Goal: Task Accomplishment & Management: Complete application form

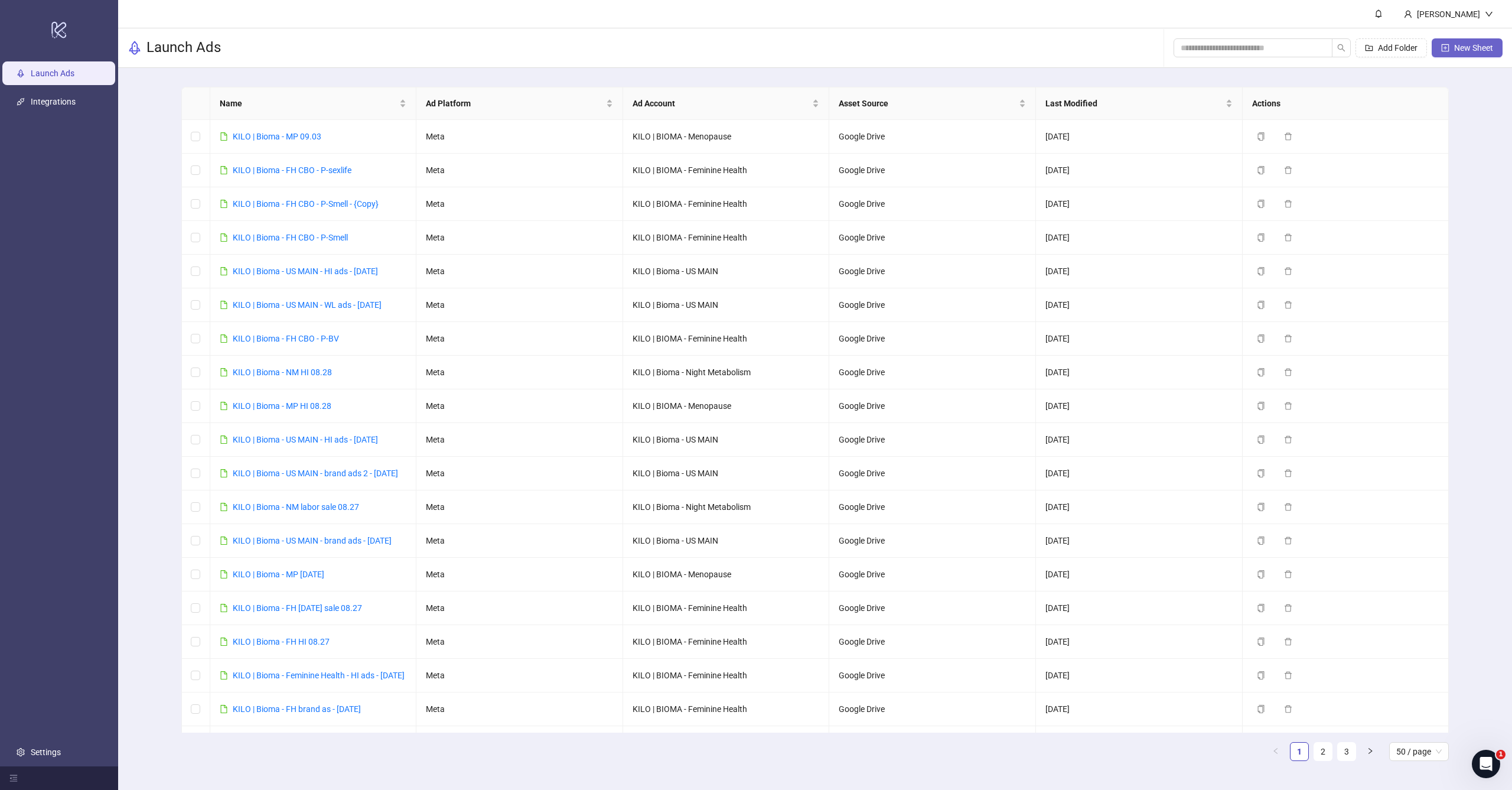
click at [1454, 48] on span "New Sheet" at bounding box center [1473, 48] width 39 height 10
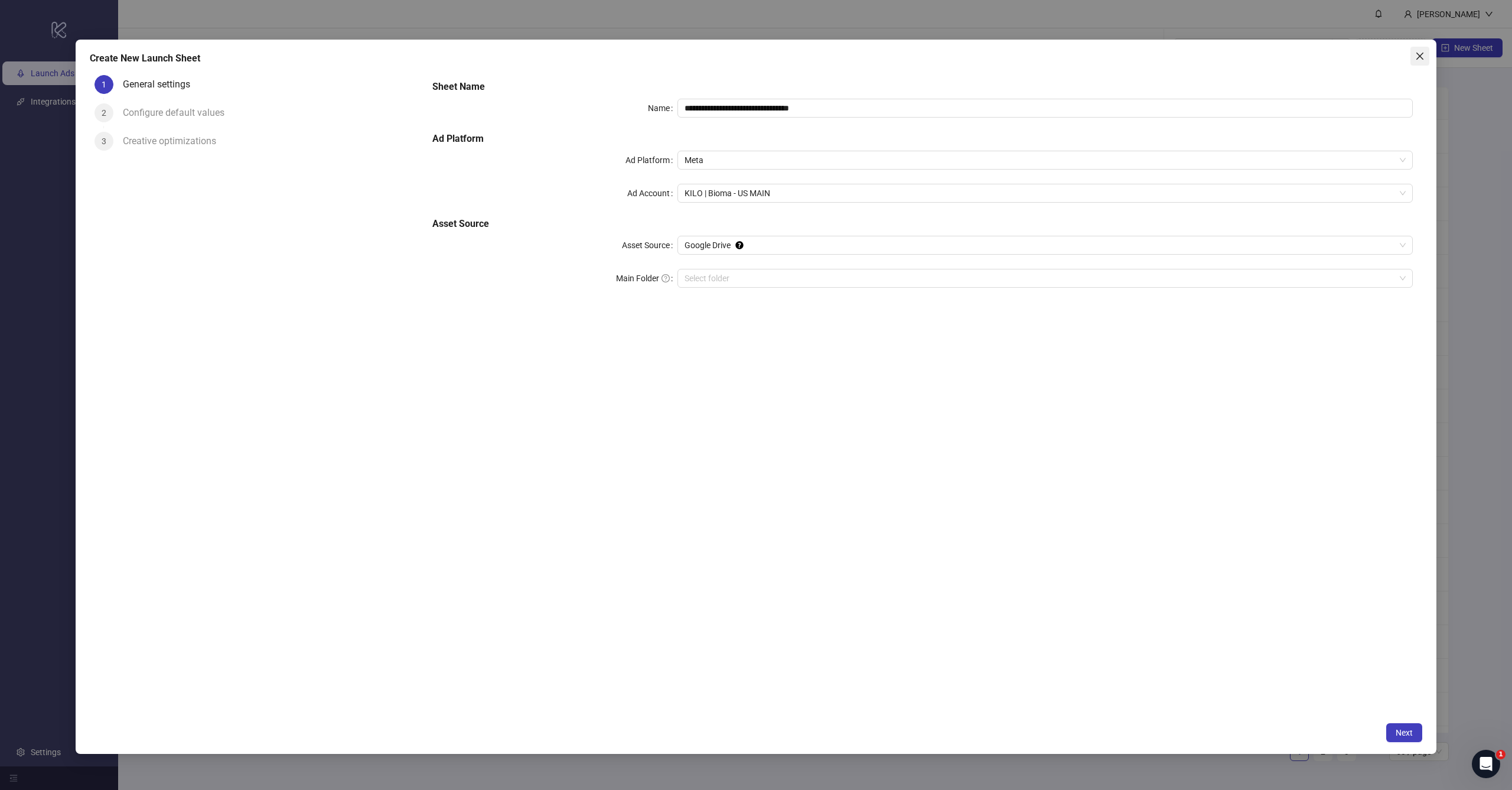
click at [1410, 59] on span "Close" at bounding box center [1420, 56] width 19 height 10
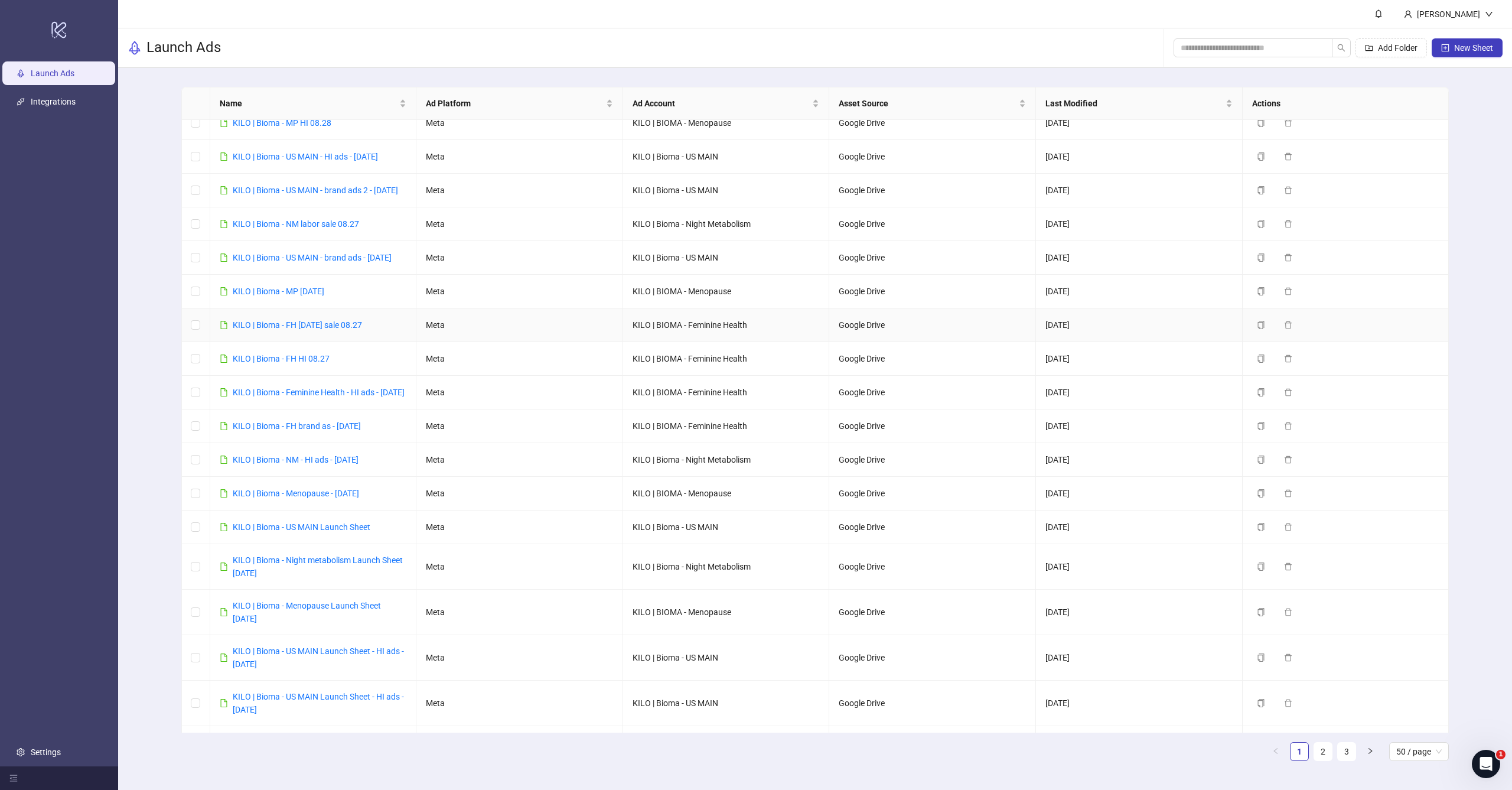
scroll to position [305, 0]
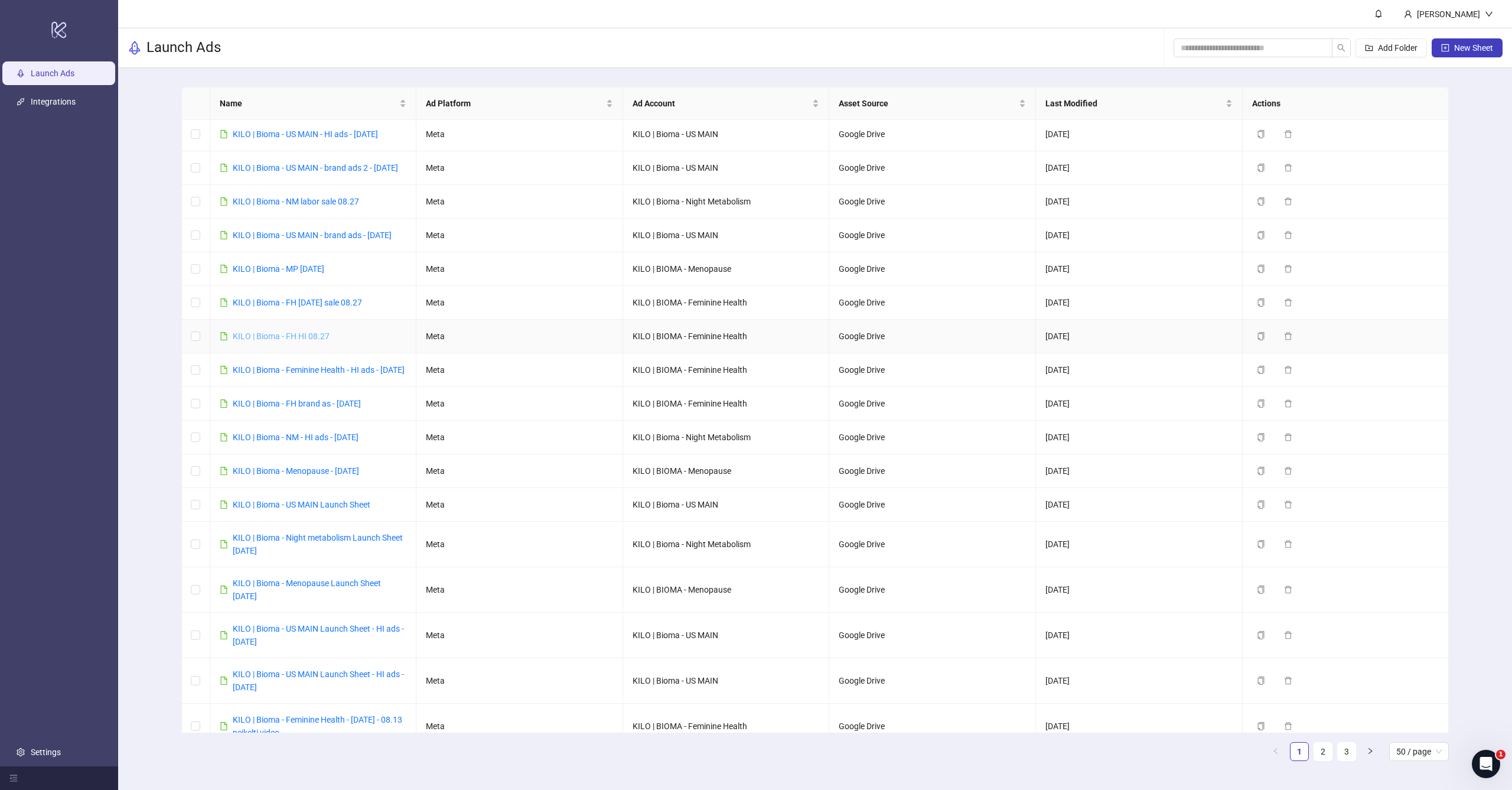
click at [301, 341] on link "KILO | Bioma - FH HI 08.27" at bounding box center [281, 336] width 97 height 10
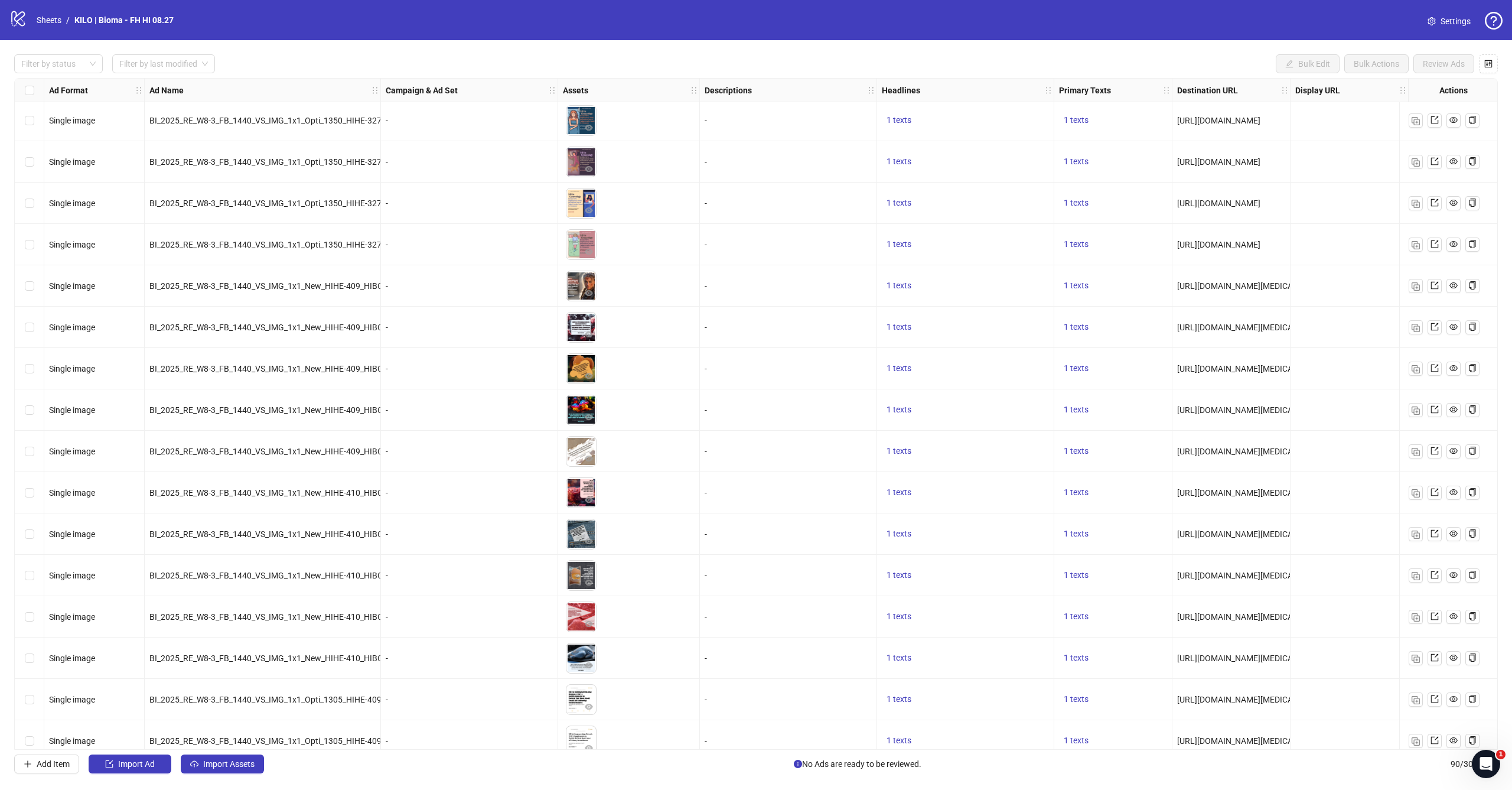
scroll to position [2536, 0]
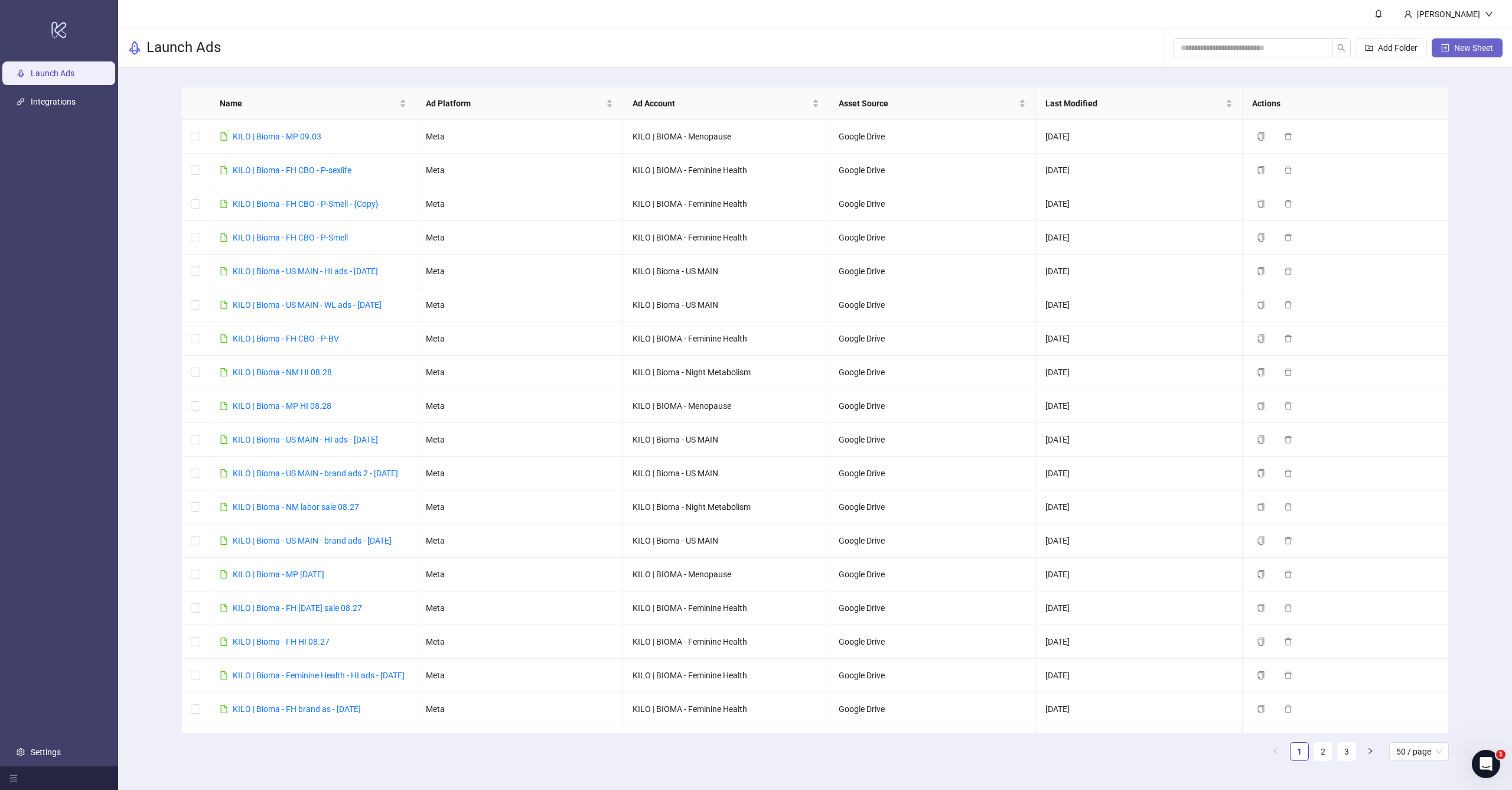
click at [1479, 48] on span "New Sheet" at bounding box center [1473, 48] width 39 height 10
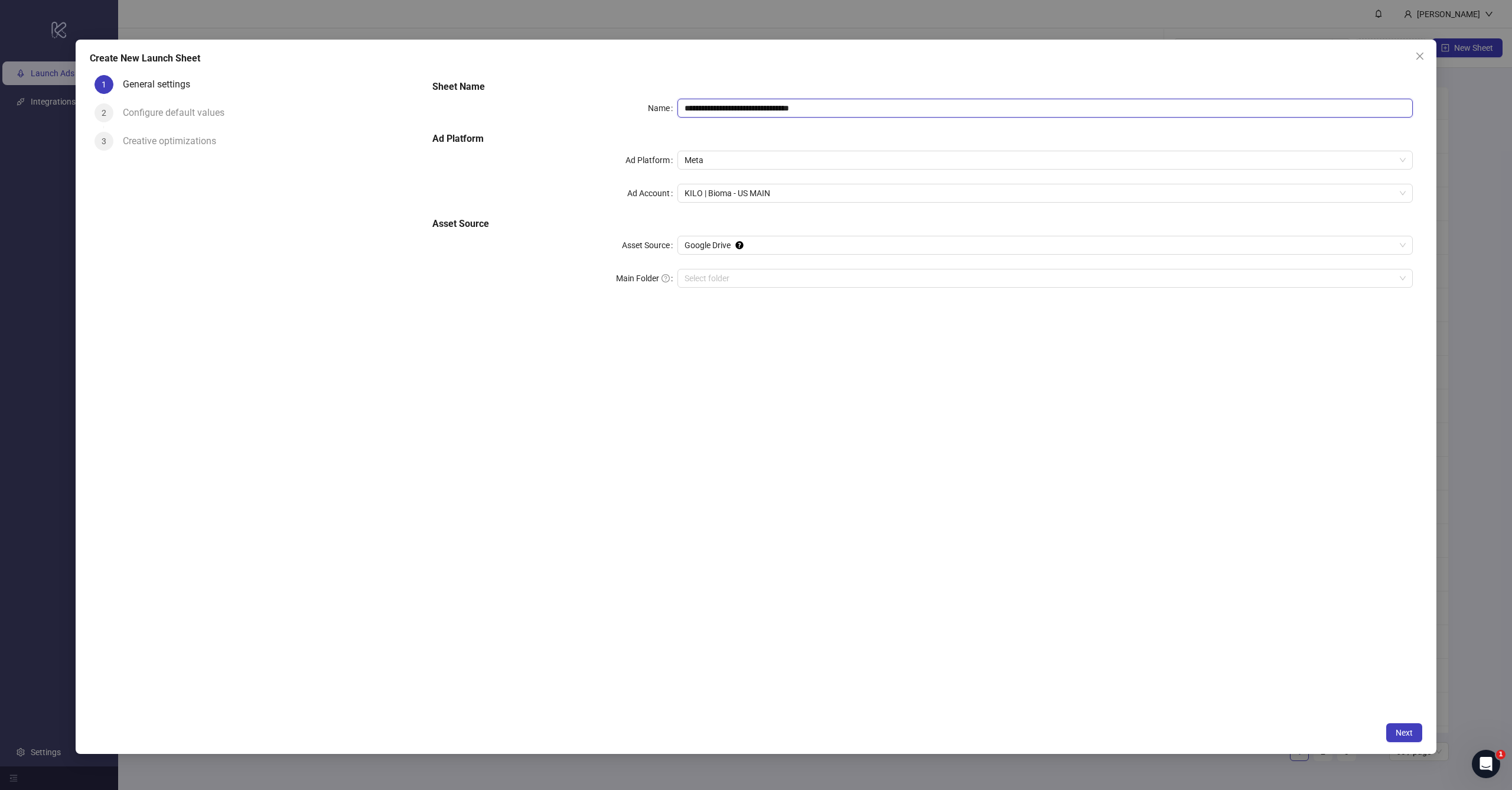
drag, startPoint x: 740, startPoint y: 107, endPoint x: 1008, endPoint y: 118, distance: 268.2
click at [1009, 118] on div "**********" at bounding box center [922, 191] width 990 height 231
click at [762, 196] on span "KILO | Bioma - US MAIN" at bounding box center [1045, 193] width 721 height 18
type input "**********"
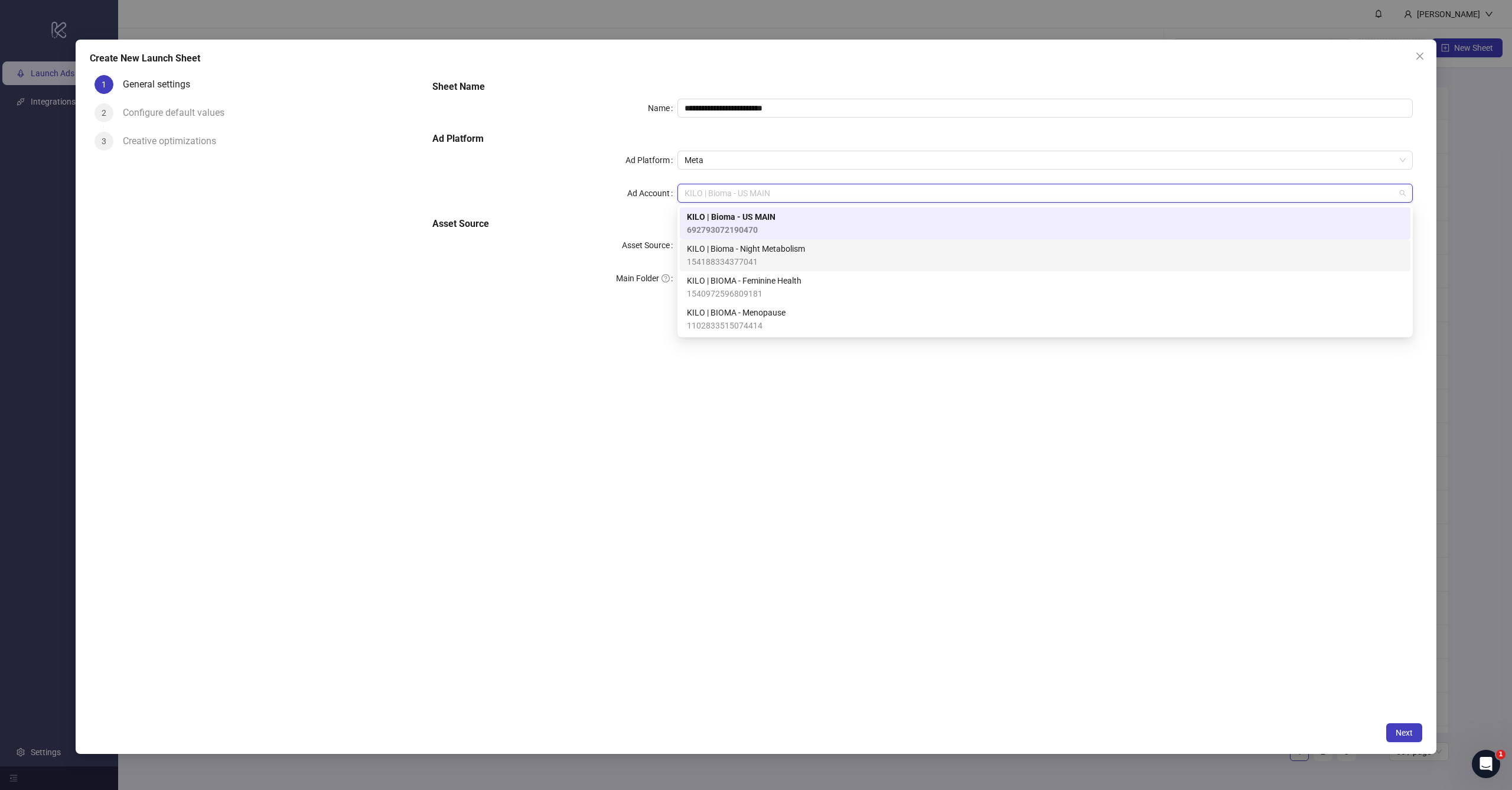
click at [753, 289] on span "1540972596809181" at bounding box center [744, 293] width 115 height 13
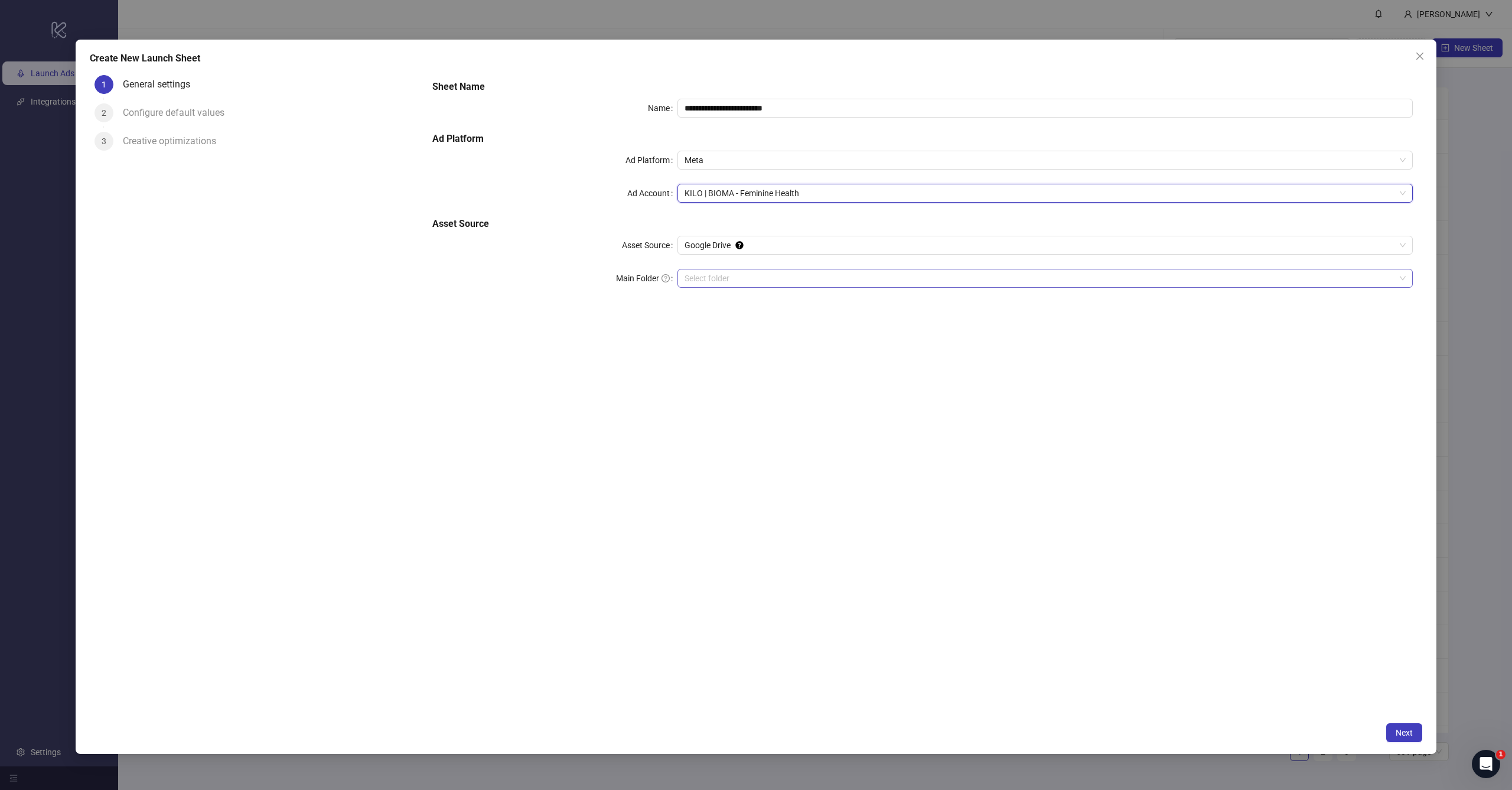
click at [765, 277] on input "Main Folder" at bounding box center [1040, 278] width 711 height 18
click at [1410, 733] on span "Next" at bounding box center [1404, 732] width 17 height 10
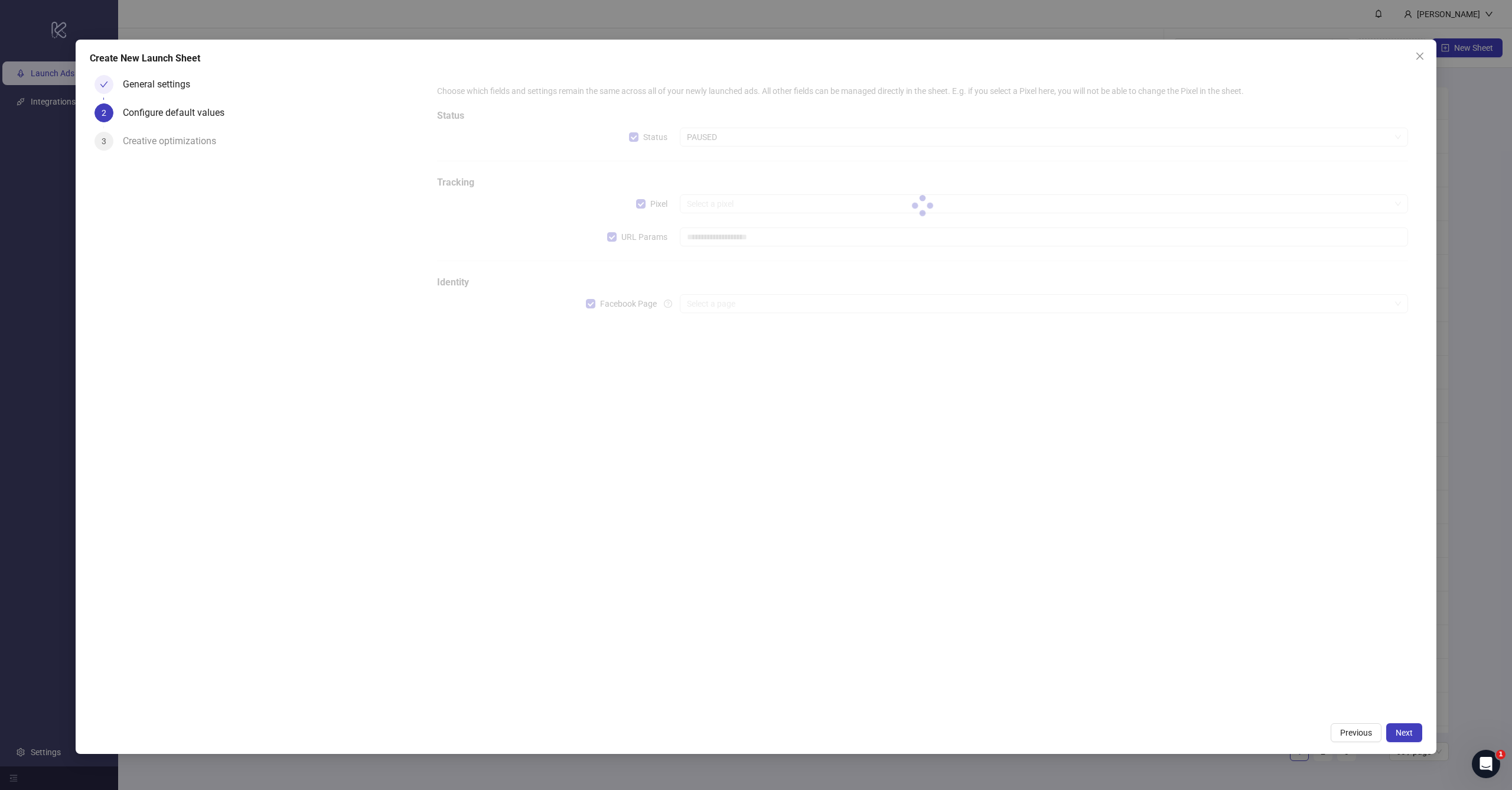
type input "**********"
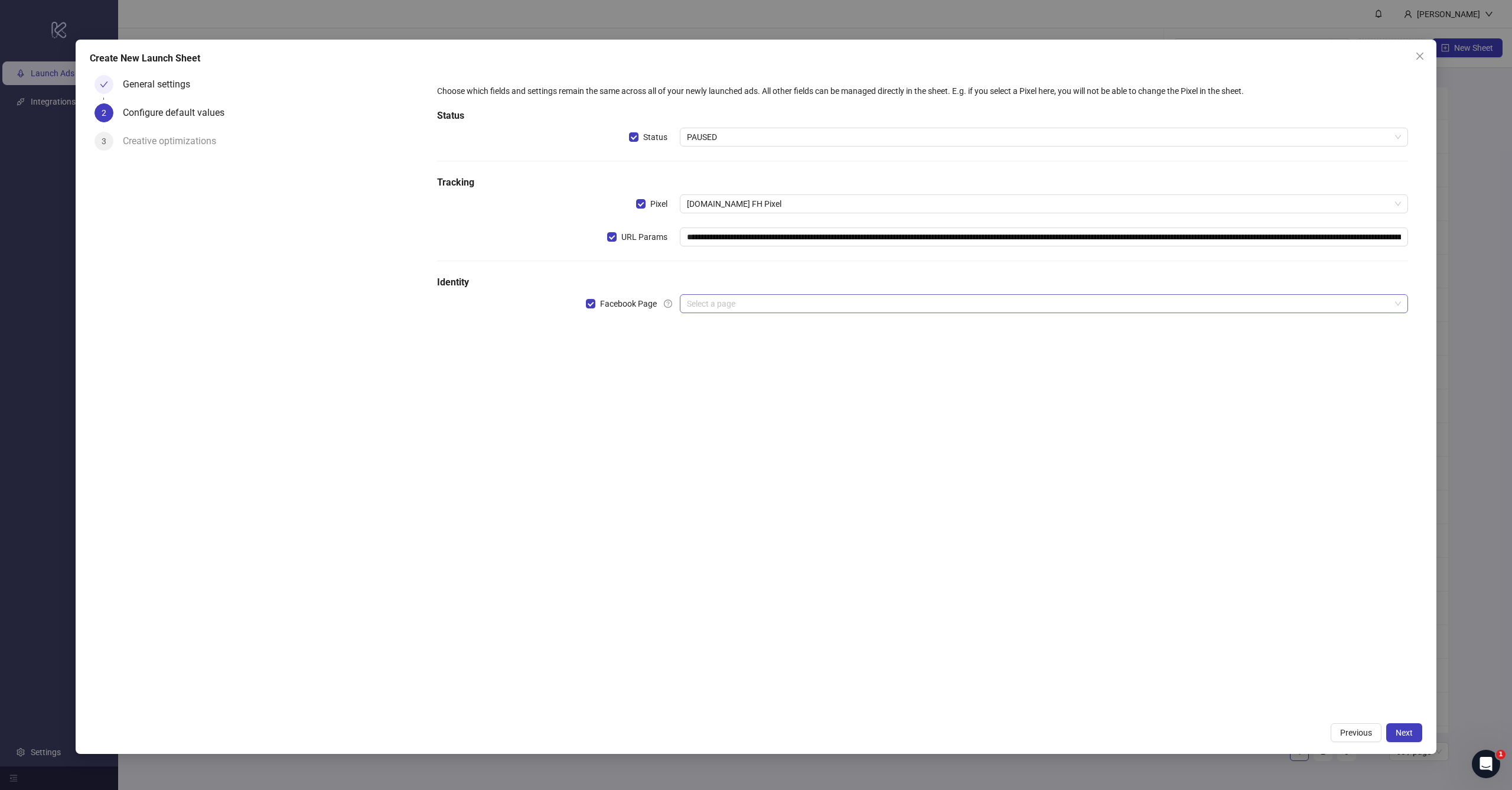
click at [731, 302] on input "search" at bounding box center [1038, 304] width 703 height 18
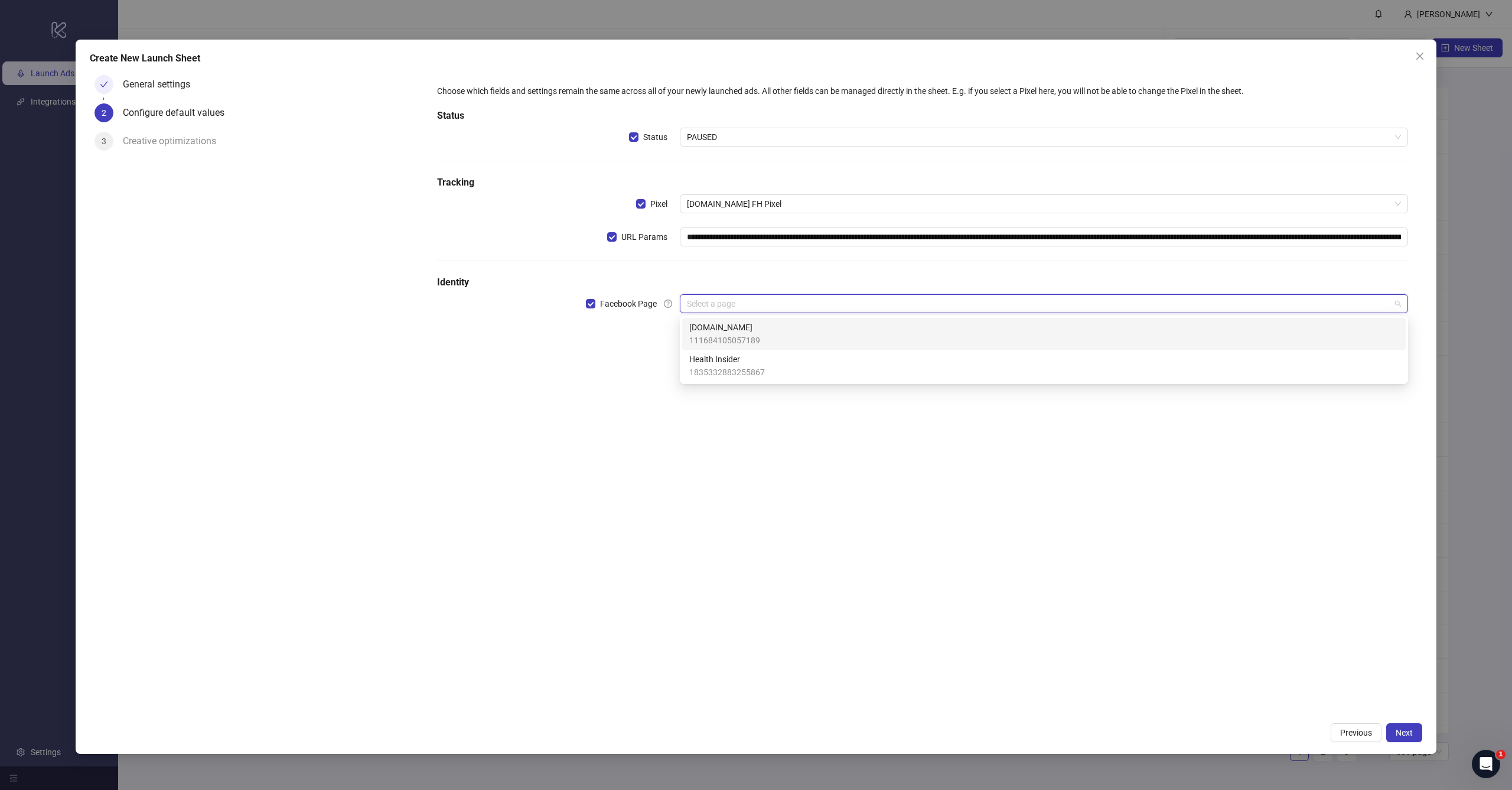
click at [720, 331] on span "[DOMAIN_NAME]" at bounding box center [724, 327] width 71 height 13
click at [717, 341] on input "search" at bounding box center [1038, 337] width 703 height 18
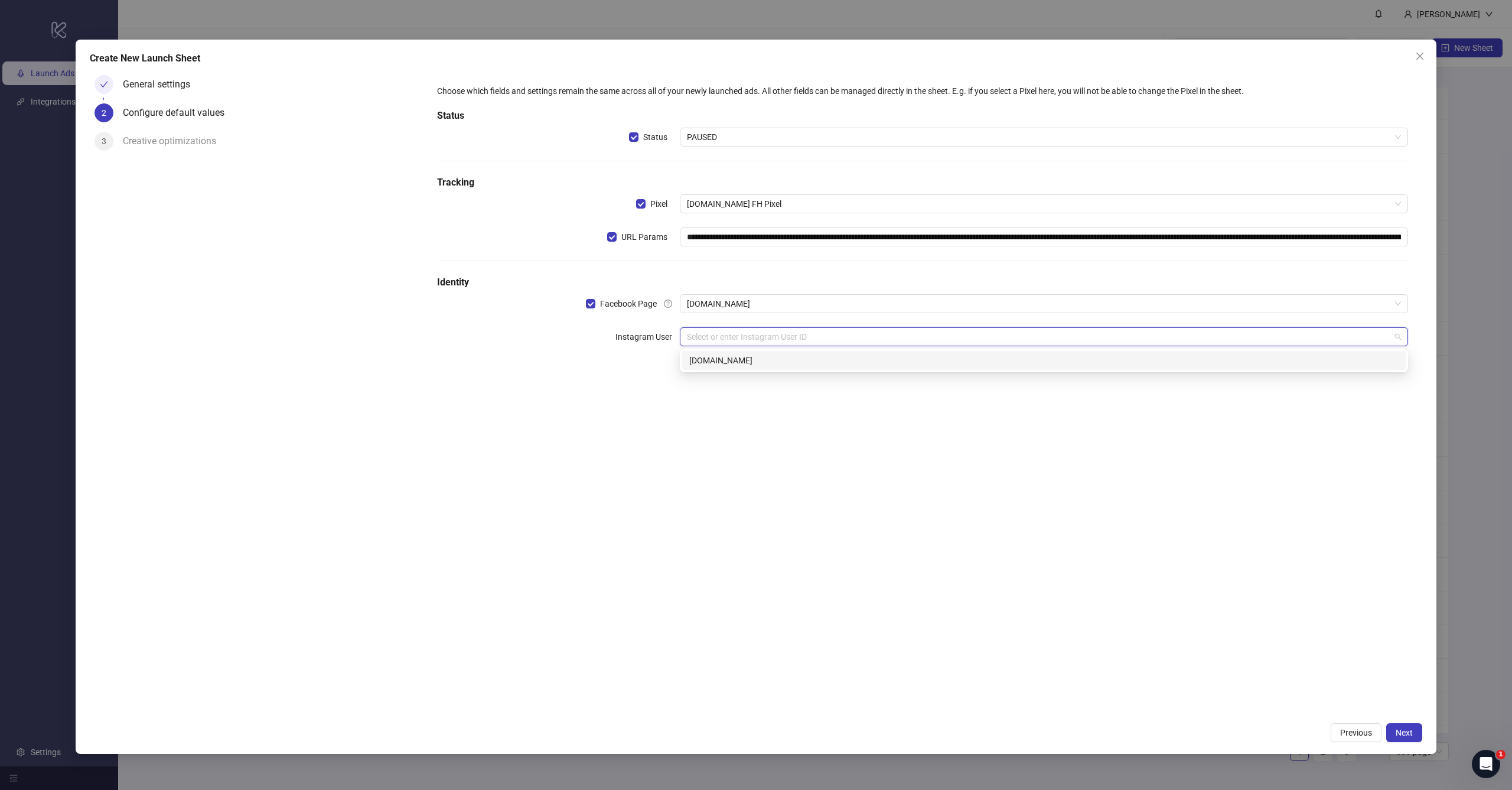
click at [717, 363] on div "[DOMAIN_NAME]" at bounding box center [1043, 360] width 709 height 13
click at [717, 423] on div "**********" at bounding box center [922, 393] width 1000 height 646
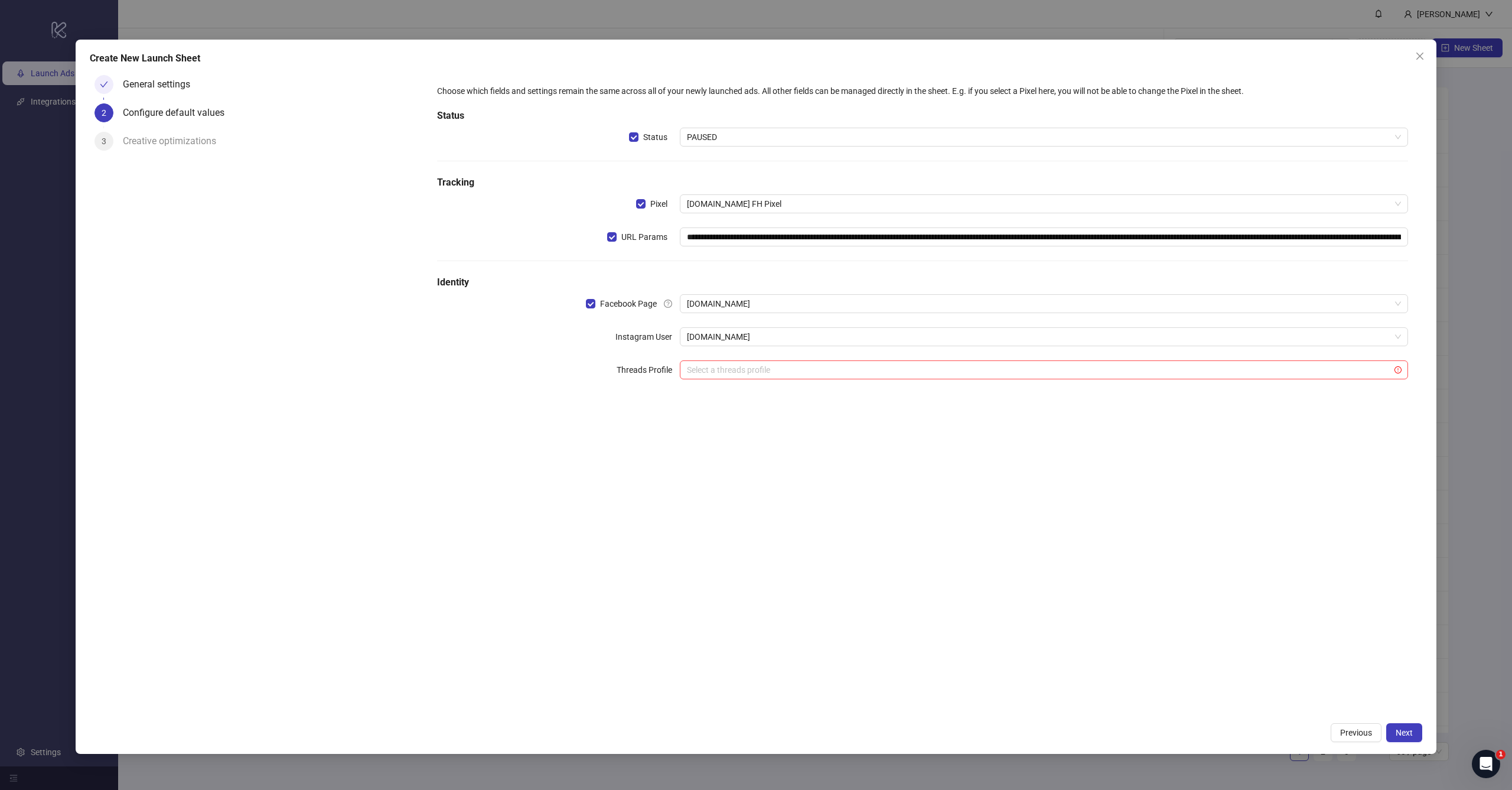
click at [1402, 721] on div "**********" at bounding box center [756, 397] width 1361 height 714
click at [1402, 729] on span "Next" at bounding box center [1404, 732] width 17 height 10
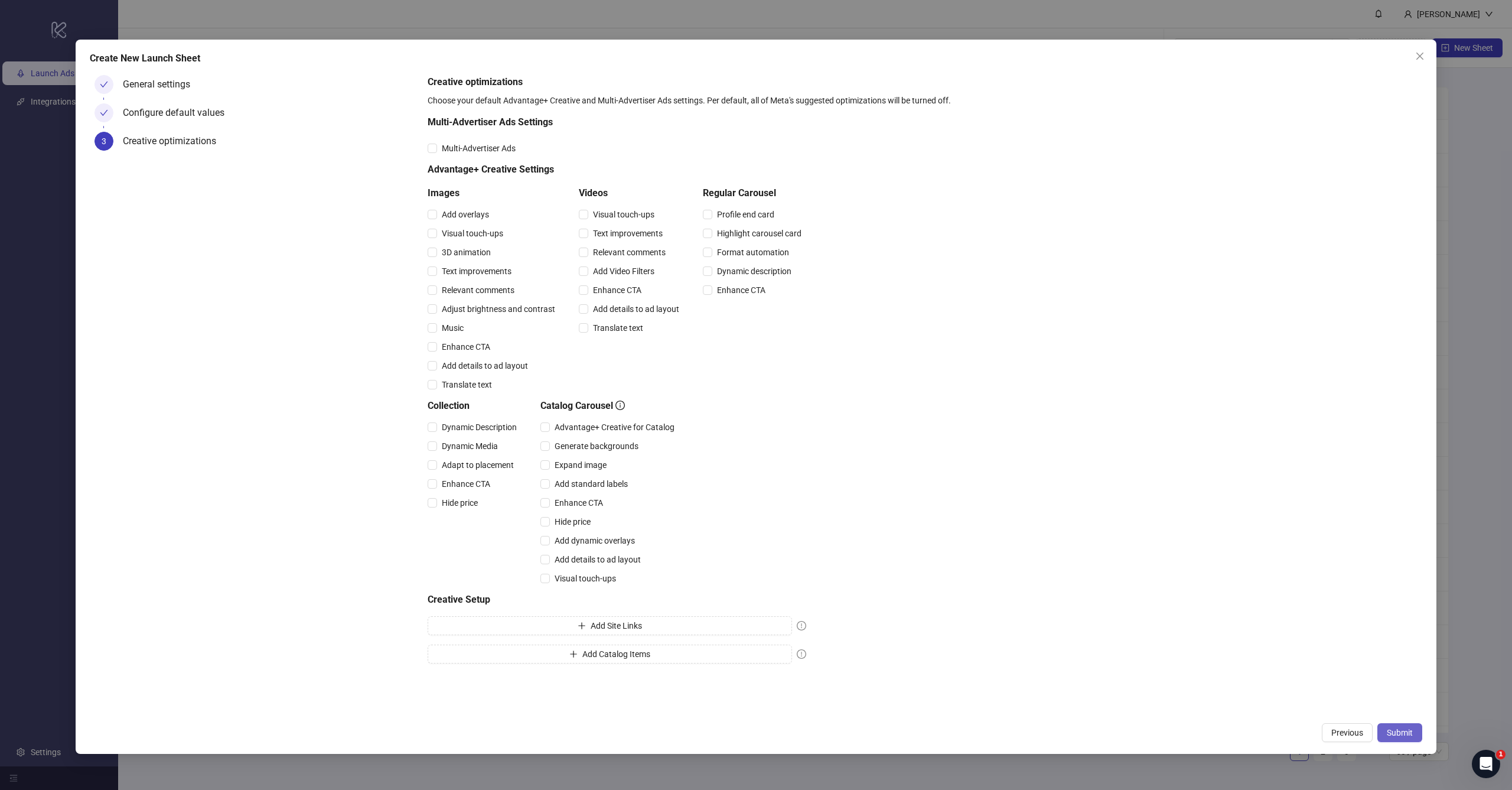
click at [1405, 731] on span "Submit" at bounding box center [1399, 732] width 26 height 10
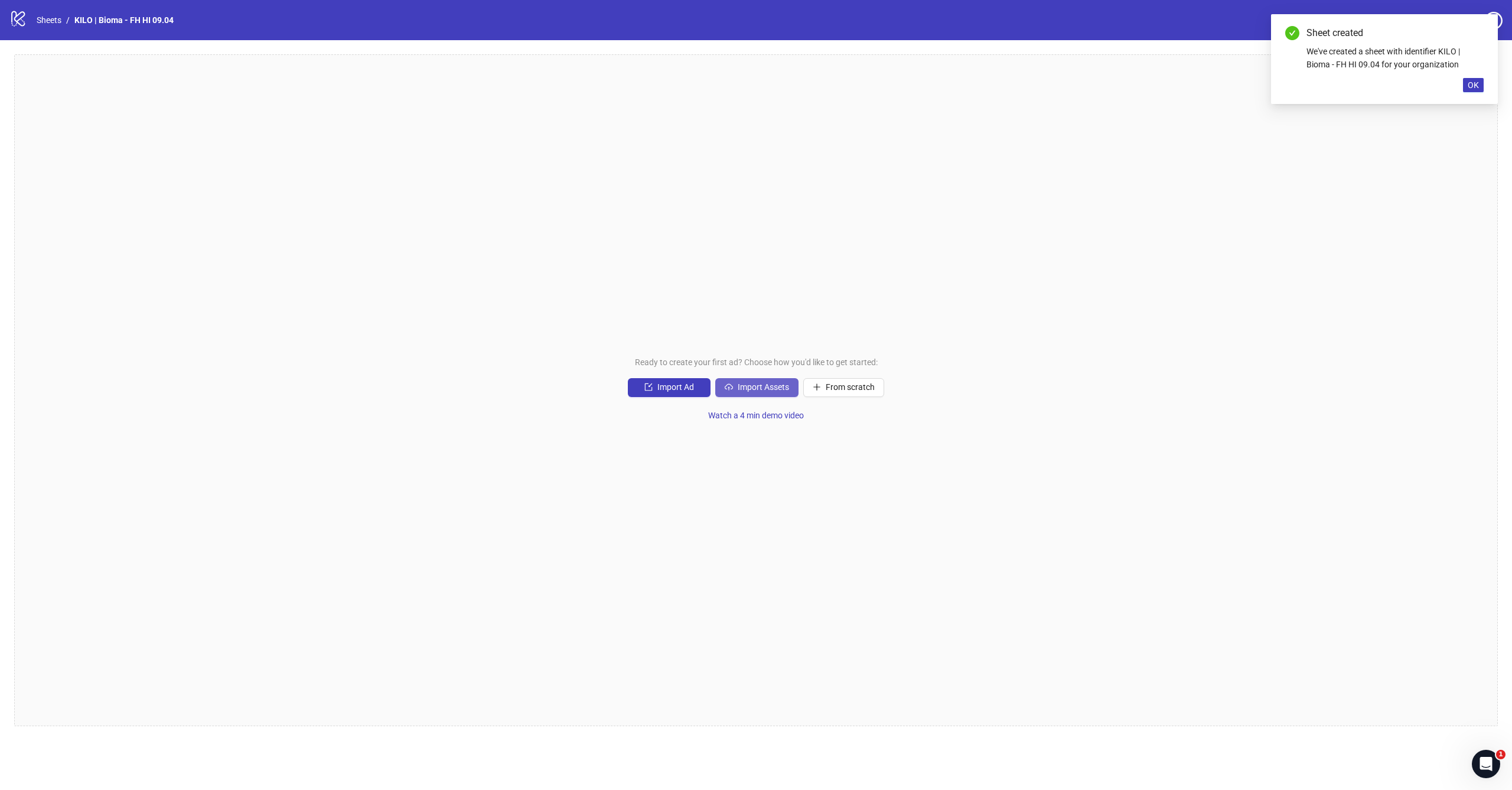
click at [775, 381] on button "Import Assets" at bounding box center [757, 388] width 84 height 19
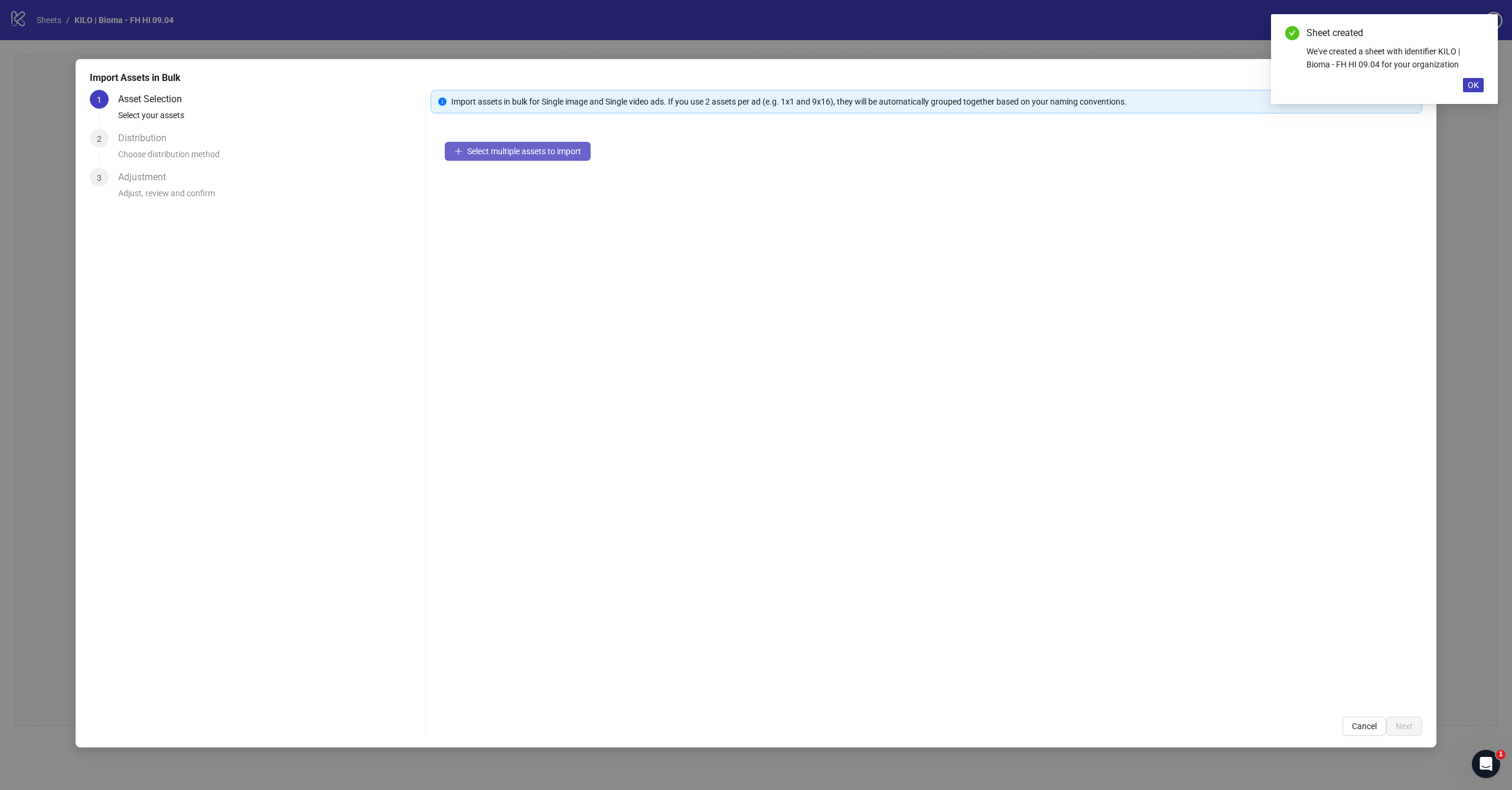
click at [545, 156] on button "Select multiple assets to import" at bounding box center [518, 151] width 146 height 19
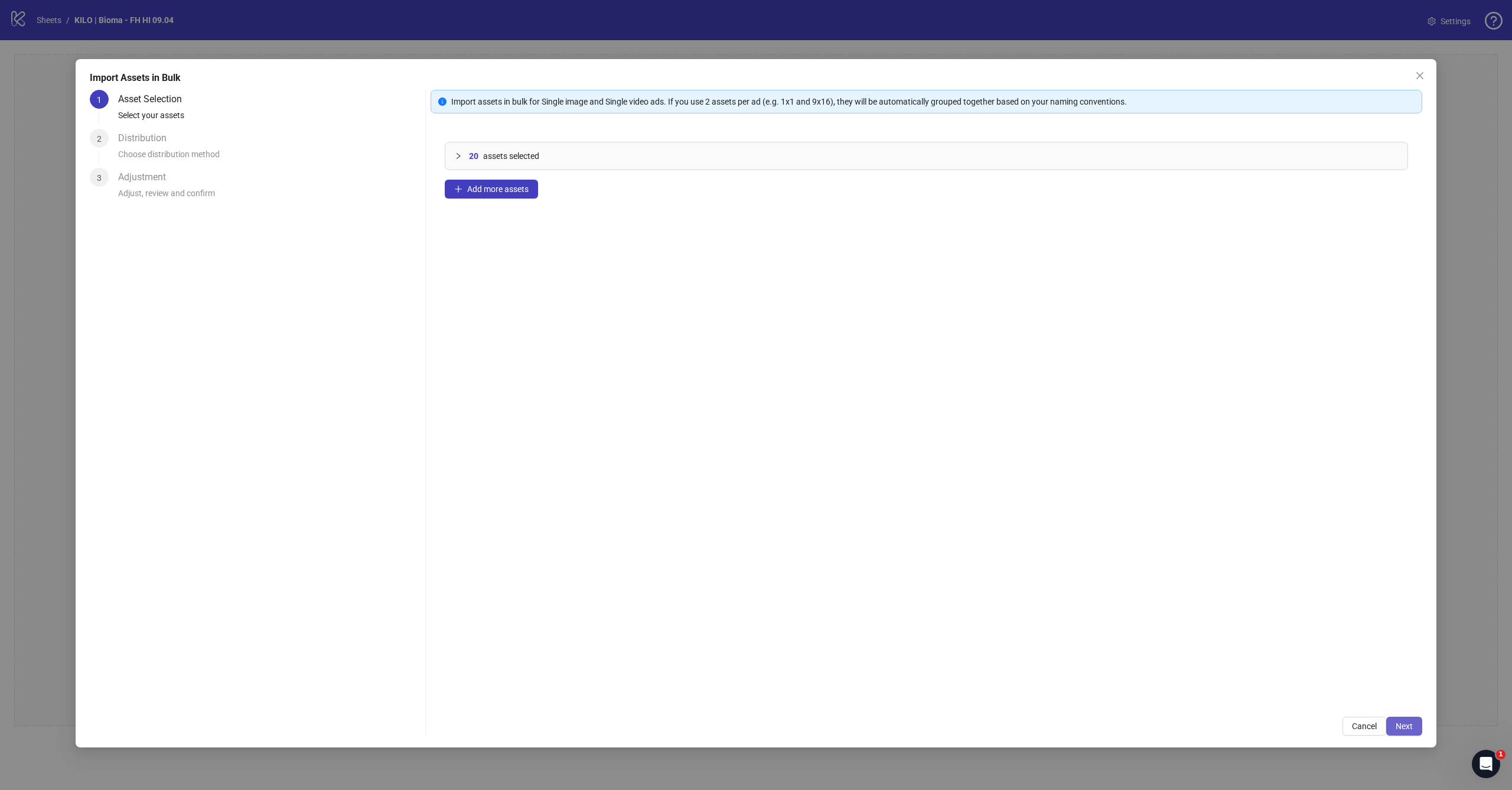
click at [1400, 726] on span "Next" at bounding box center [1404, 726] width 17 height 10
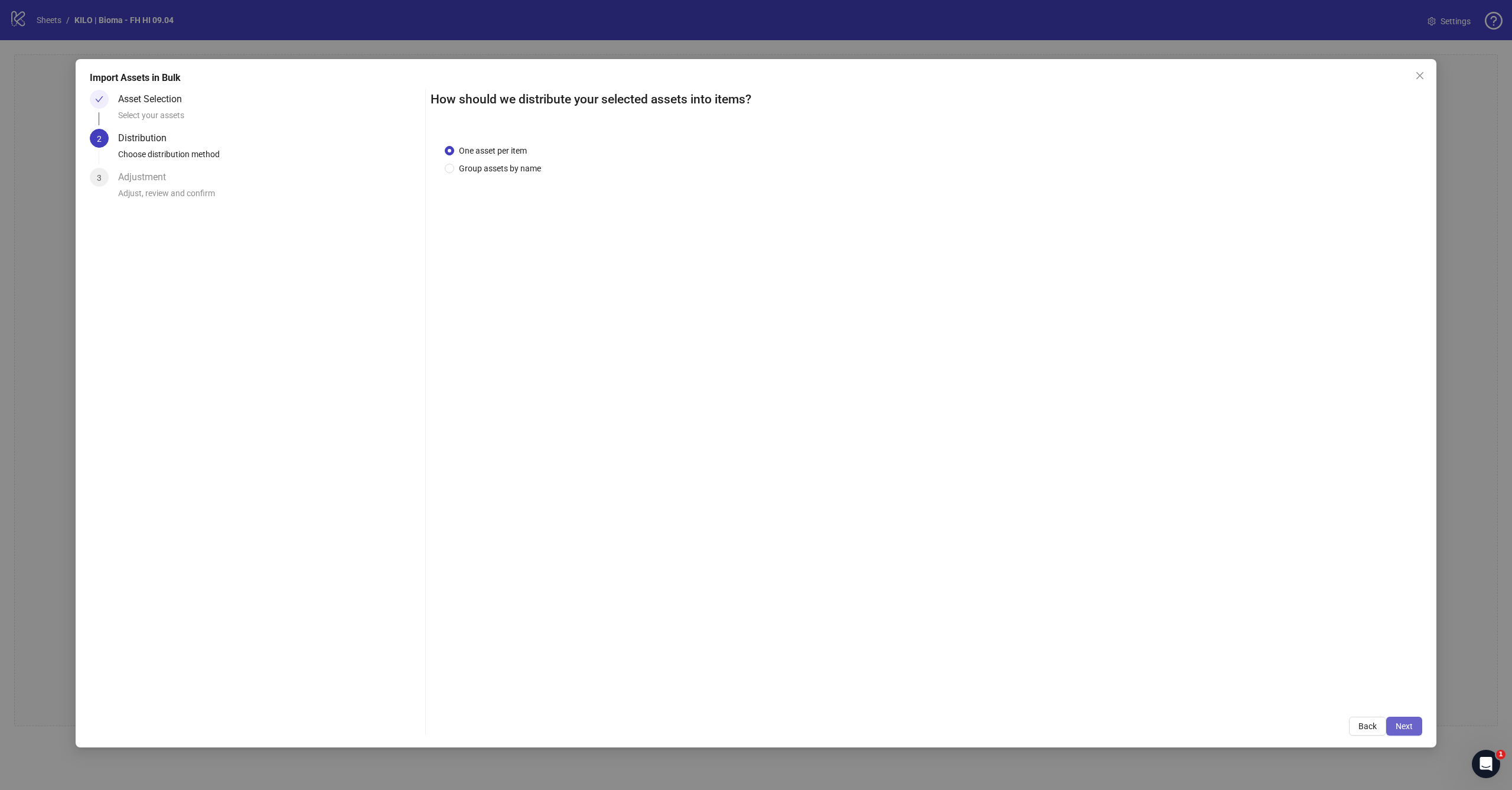
click at [1409, 731] on span "Next" at bounding box center [1404, 726] width 17 height 10
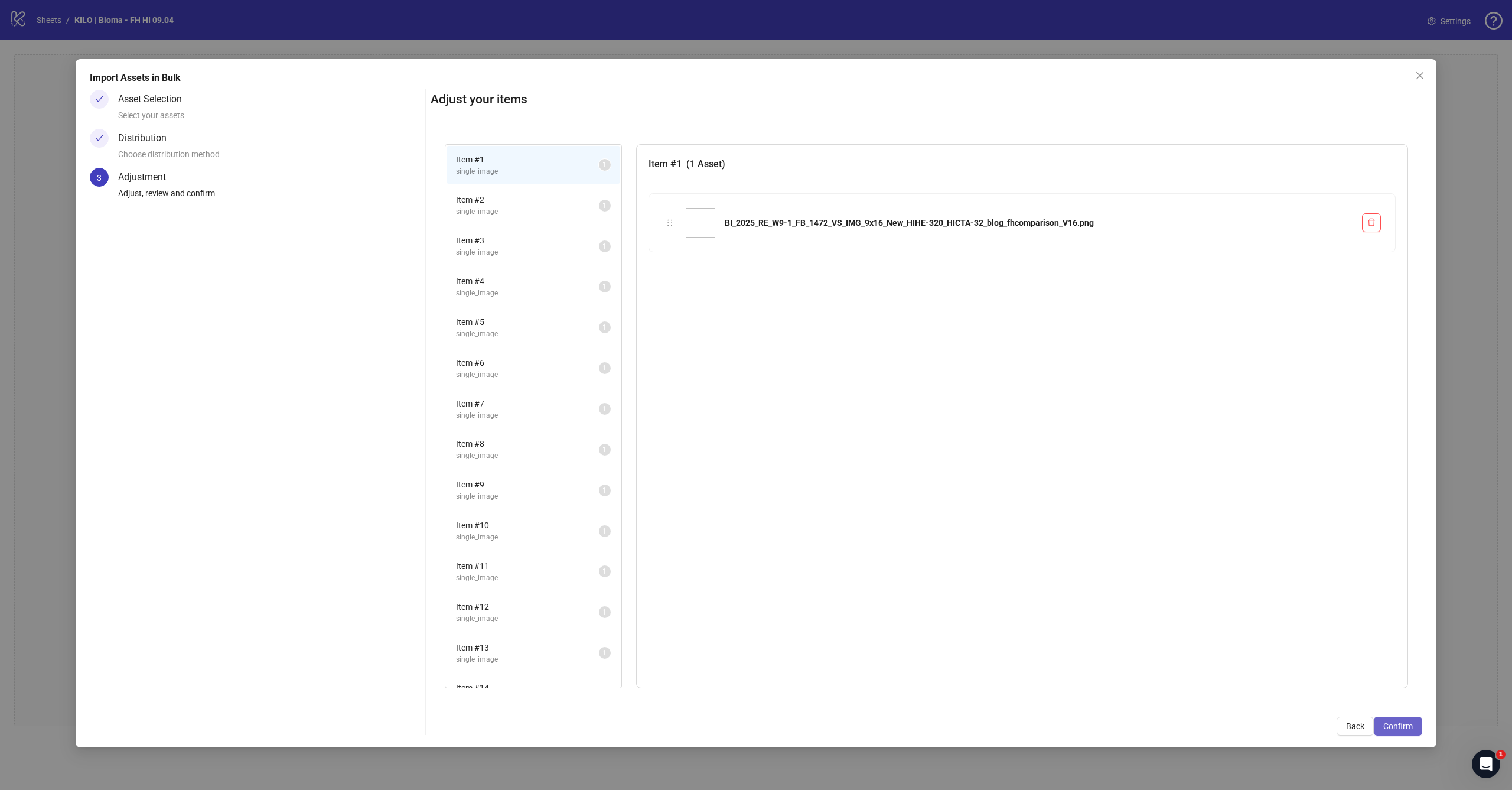
click at [1416, 727] on button "Confirm" at bounding box center [1398, 726] width 48 height 19
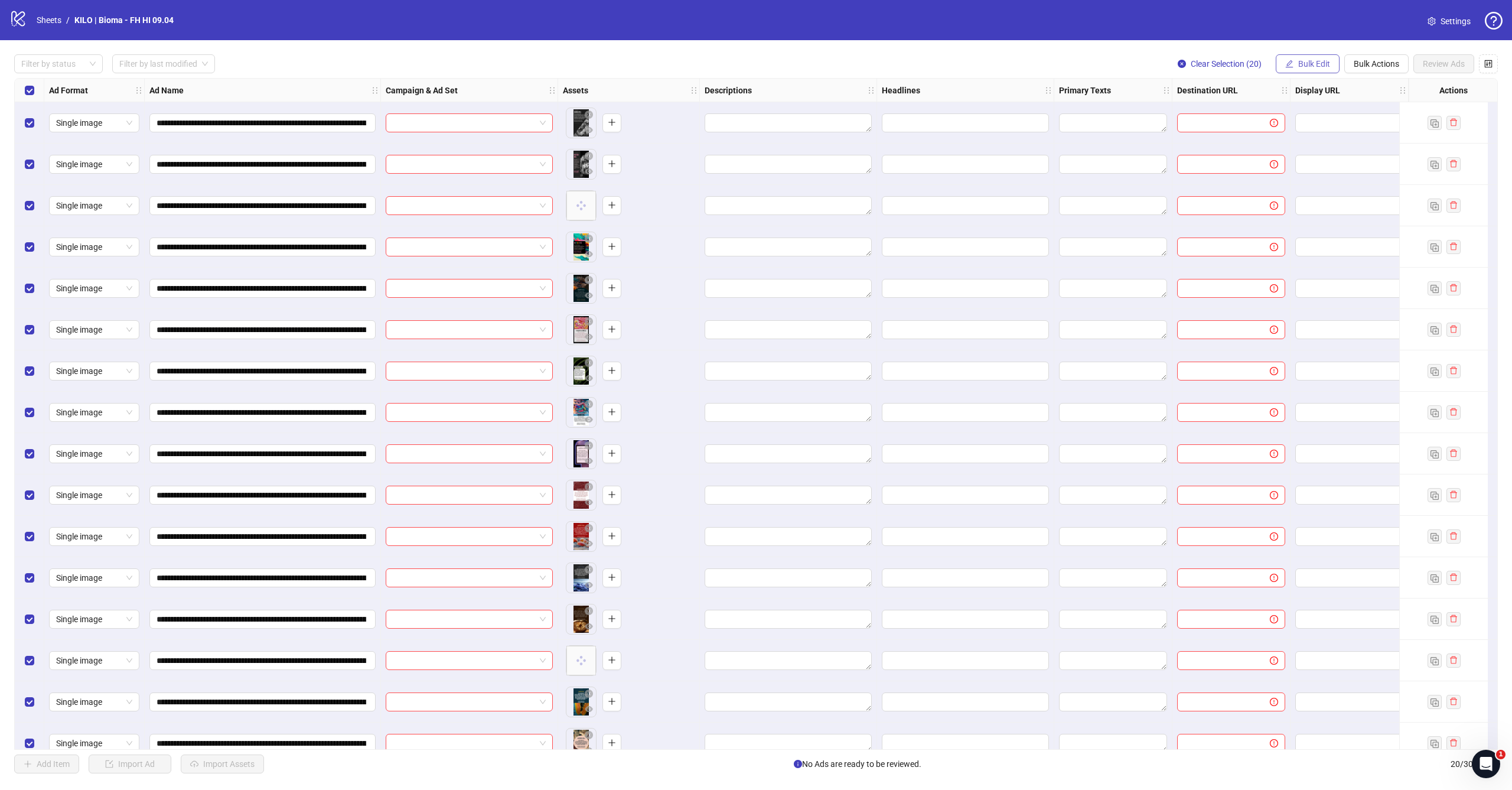
click at [1312, 64] on span "Bulk Edit" at bounding box center [1314, 64] width 32 height 10
click at [1302, 128] on span "Campaign & Ad Set" at bounding box center [1319, 125] width 70 height 13
click at [1220, 113] on input "search" at bounding box center [1268, 115] width 152 height 18
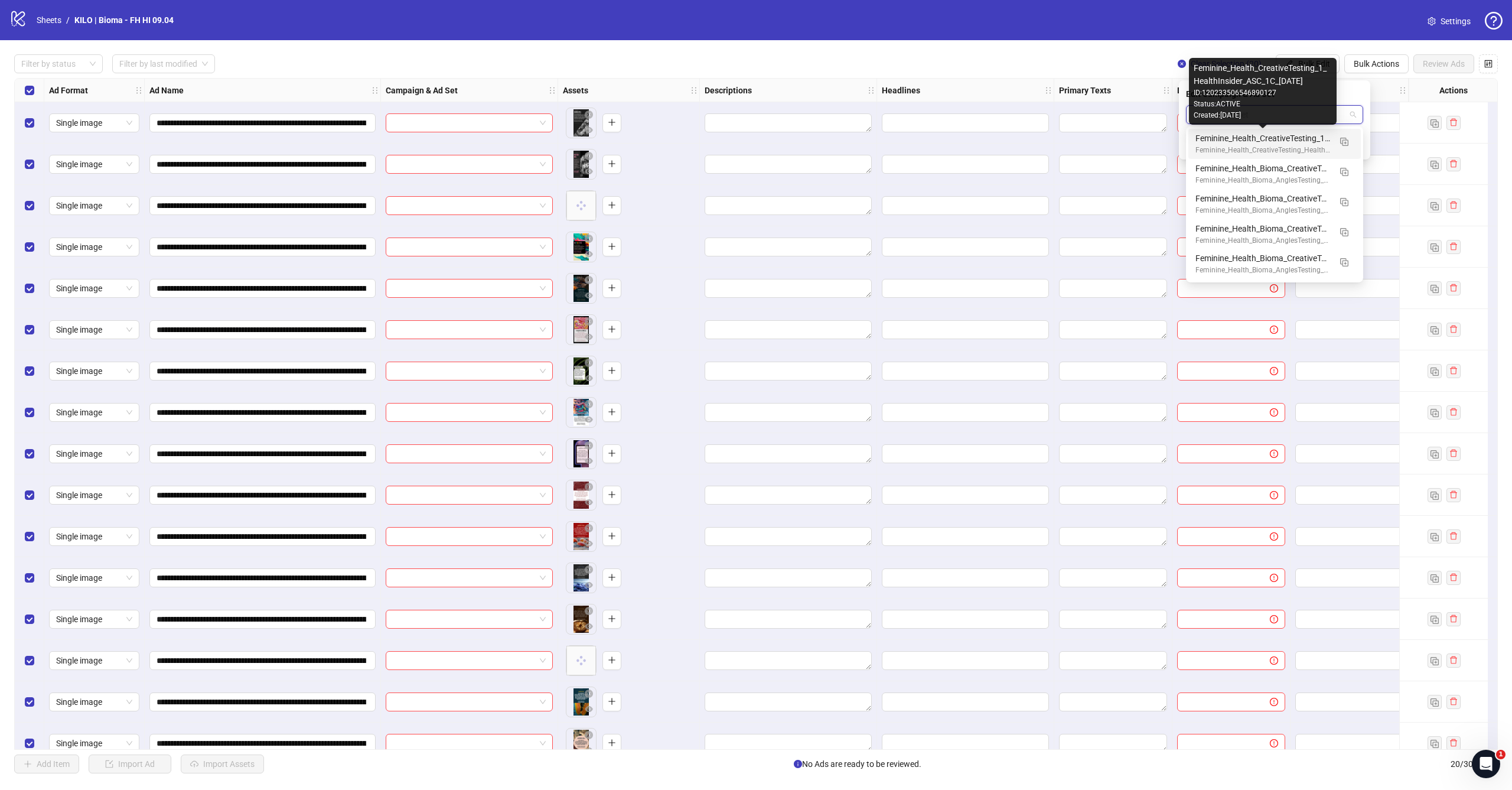
click at [1298, 143] on div "Feminine_Health_CreativeTesting_1_HealthInsider_ASC_1C_[DATE]" at bounding box center [1262, 138] width 134 height 13
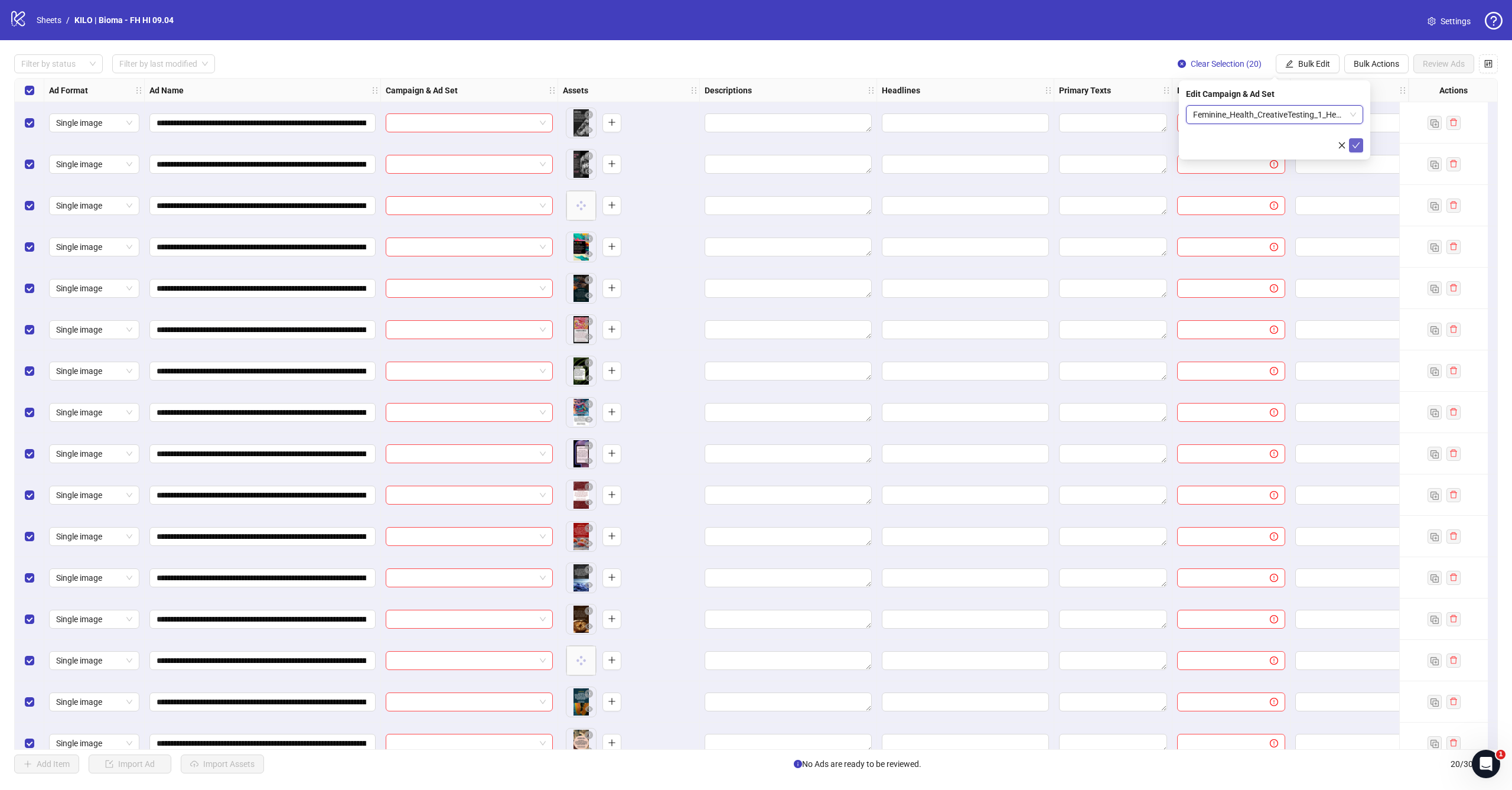
click at [1362, 149] on button "submit" at bounding box center [1356, 145] width 14 height 14
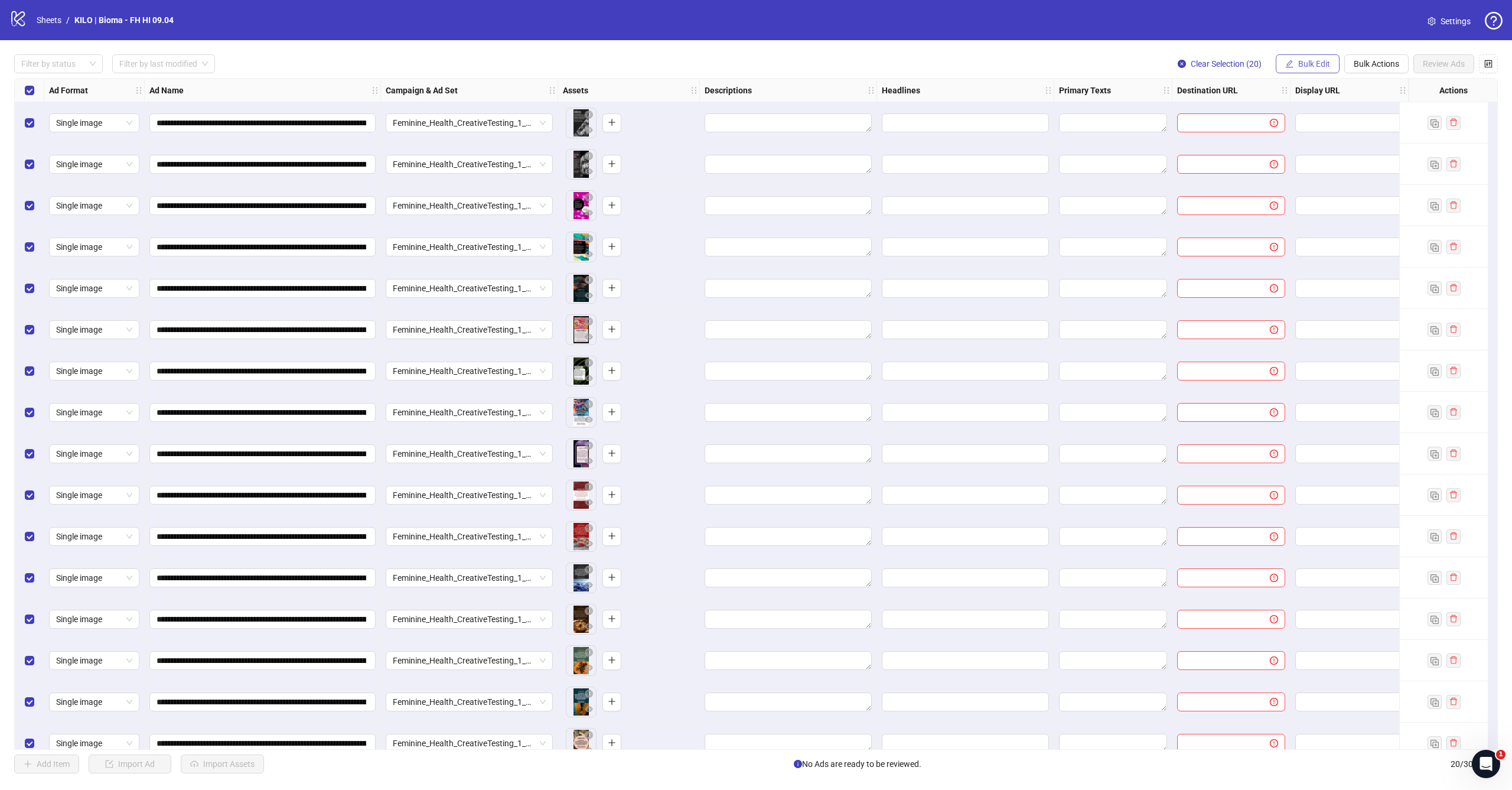
click at [1305, 59] on button "Bulk Edit" at bounding box center [1307, 64] width 64 height 19
click at [1313, 180] on span "Primary Texts" at bounding box center [1319, 182] width 70 height 13
click at [1252, 105] on textarea at bounding box center [1274, 121] width 177 height 32
paste textarea "**********"
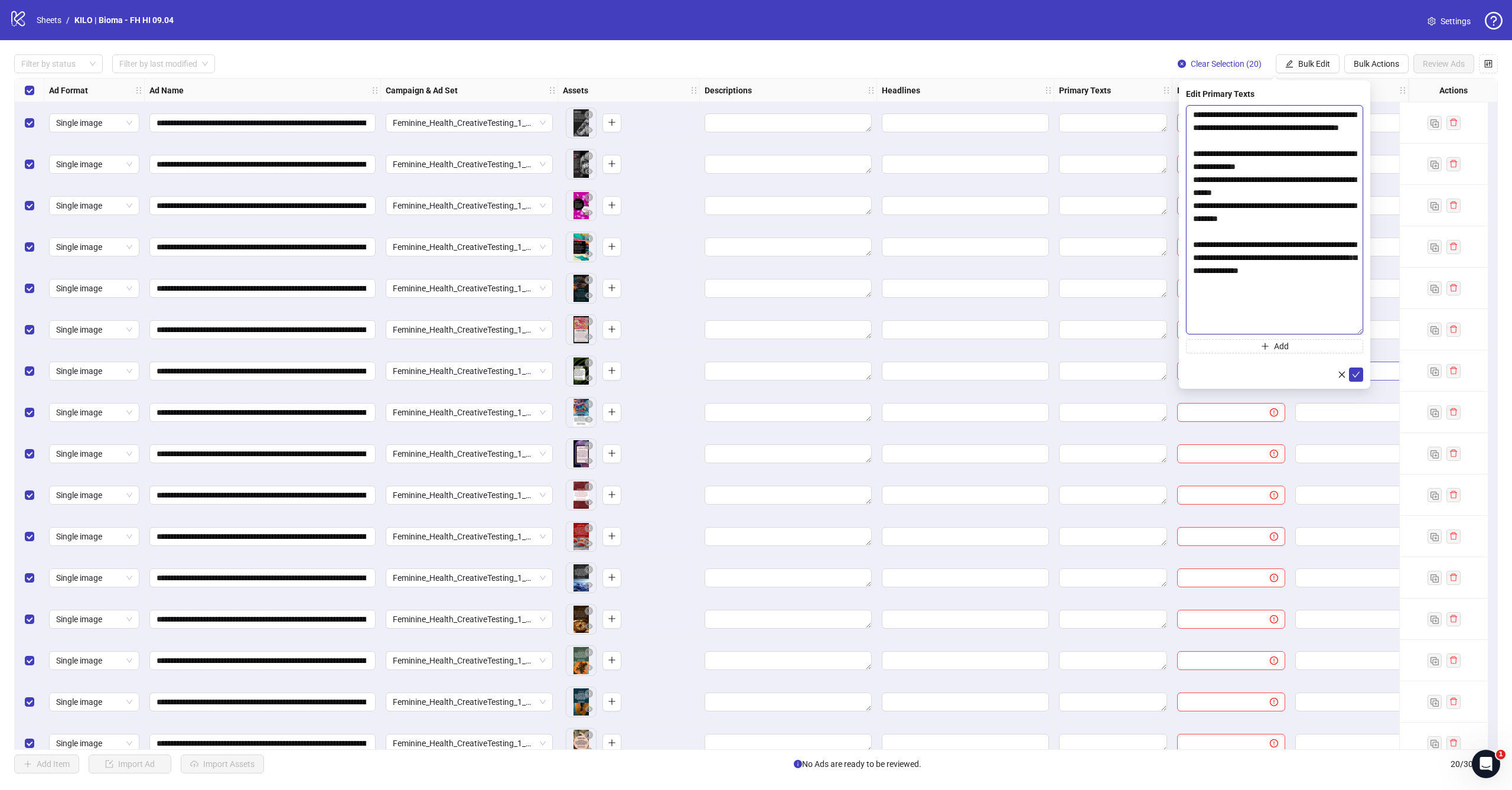
click at [1375, 363] on body "**********" at bounding box center [756, 395] width 1512 height 790
type textarea "**********"
click at [1356, 411] on icon "check" at bounding box center [1356, 408] width 8 height 8
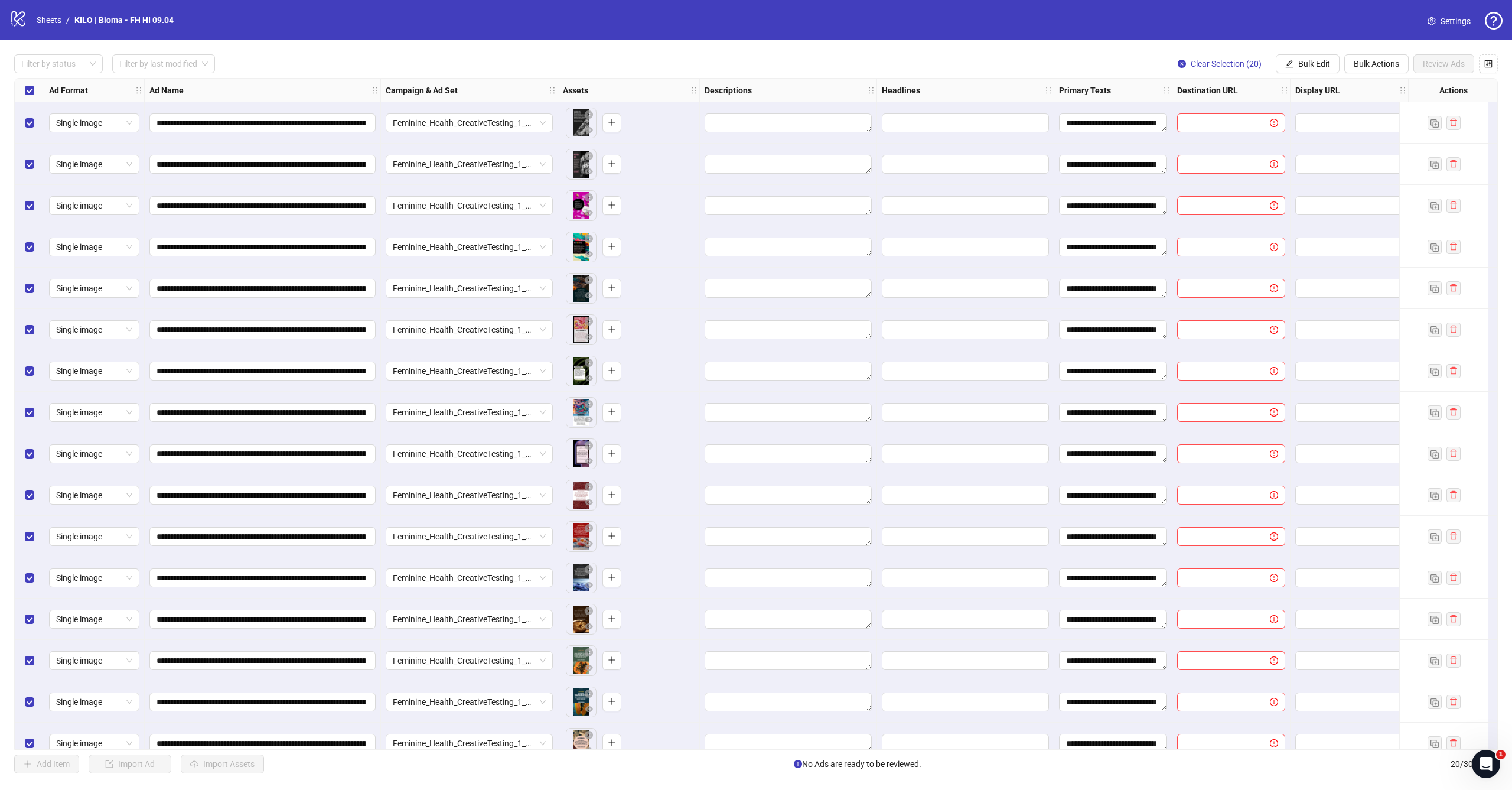
click at [1321, 53] on div "**********" at bounding box center [756, 414] width 1512 height 747
click at [1311, 62] on span "Bulk Edit" at bounding box center [1314, 64] width 32 height 10
drag, startPoint x: 1305, startPoint y: 205, endPoint x: 1297, endPoint y: 221, distance: 17.9
click at [1297, 221] on span "Display URL" at bounding box center [1319, 219] width 70 height 13
click at [1254, 121] on input "text" at bounding box center [1274, 115] width 177 height 19
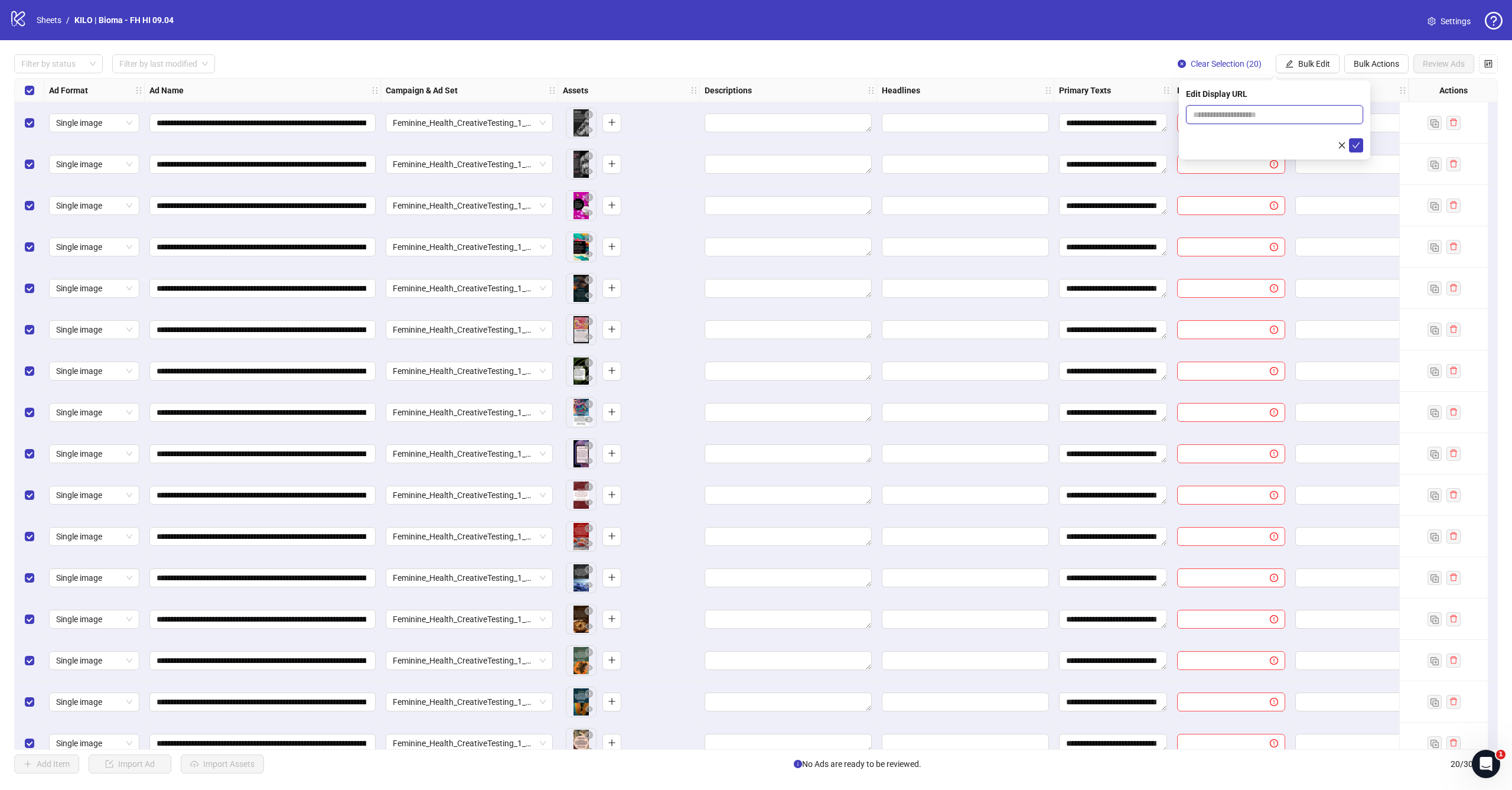
paste input "**********"
type input "**********"
click at [1358, 141] on icon "check" at bounding box center [1356, 145] width 8 height 8
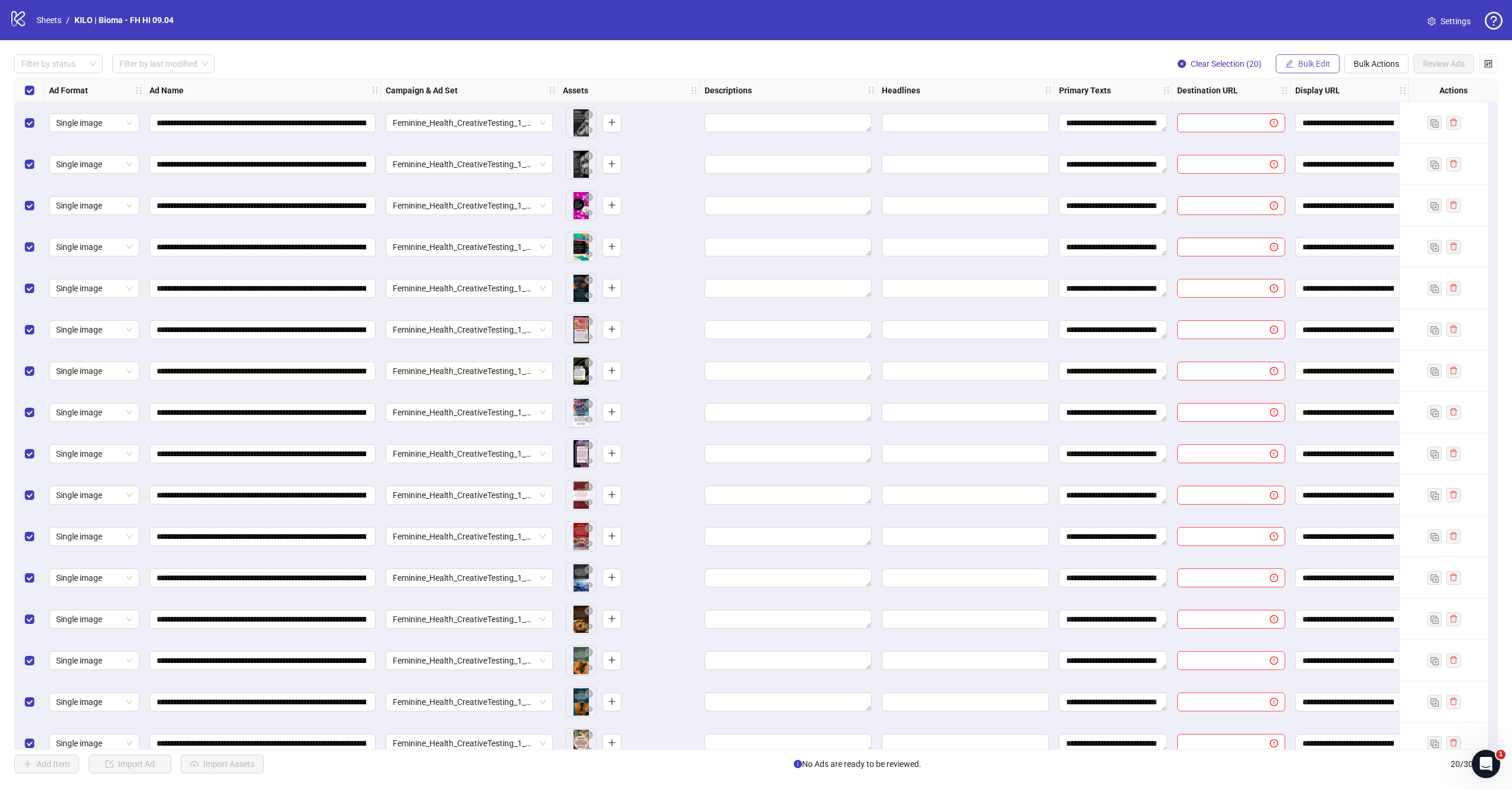
click at [1316, 69] on button "Bulk Edit" at bounding box center [1307, 64] width 64 height 19
click at [1293, 216] on span "Display URL" at bounding box center [1319, 219] width 70 height 13
click at [1334, 114] on input "**********" at bounding box center [1274, 115] width 177 height 19
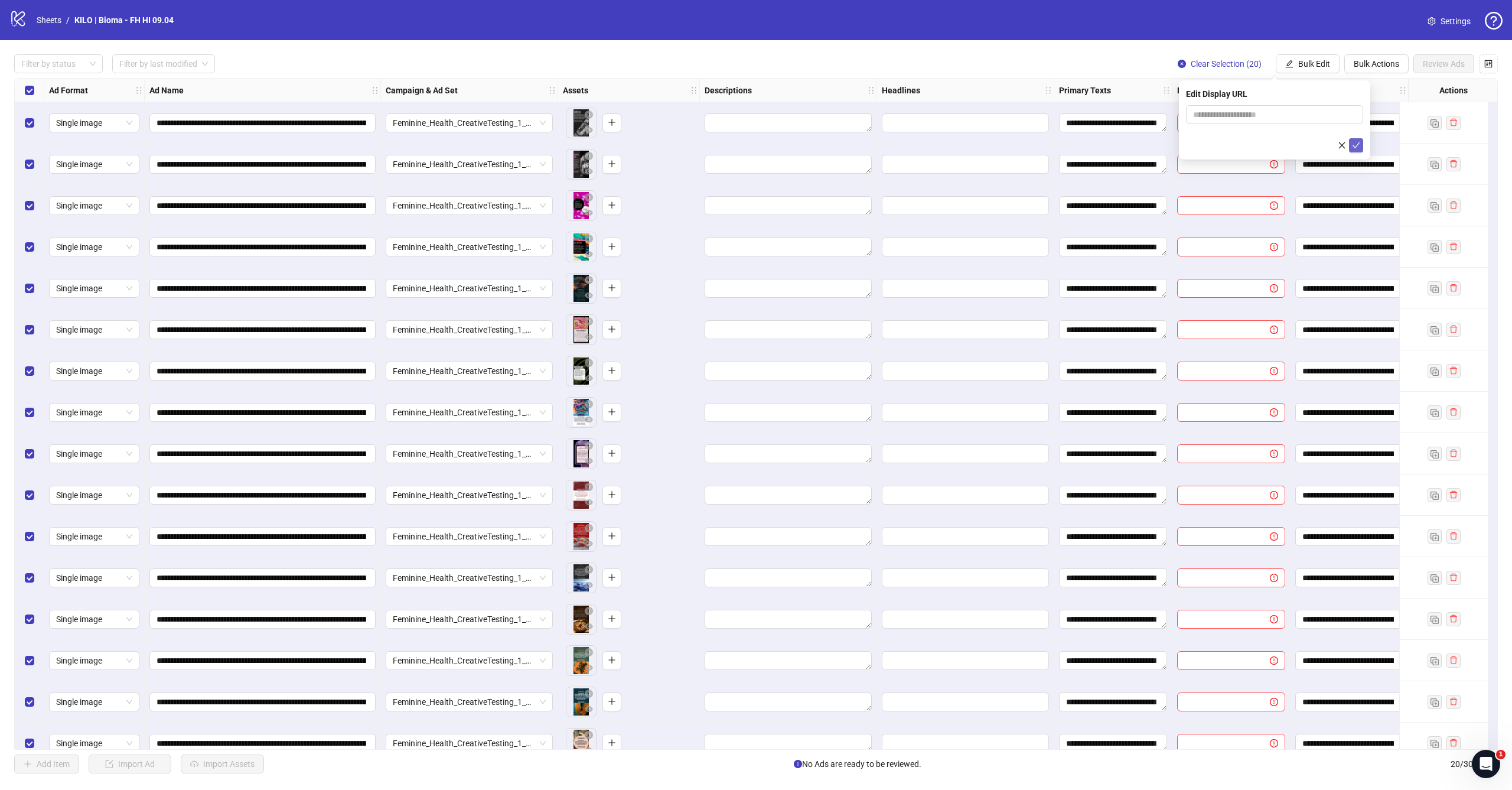
click at [1357, 140] on button "submit" at bounding box center [1356, 145] width 14 height 14
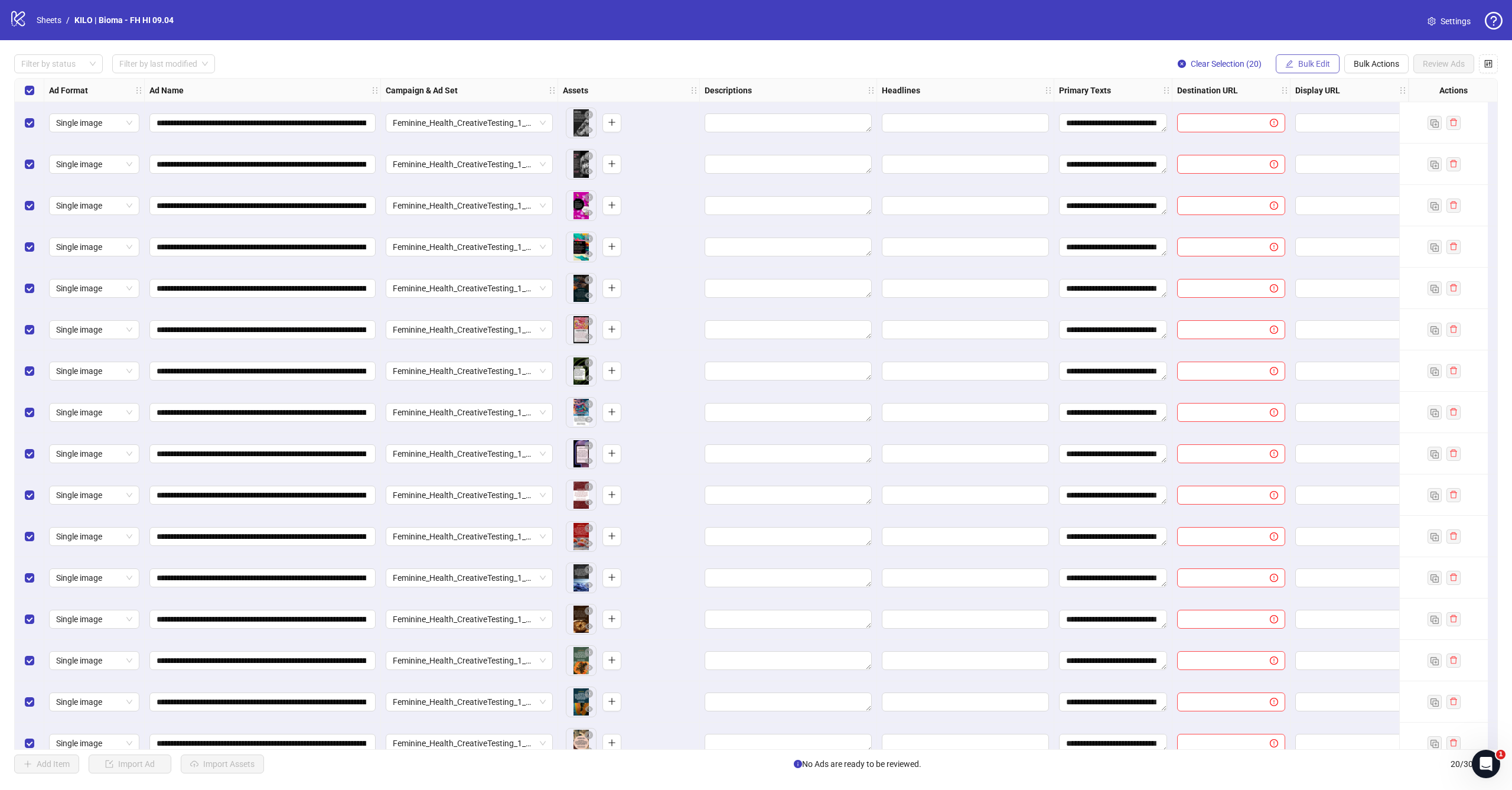
click at [1321, 62] on span "Bulk Edit" at bounding box center [1314, 64] width 32 height 10
click at [1305, 202] on span "Destination URL" at bounding box center [1319, 201] width 70 height 13
click at [1313, 119] on input "text" at bounding box center [1269, 115] width 154 height 13
paste input "**********"
type input "**********"
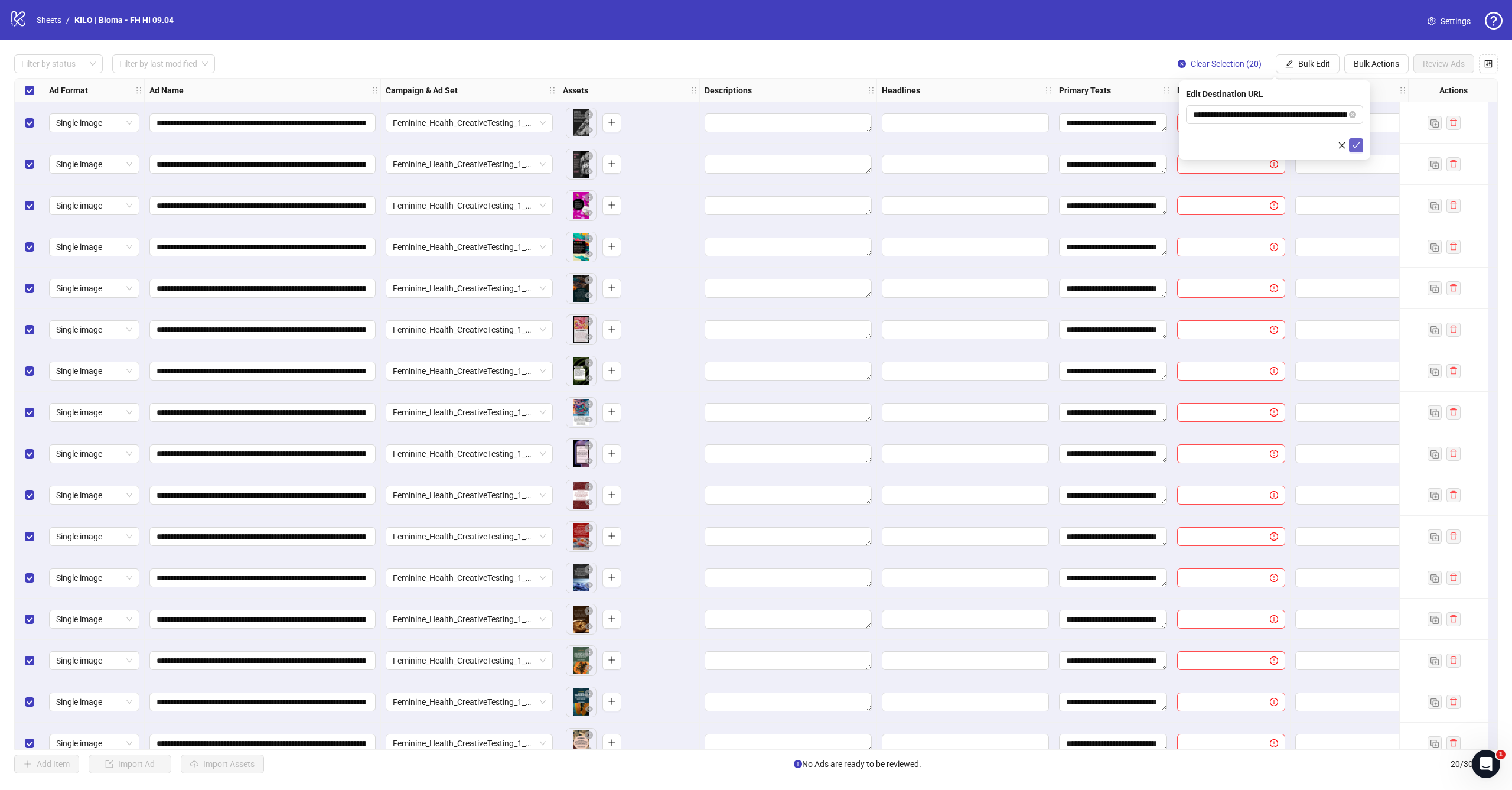
click at [1353, 147] on icon "check" at bounding box center [1356, 145] width 8 height 6
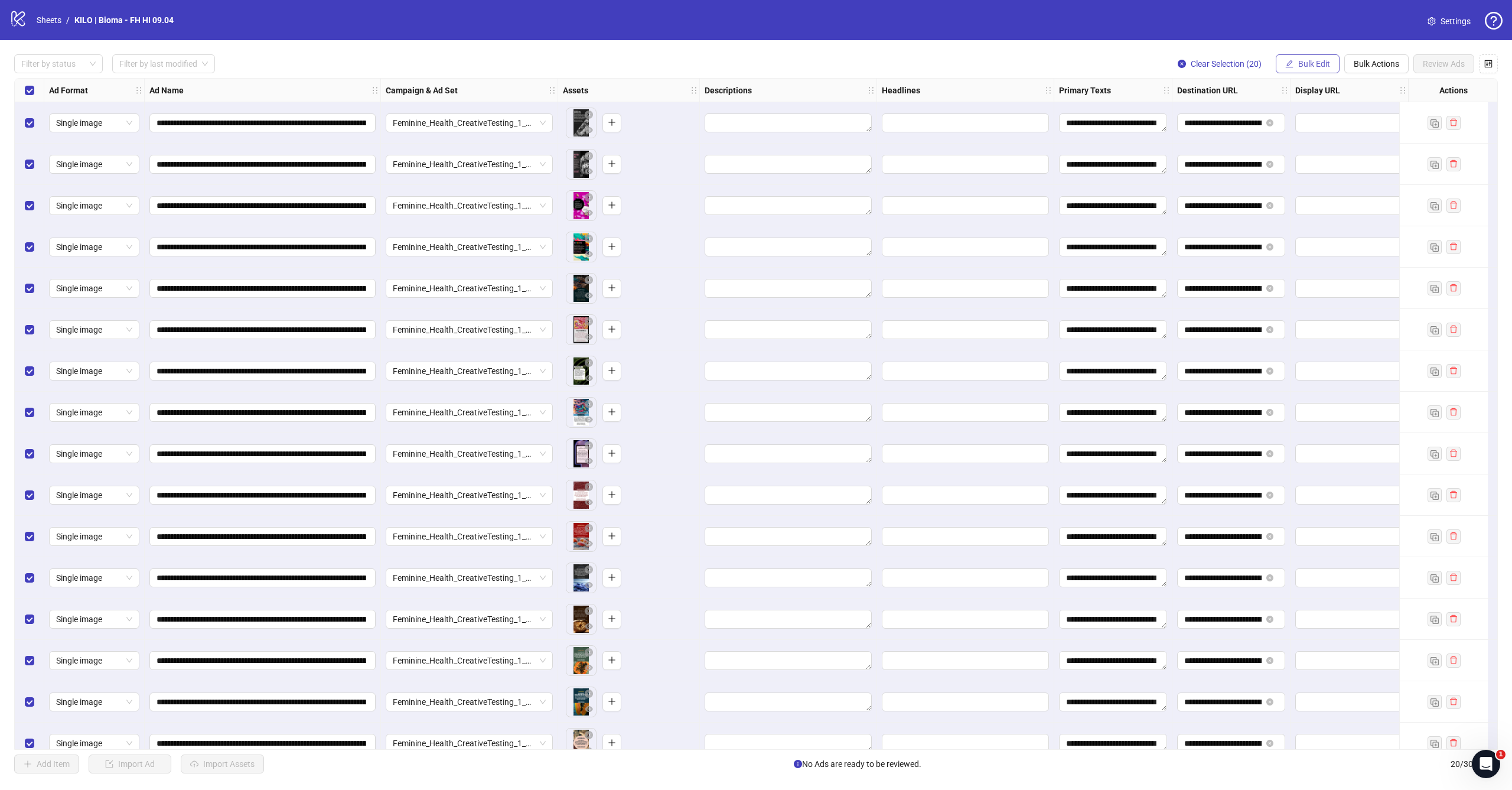
click at [1333, 60] on button "Bulk Edit" at bounding box center [1307, 64] width 64 height 19
click at [1307, 163] on span "Headlines" at bounding box center [1319, 163] width 70 height 13
click at [1249, 108] on input "text" at bounding box center [1274, 115] width 177 height 19
paste input "**********"
type input "**********"
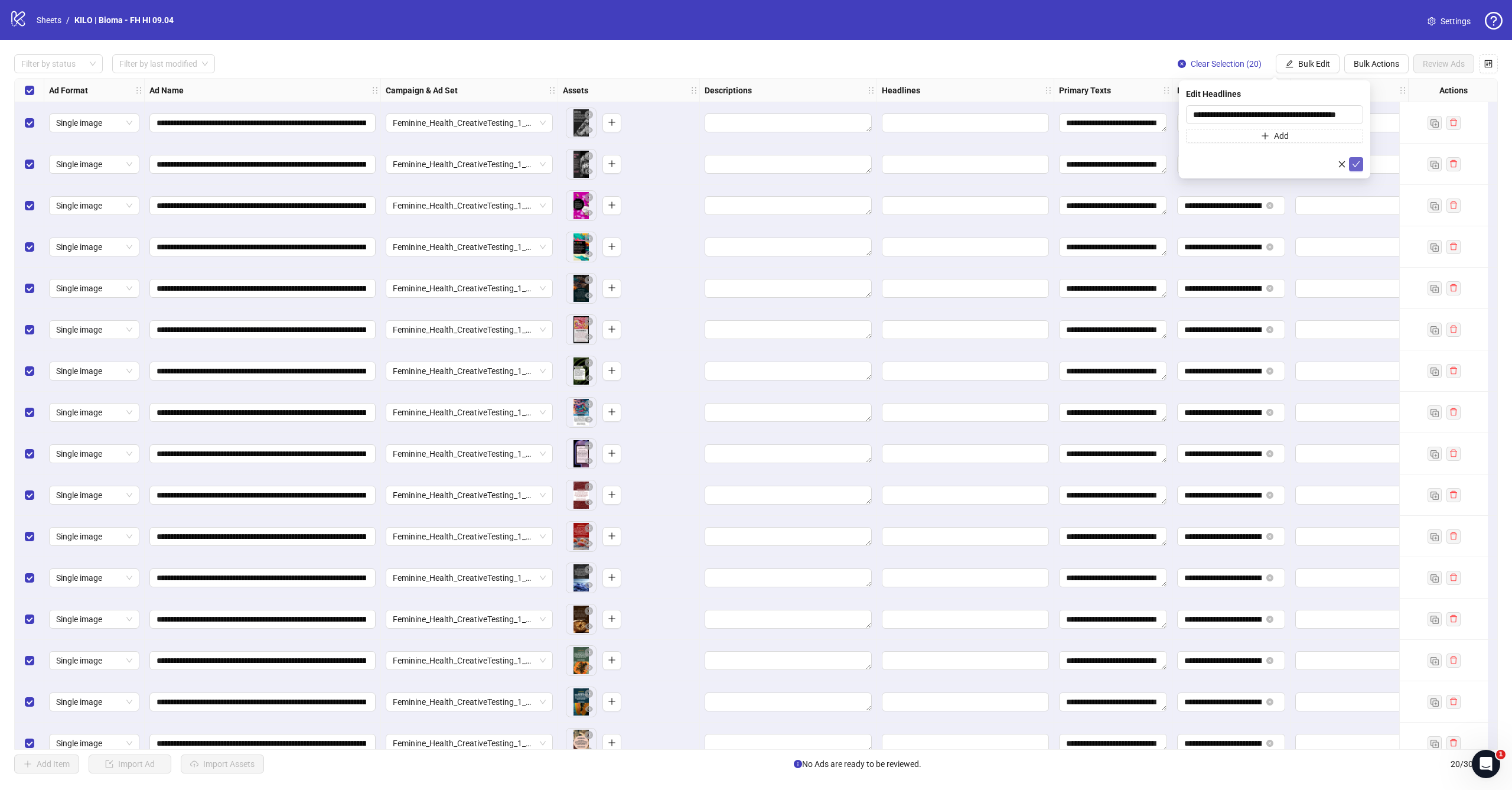
click at [1357, 160] on icon "check" at bounding box center [1356, 164] width 8 height 8
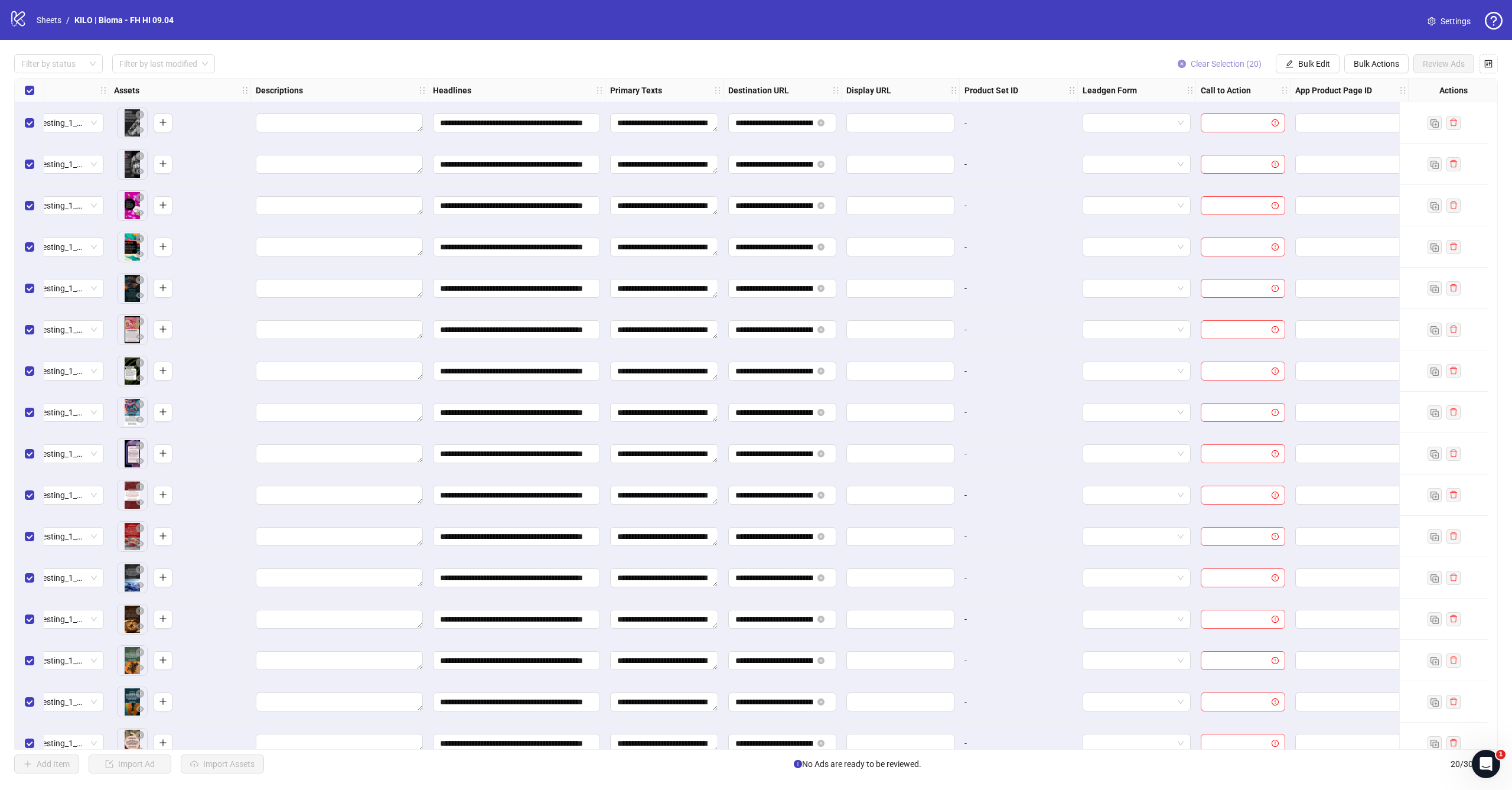
scroll to position [0, 458]
click at [1317, 63] on span "Bulk Edit" at bounding box center [1314, 64] width 32 height 10
click at [1304, 251] on li "Call to Action" at bounding box center [1319, 258] width 84 height 19
click at [1282, 112] on input "search" at bounding box center [1268, 115] width 152 height 18
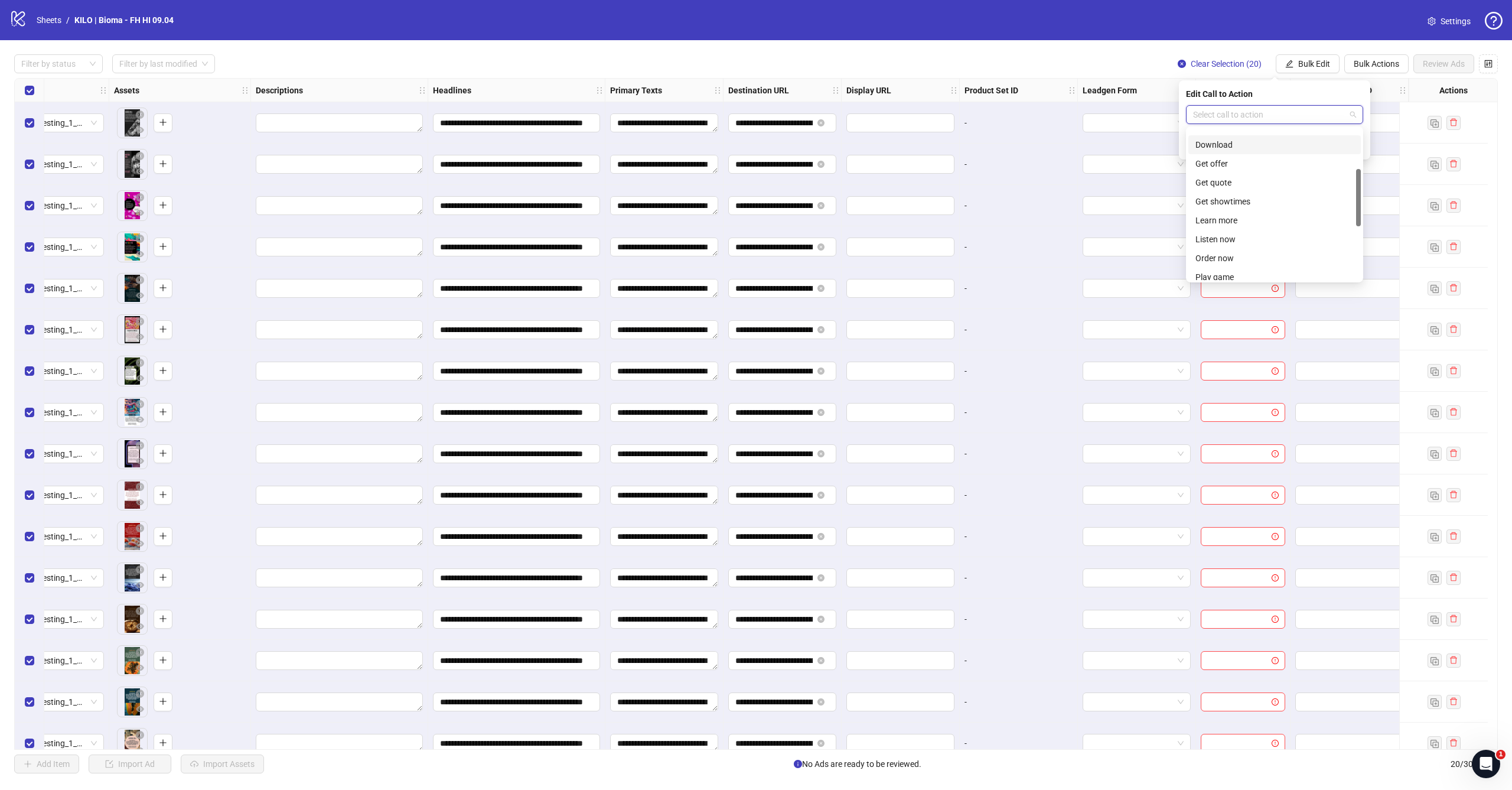
scroll to position [124, 0]
click at [1263, 184] on div "Learn more" at bounding box center [1274, 184] width 158 height 13
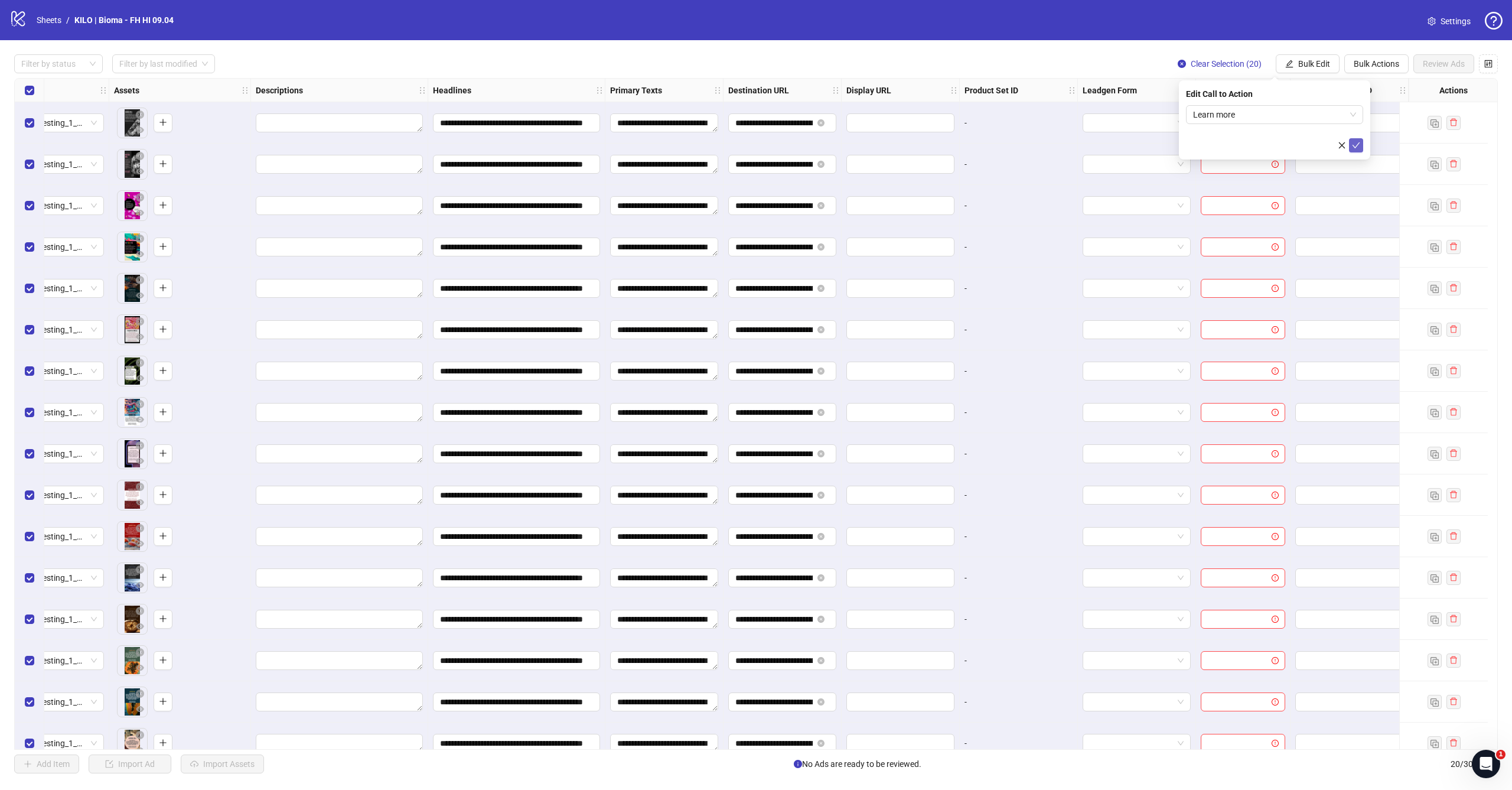
click at [1358, 147] on icon "check" at bounding box center [1356, 145] width 8 height 8
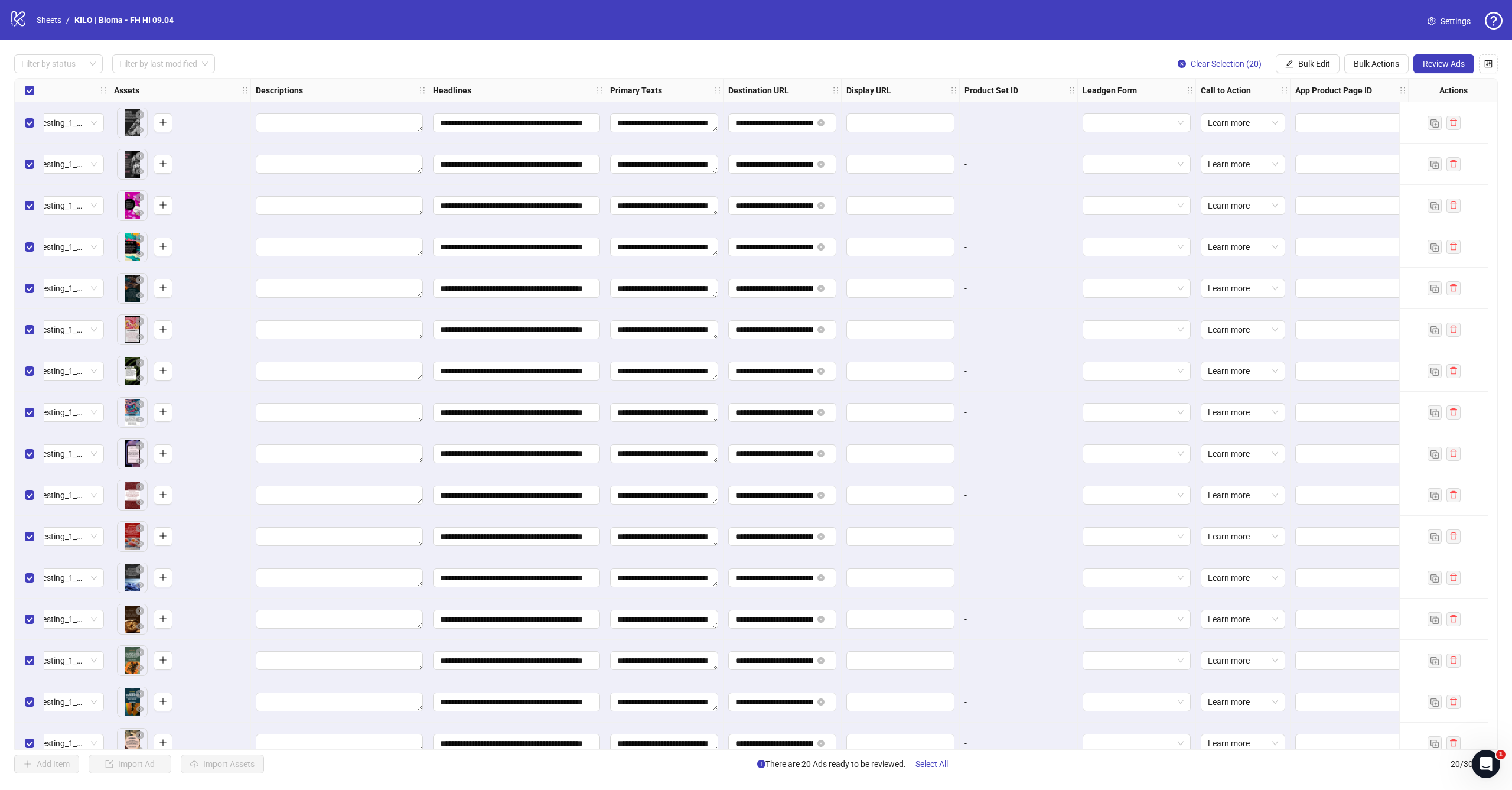
scroll to position [0, 458]
click at [1438, 64] on span "Review Ads" at bounding box center [1444, 64] width 42 height 10
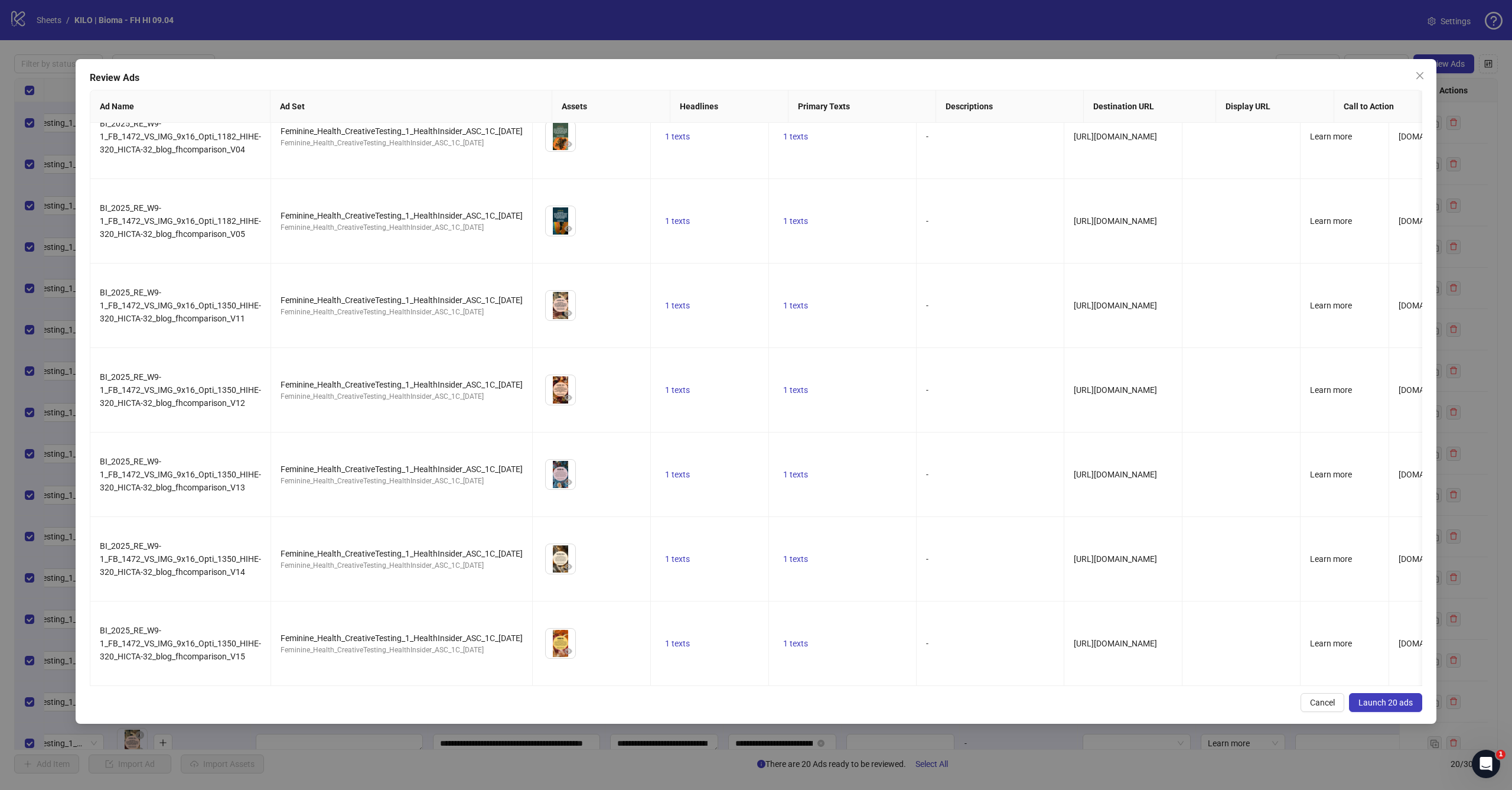
scroll to position [0, 0]
click at [1397, 701] on span "Launch 20 ads" at bounding box center [1385, 702] width 54 height 10
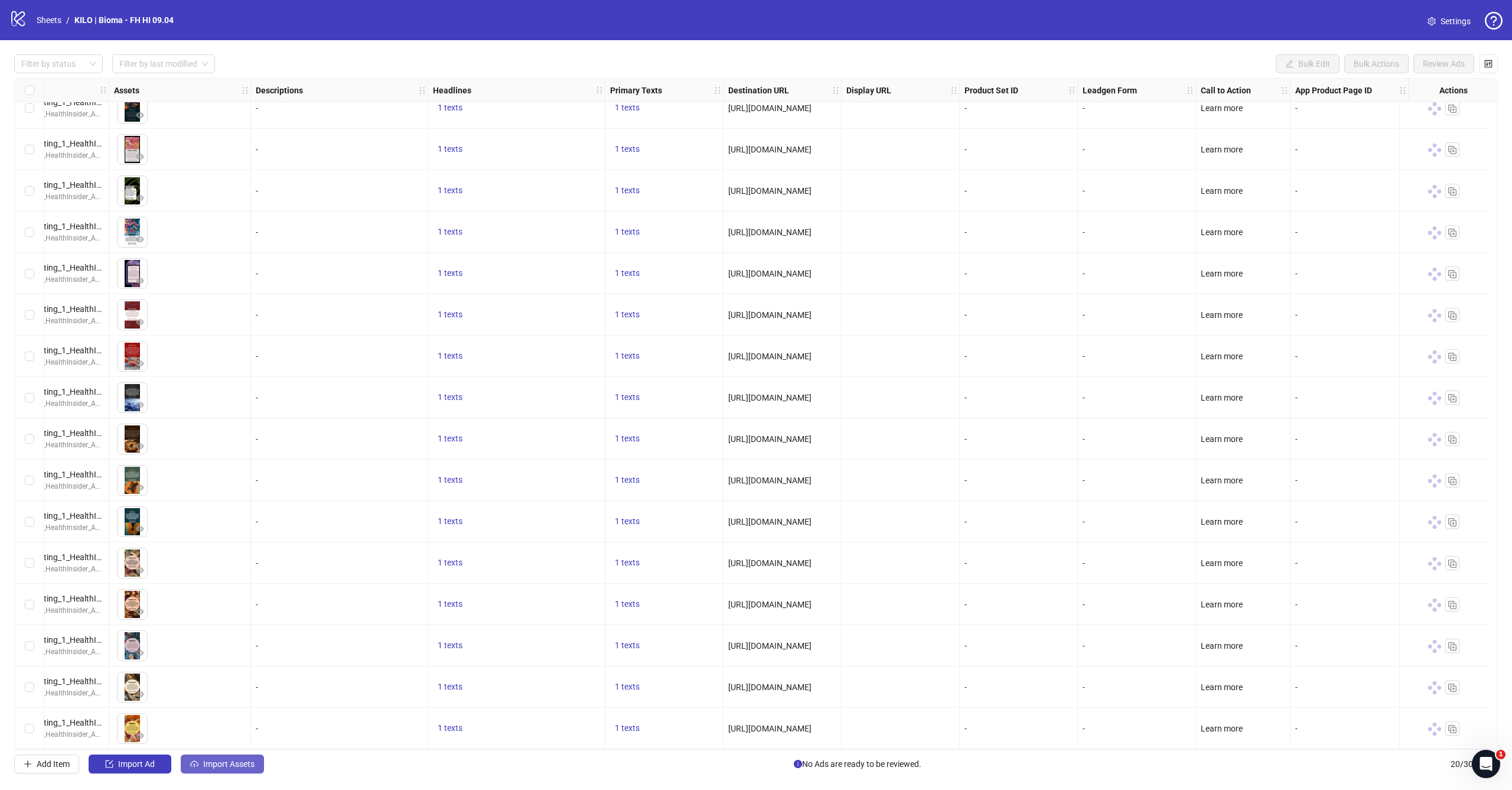
click at [228, 764] on span "Import Assets" at bounding box center [229, 764] width 52 height 10
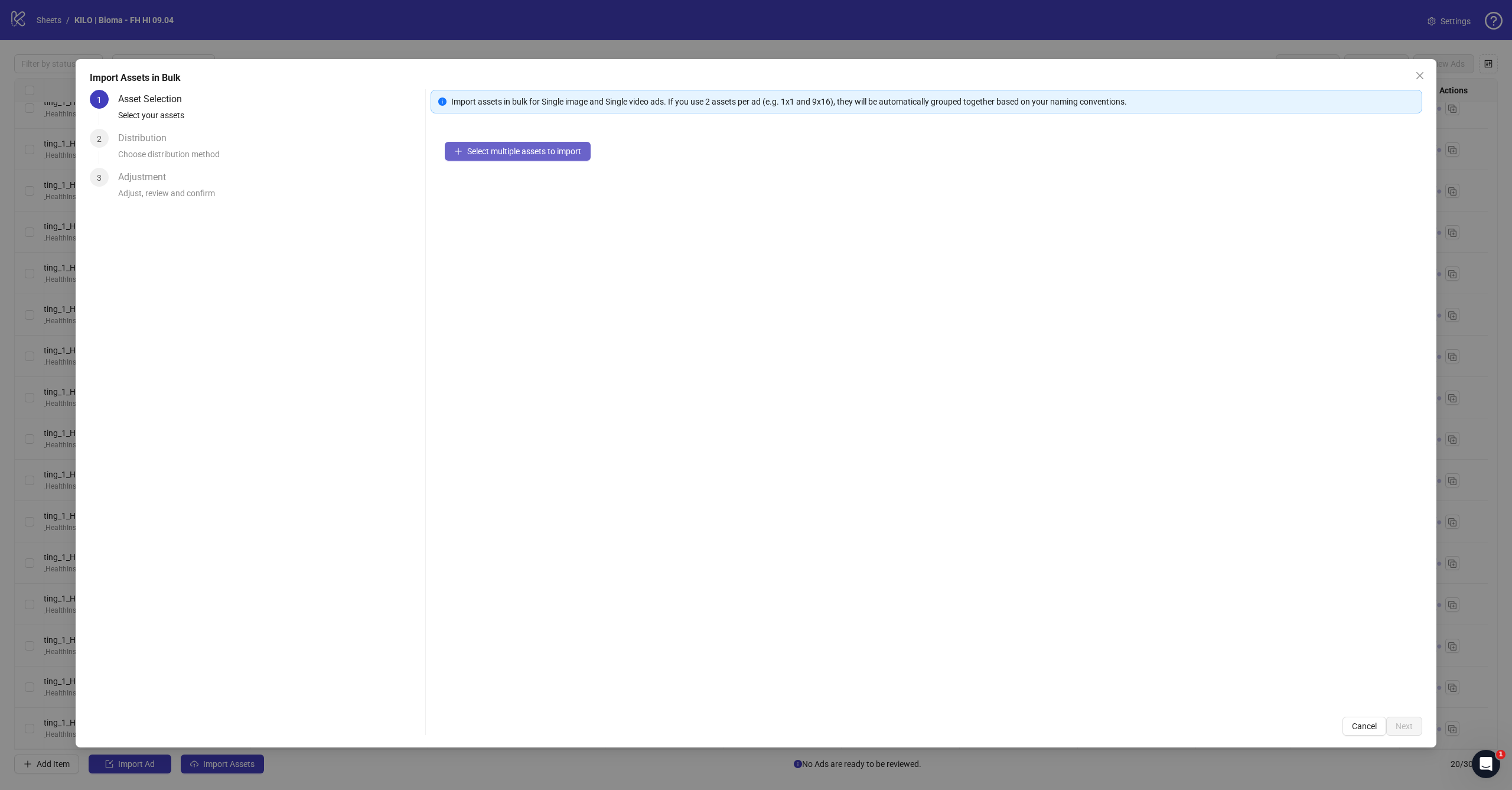
click at [566, 144] on button "Select multiple assets to import" at bounding box center [518, 151] width 146 height 19
click at [1405, 725] on span "Next" at bounding box center [1404, 726] width 17 height 10
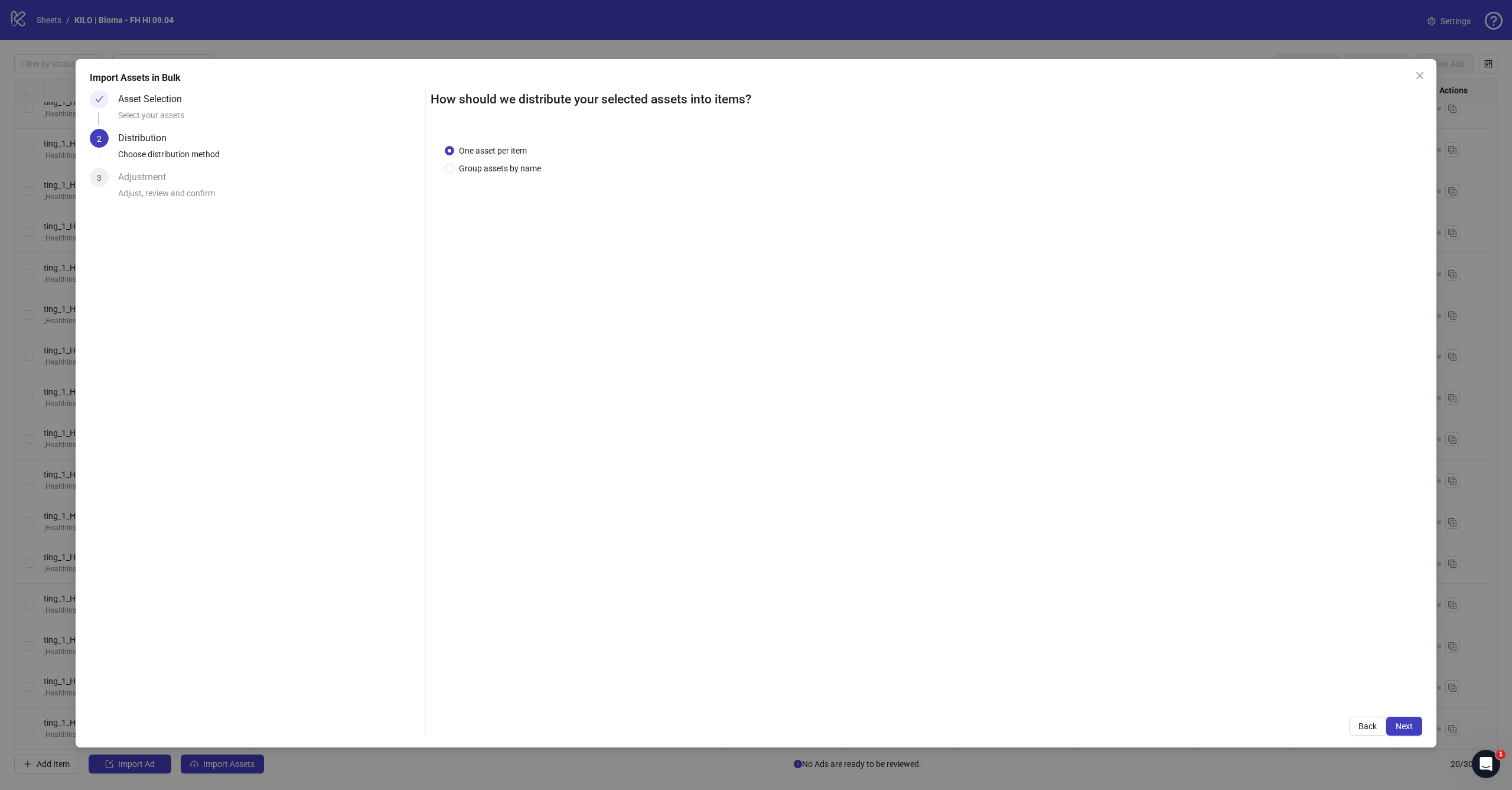
click at [1400, 715] on div "How should we distribute your selected assets into items? One asset per item Gr…" at bounding box center [926, 413] width 992 height 646
click at [1398, 722] on span "Next" at bounding box center [1404, 726] width 17 height 10
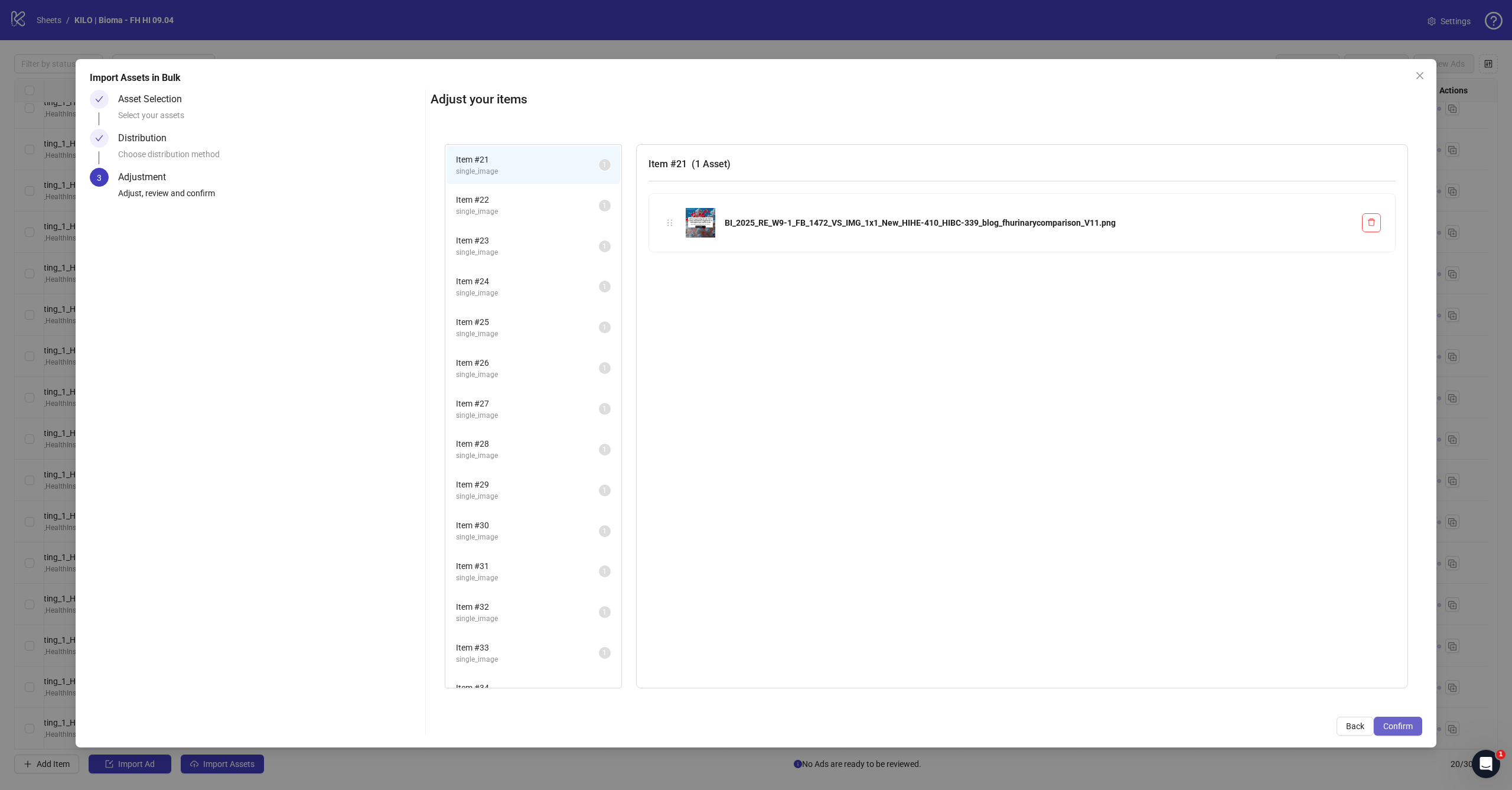
click at [1413, 729] on button "Confirm" at bounding box center [1398, 726] width 48 height 19
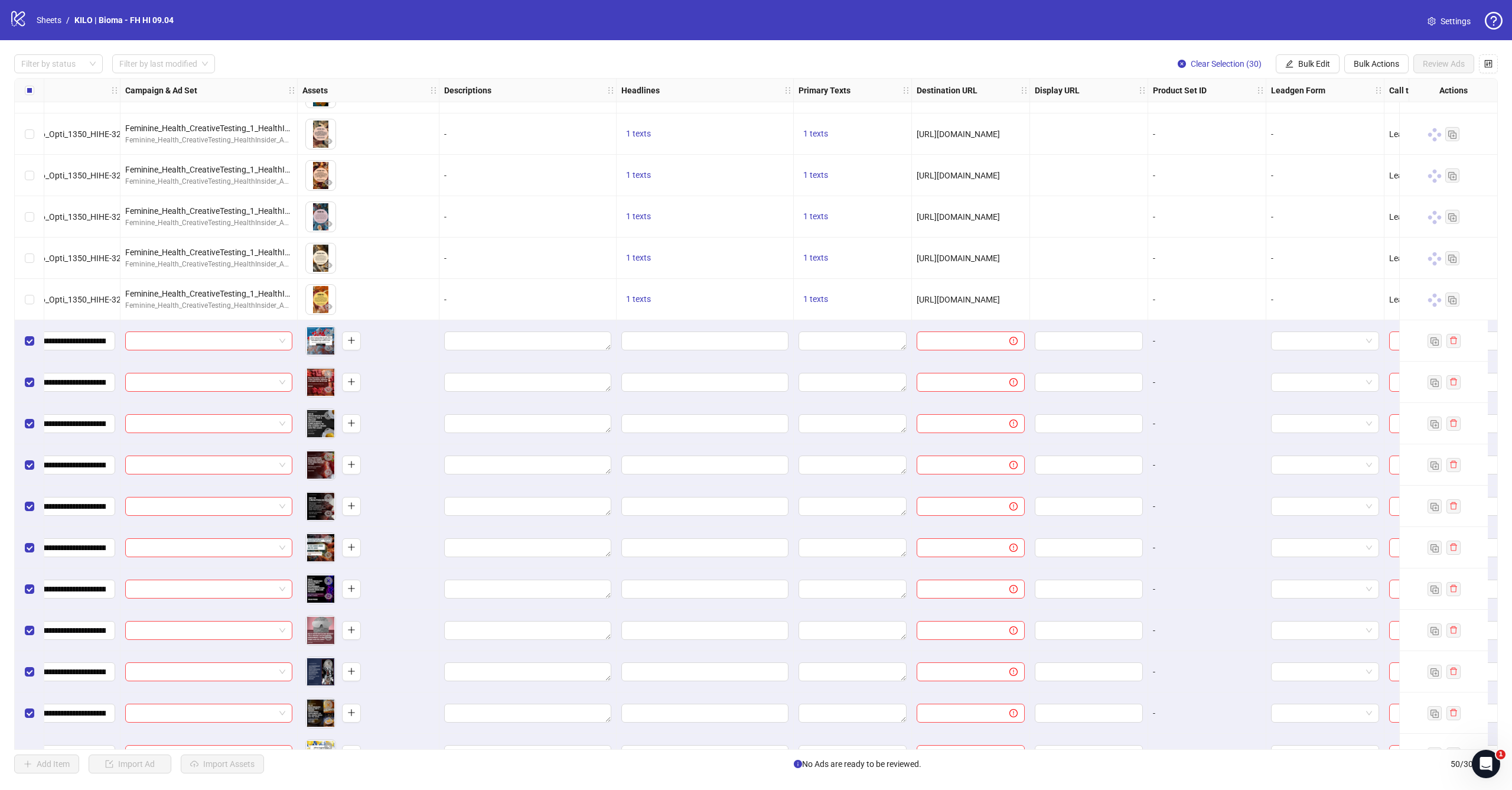
scroll to position [680, 261]
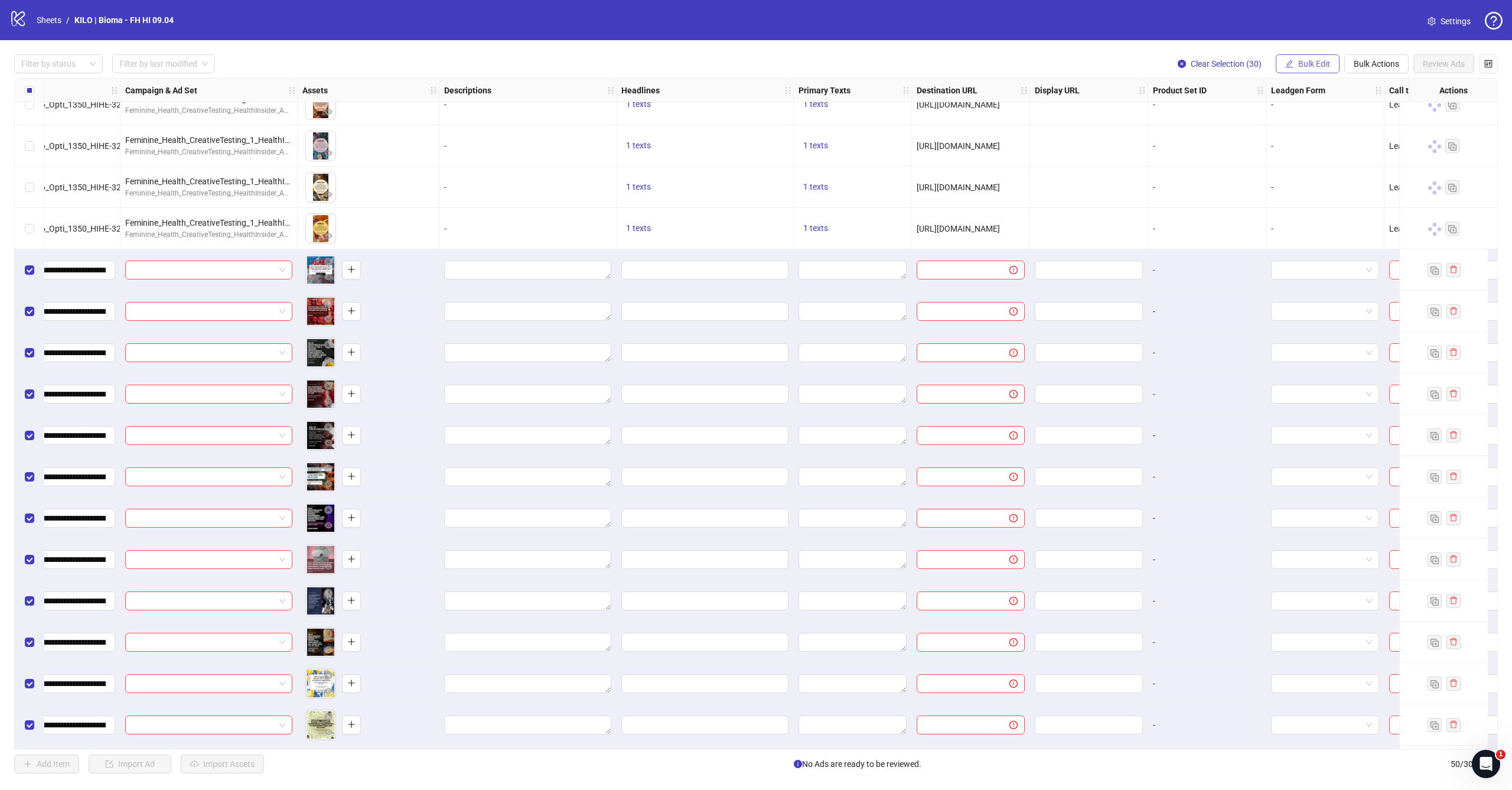
click at [1327, 69] on button "Bulk Edit" at bounding box center [1307, 64] width 64 height 19
click at [1301, 180] on span "Primary Texts" at bounding box center [1319, 182] width 70 height 13
click at [1258, 110] on textarea at bounding box center [1274, 121] width 177 height 32
paste textarea "**********"
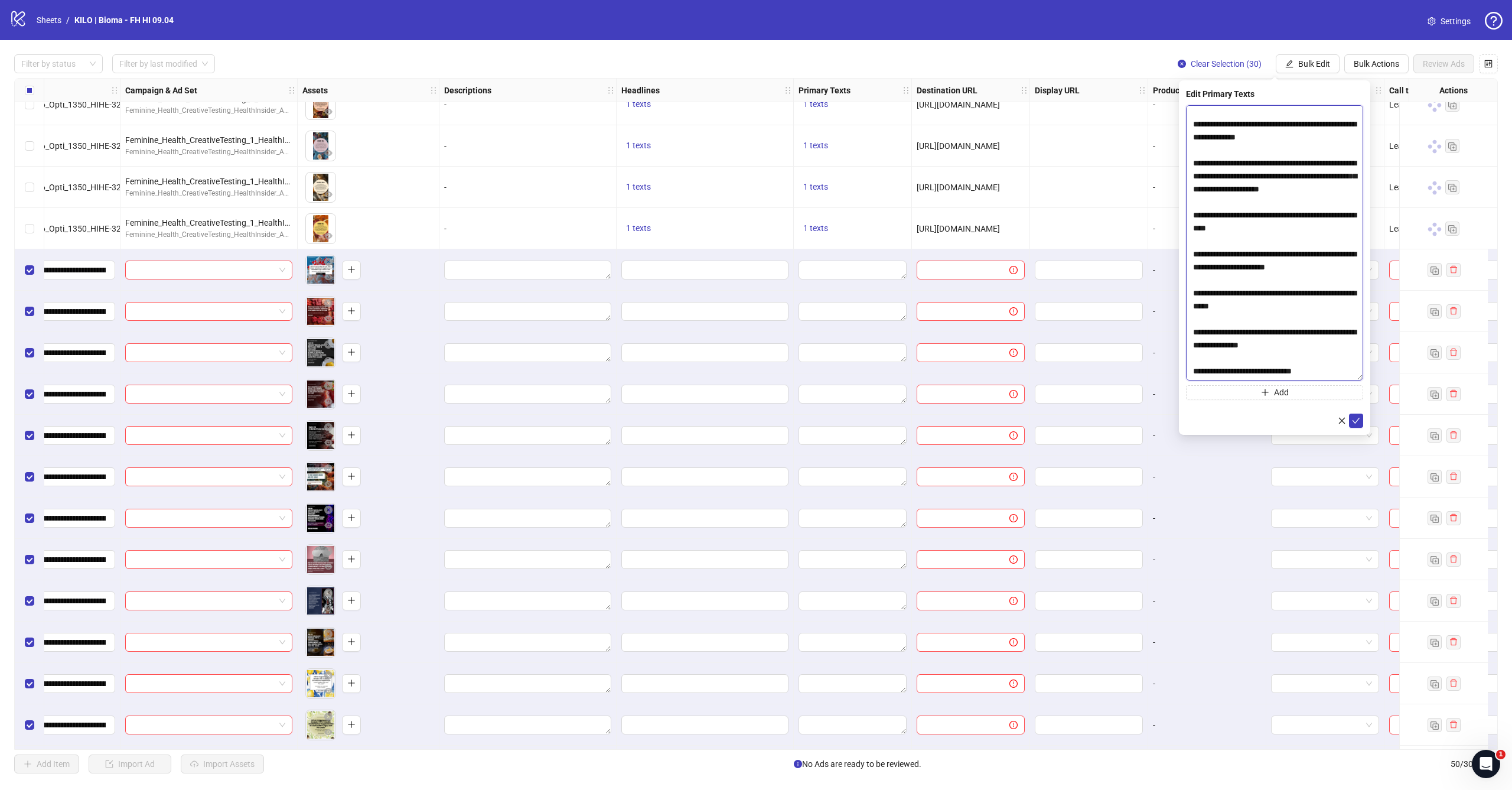
click at [1349, 381] on textarea "**********" at bounding box center [1274, 243] width 177 height 275
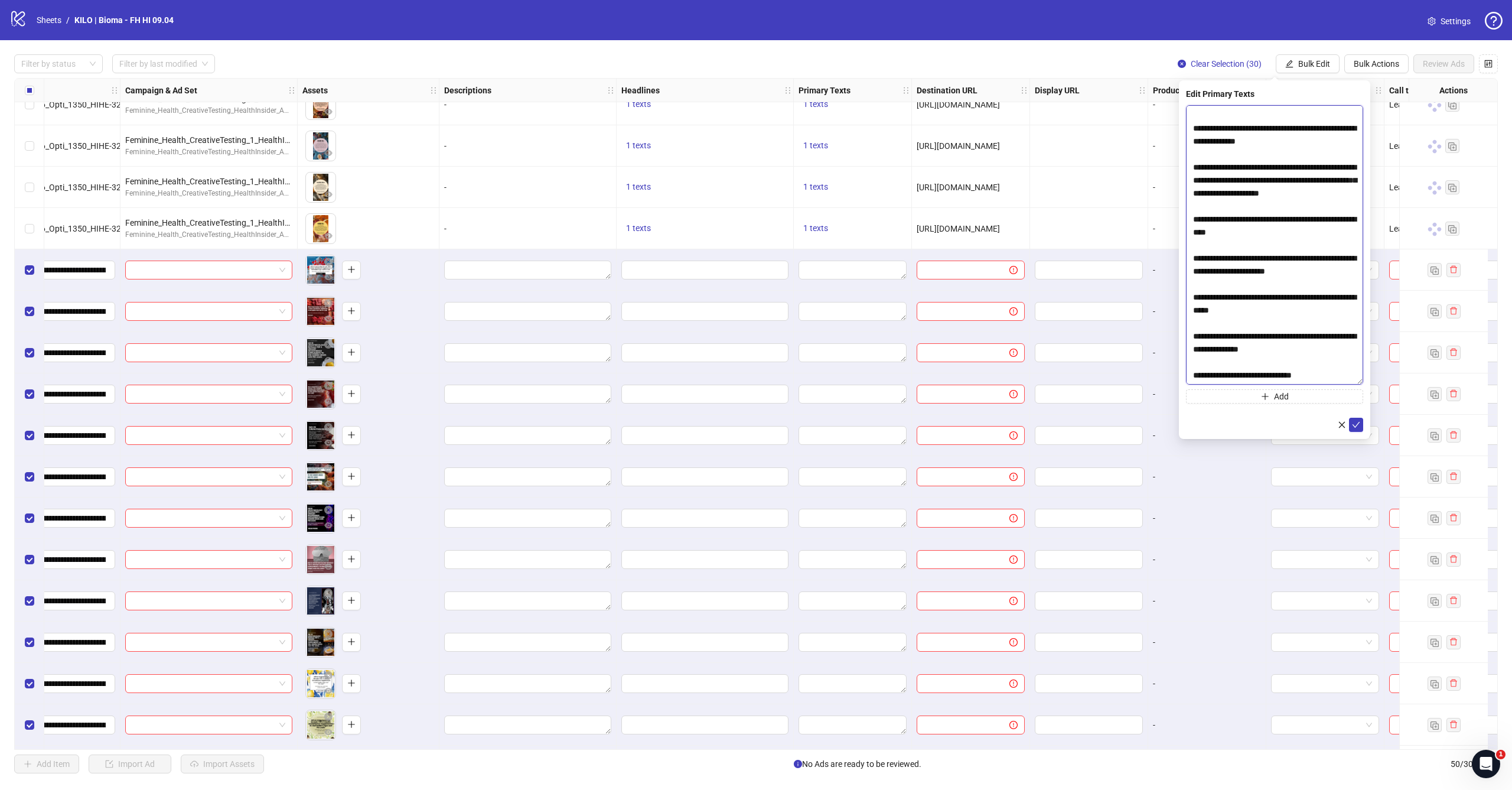
scroll to position [168, 0]
type textarea "**********"
click at [1358, 430] on button "submit" at bounding box center [1356, 425] width 14 height 14
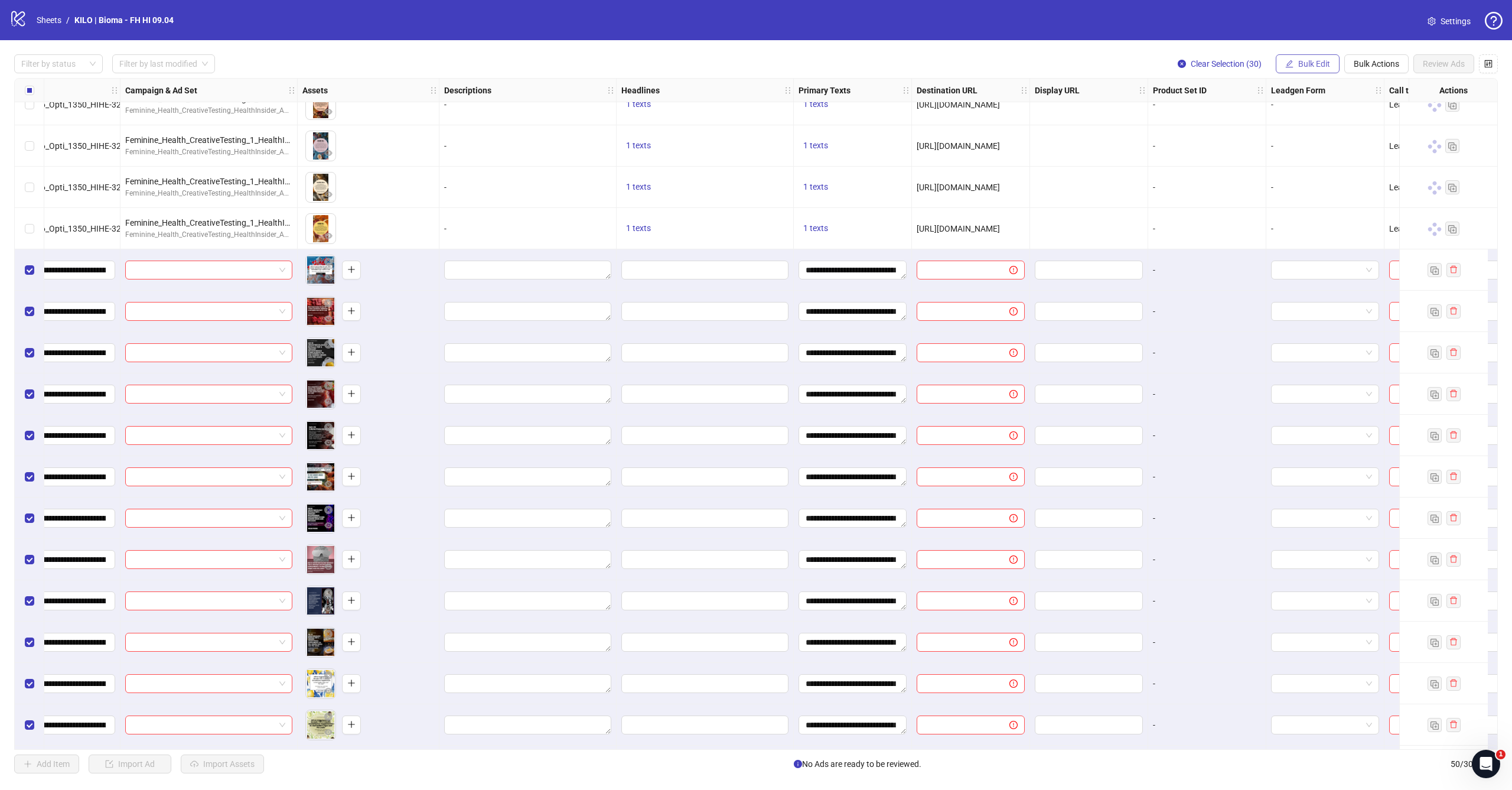
click at [1318, 68] on button "Bulk Edit" at bounding box center [1307, 64] width 64 height 19
click at [1301, 158] on span "Headlines" at bounding box center [1319, 163] width 70 height 13
click at [1285, 113] on input "text" at bounding box center [1274, 115] width 177 height 19
paste input "**********"
type input "**********"
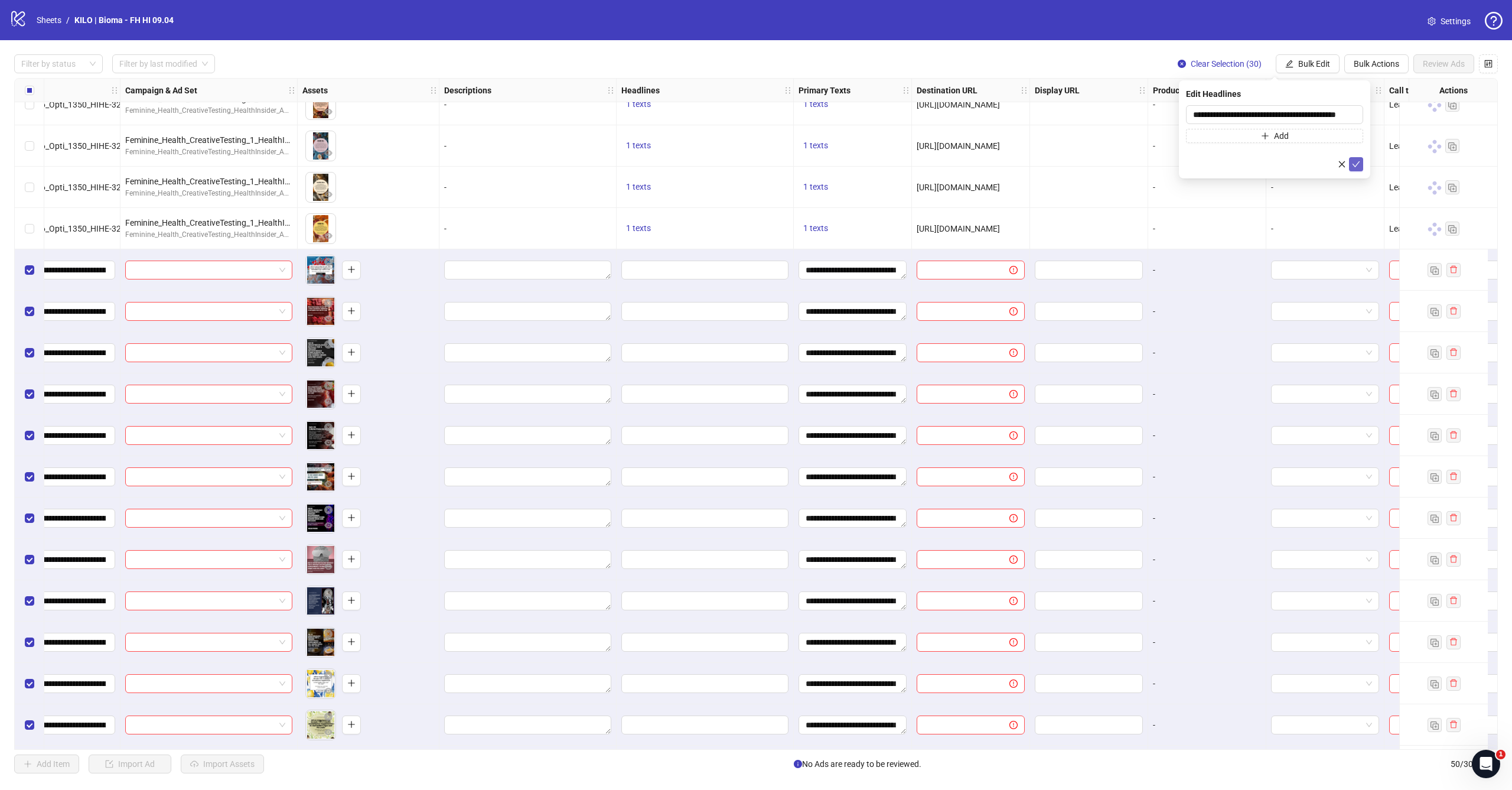
click at [1361, 161] on button "submit" at bounding box center [1356, 164] width 14 height 14
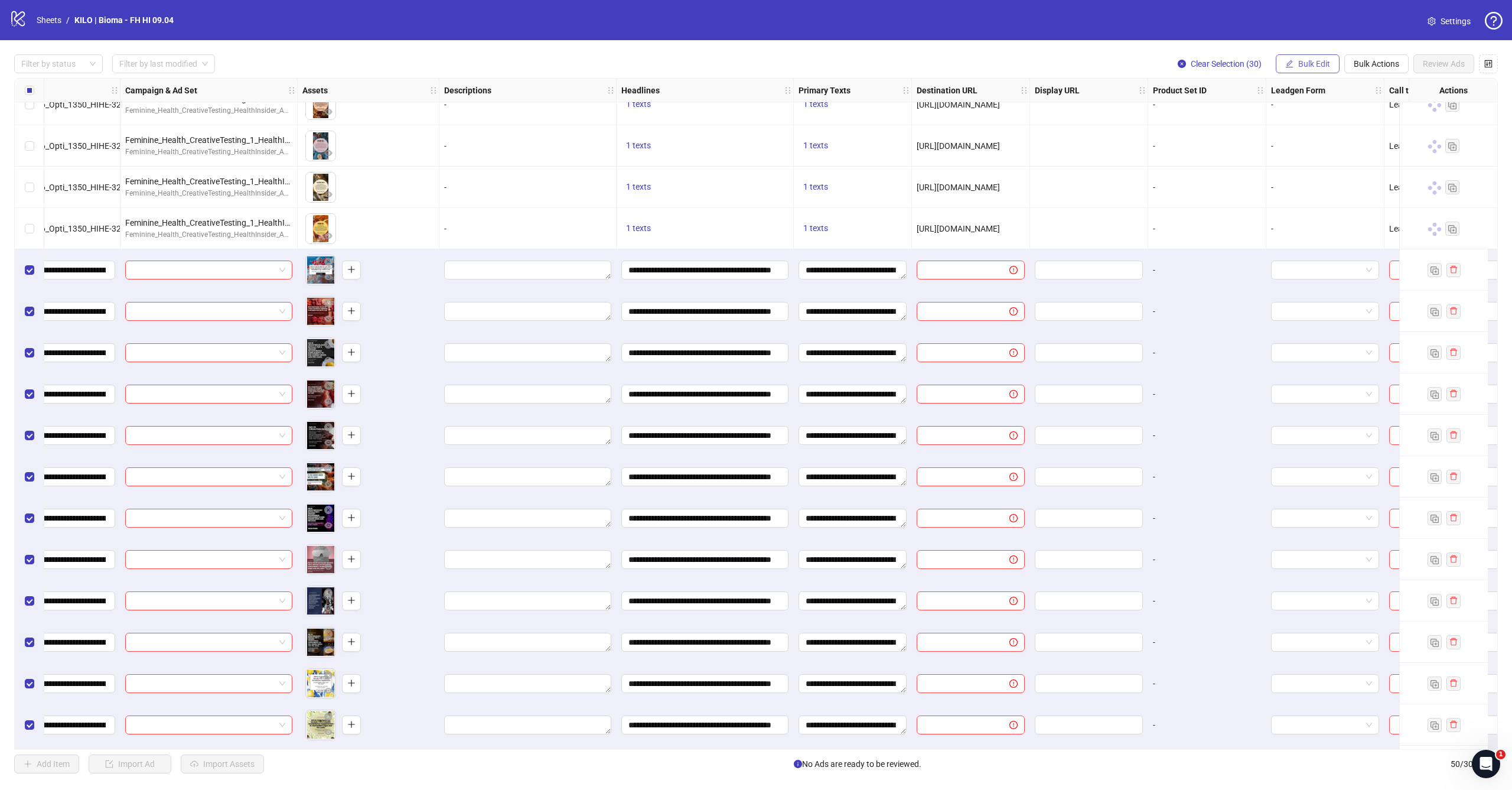
click at [1321, 61] on span "Bulk Edit" at bounding box center [1314, 64] width 32 height 10
click at [1315, 202] on span "Destination URL" at bounding box center [1319, 201] width 70 height 13
click at [1314, 110] on input "text" at bounding box center [1269, 115] width 154 height 13
paste input "**********"
type input "**********"
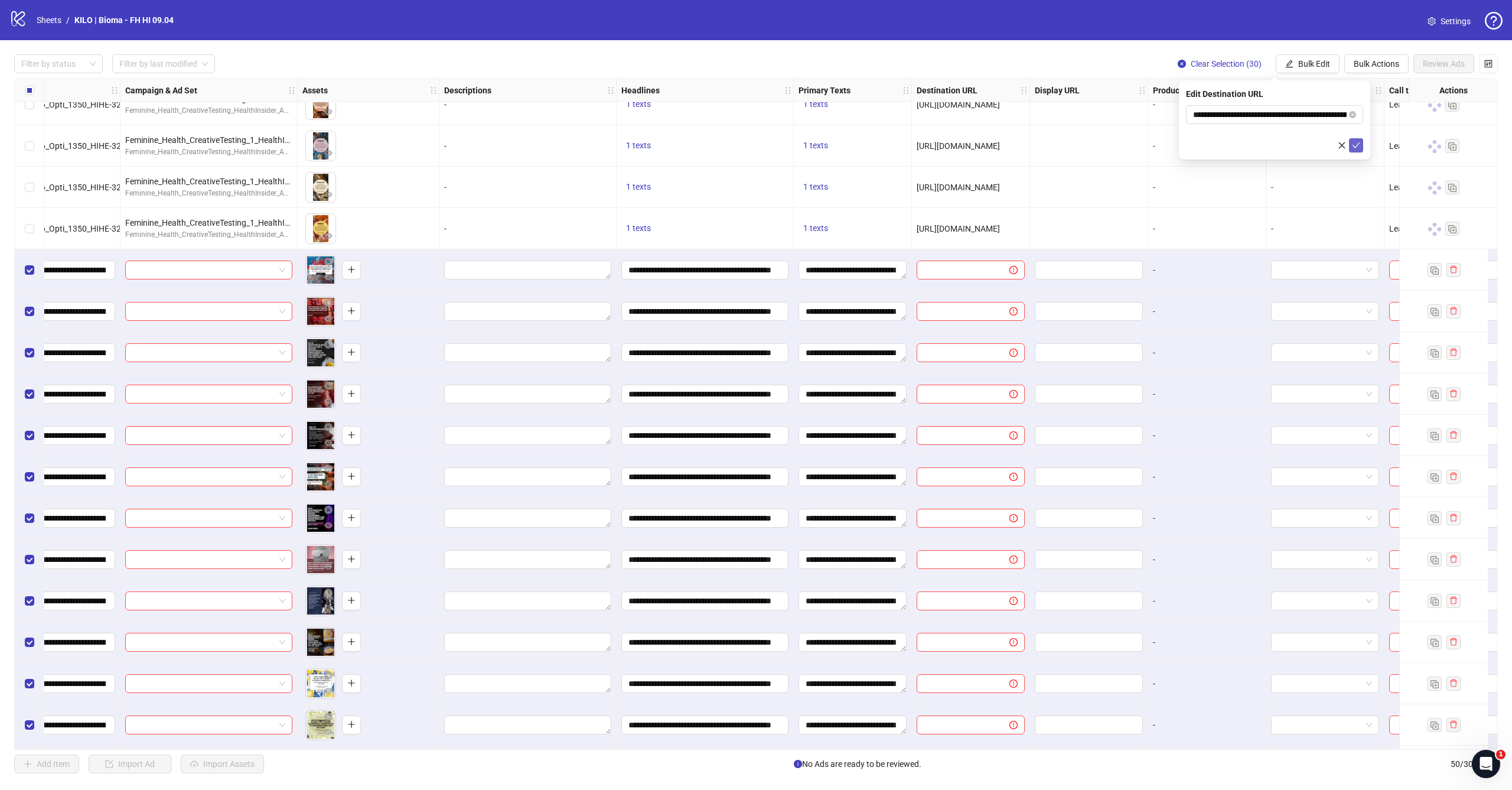
click at [1353, 147] on icon "check" at bounding box center [1356, 145] width 8 height 8
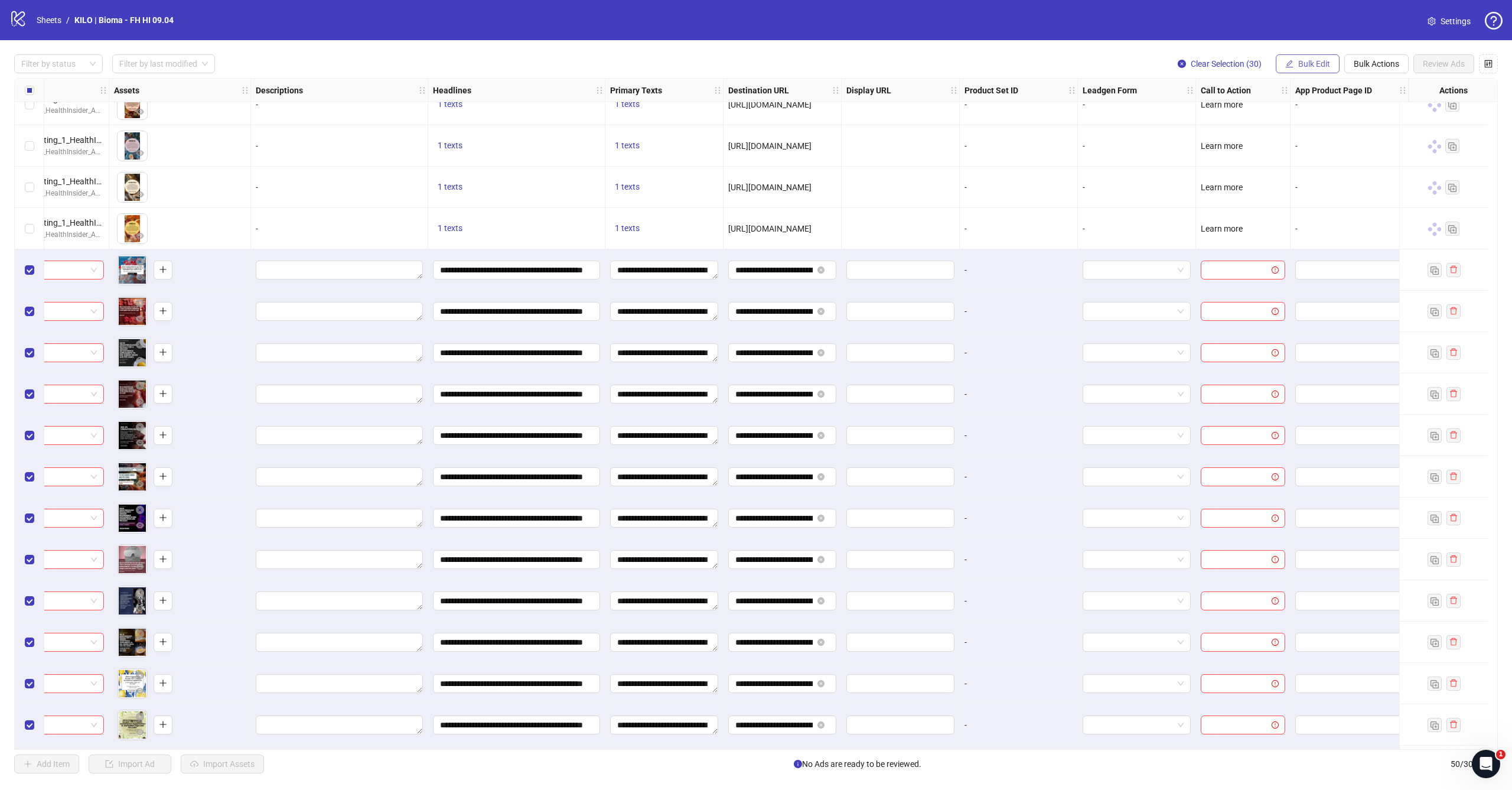
scroll to position [680, 458]
click at [1304, 58] on button "Bulk Edit" at bounding box center [1307, 64] width 64 height 19
click at [1288, 251] on li "Call to Action" at bounding box center [1319, 258] width 84 height 19
click at [1260, 109] on input "search" at bounding box center [1268, 115] width 152 height 18
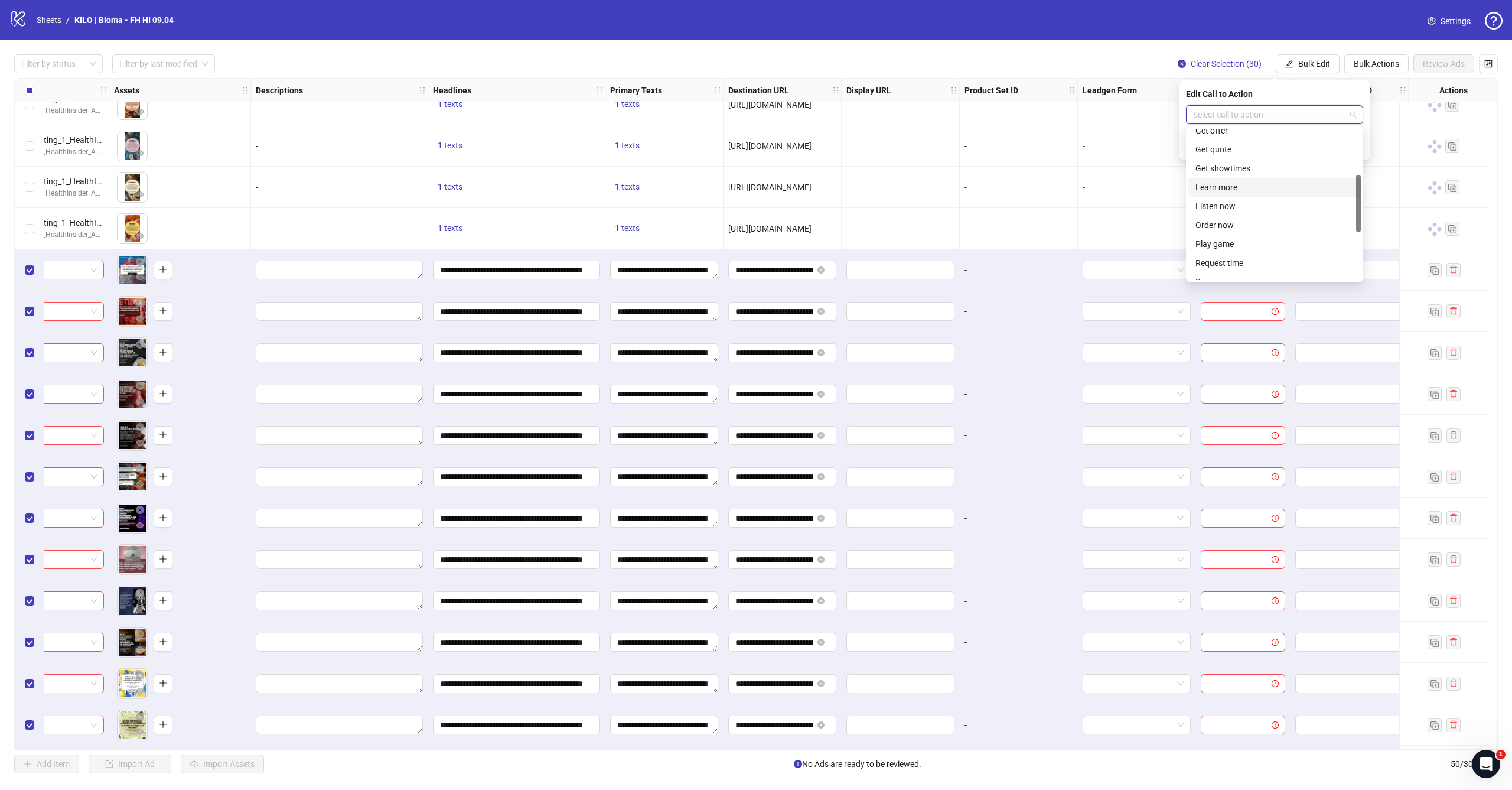
click at [1265, 190] on div "Learn more" at bounding box center [1274, 187] width 158 height 13
click at [1356, 146] on icon "check" at bounding box center [1356, 145] width 8 height 6
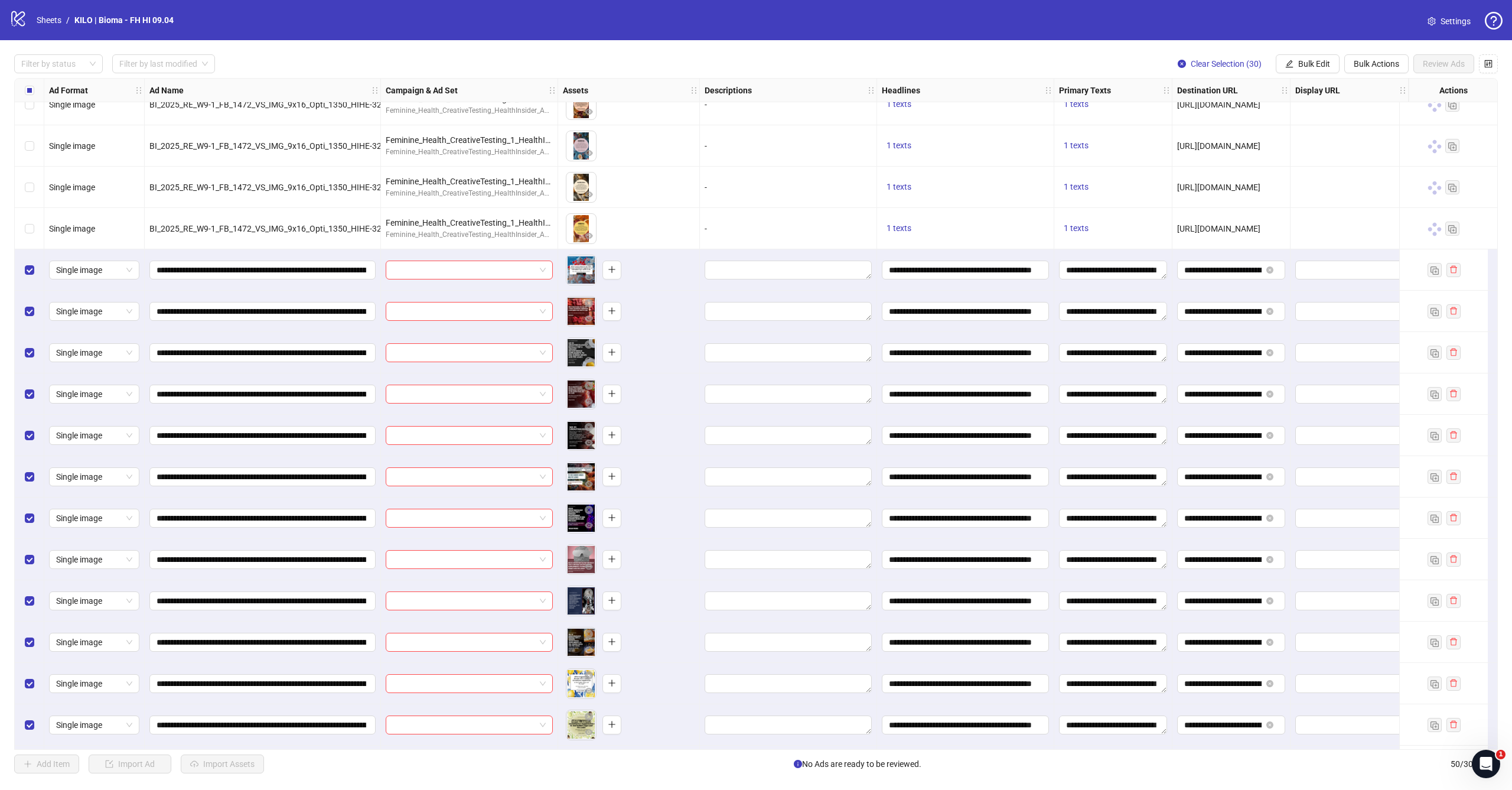
scroll to position [680, 0]
click at [1309, 68] on span "Bulk Edit" at bounding box center [1314, 64] width 32 height 10
click at [1307, 124] on span "Campaign & Ad Set" at bounding box center [1319, 125] width 70 height 13
click at [1225, 117] on input "search" at bounding box center [1268, 115] width 152 height 18
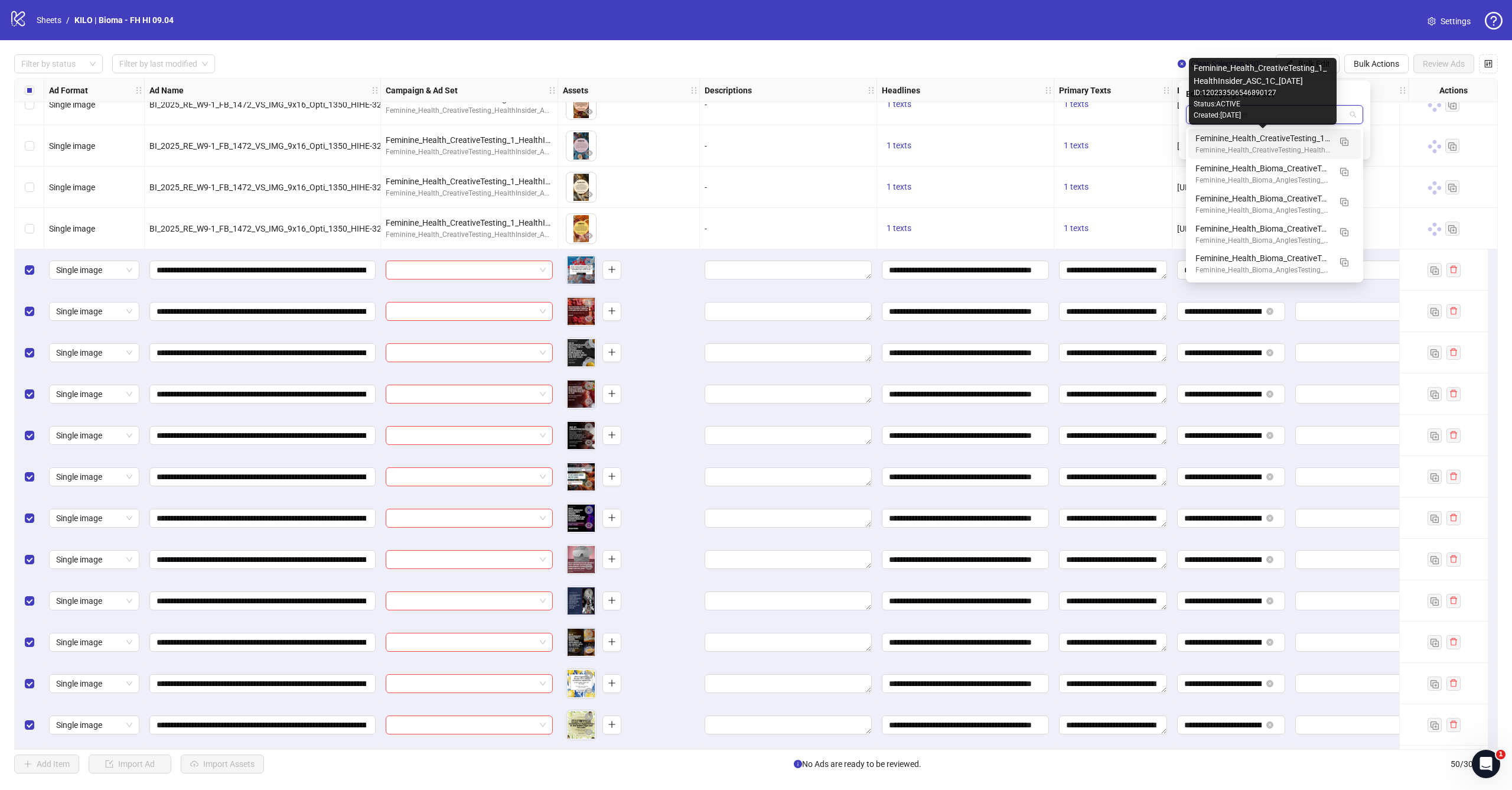
click at [1230, 140] on div "Feminine_Health_CreativeTesting_1_HealthInsider_ASC_1C_[DATE]" at bounding box center [1262, 138] width 134 height 13
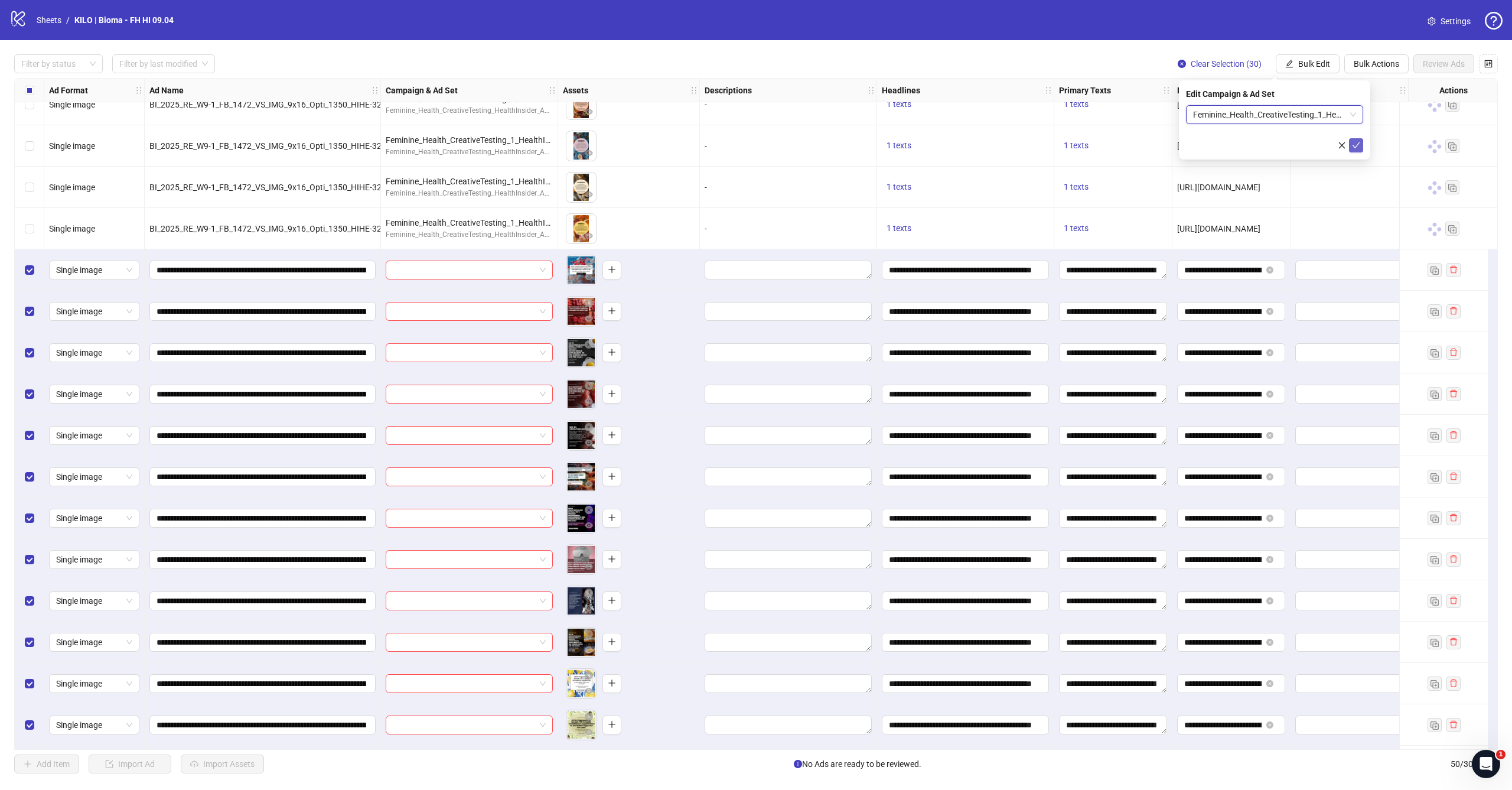
click at [1358, 147] on icon "check" at bounding box center [1356, 145] width 8 height 8
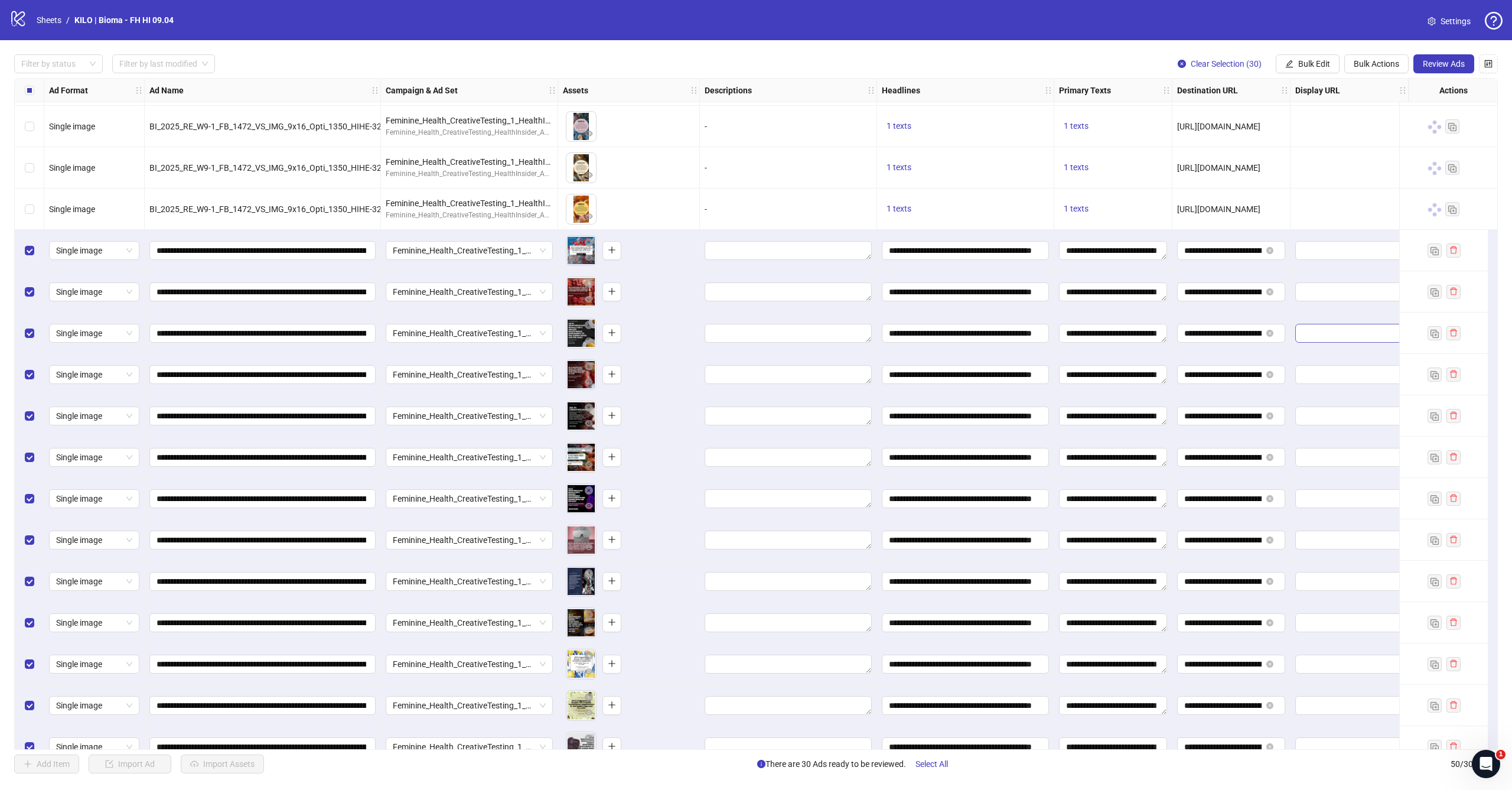
scroll to position [699, 0]
click at [1448, 62] on span "Review Ads" at bounding box center [1444, 64] width 42 height 10
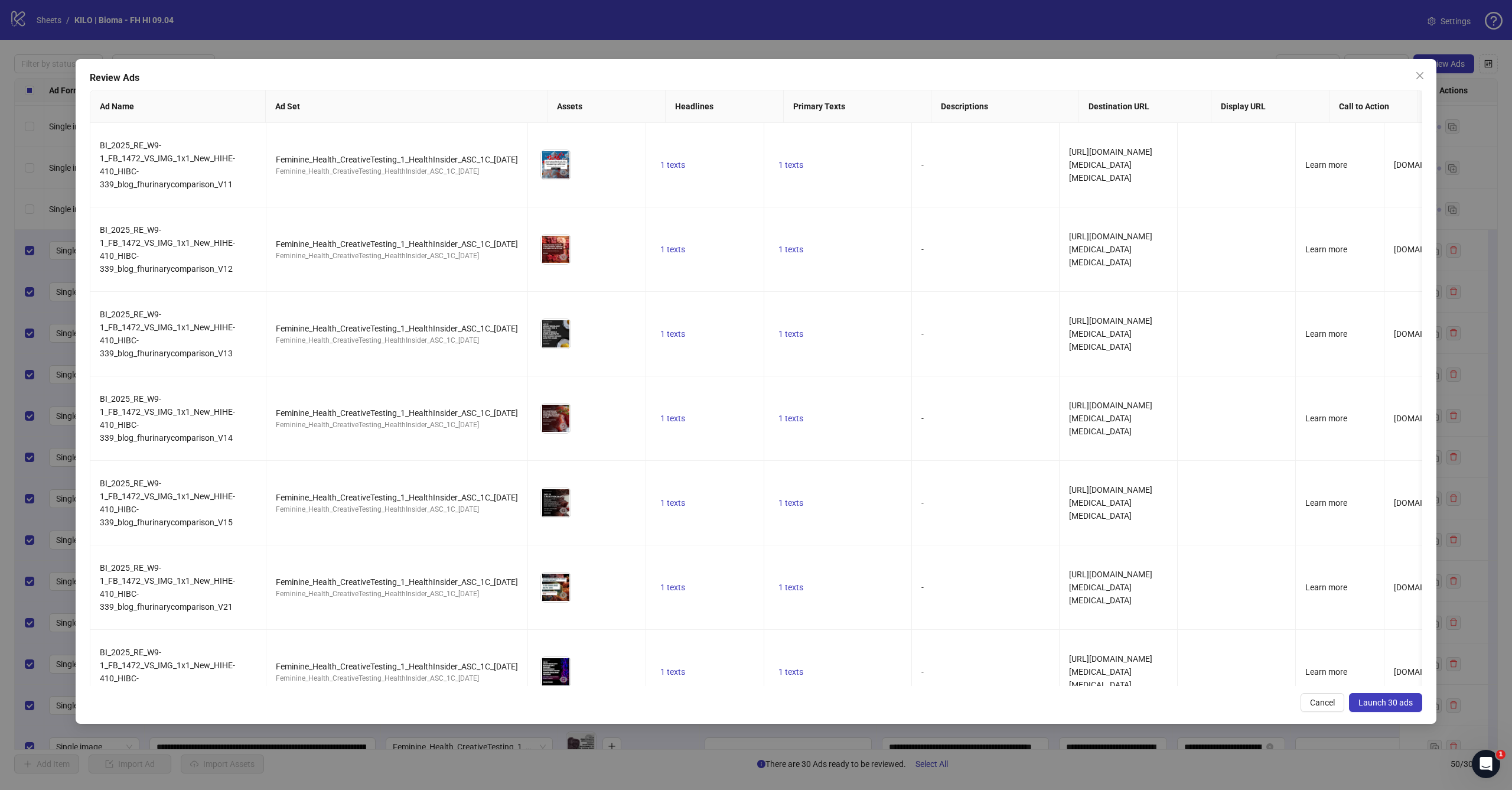
click at [1360, 705] on span "Launch 30 ads" at bounding box center [1385, 702] width 54 height 10
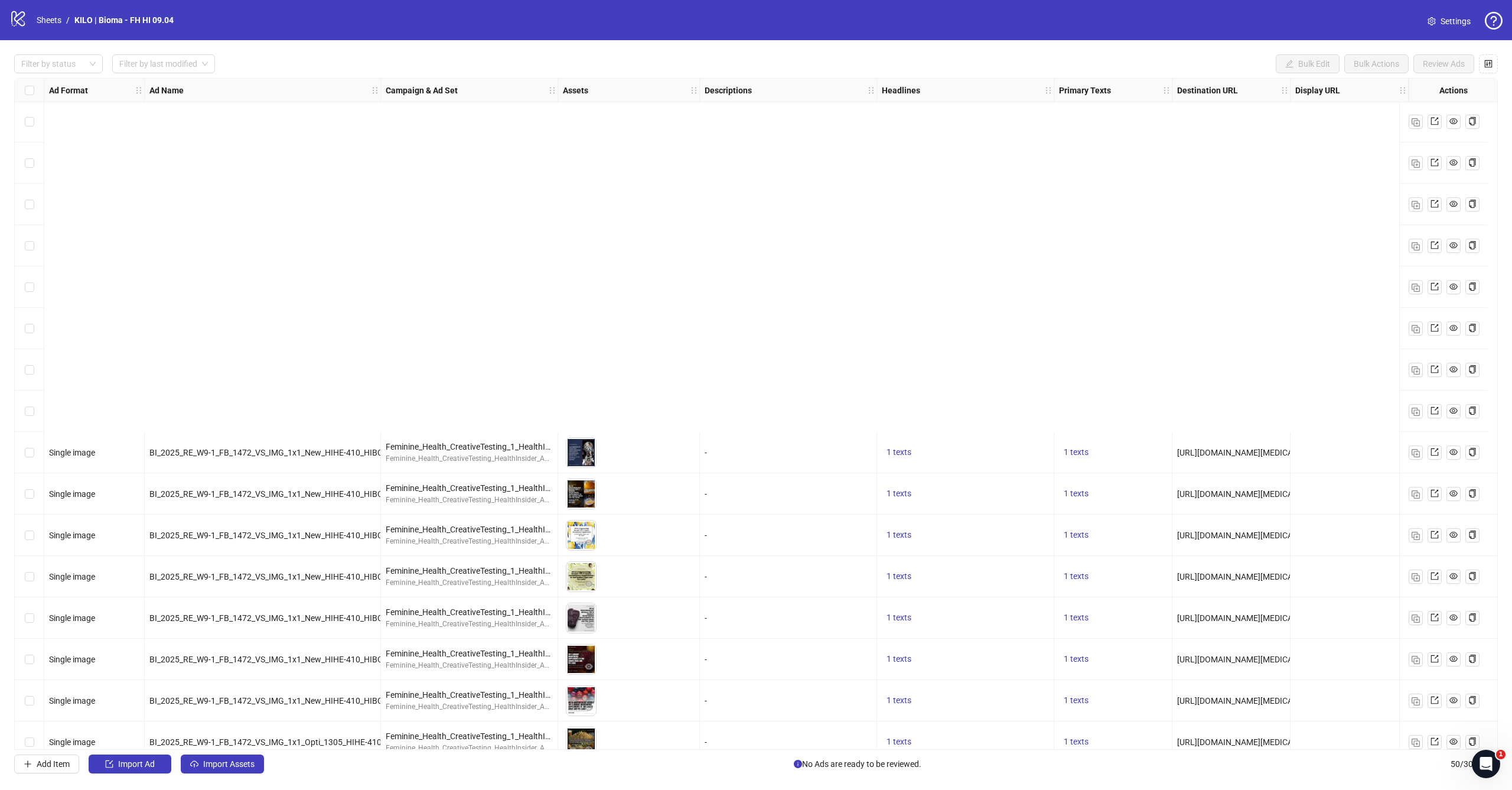
scroll to position [1254, 0]
